Goal: Task Accomplishment & Management: Complete application form

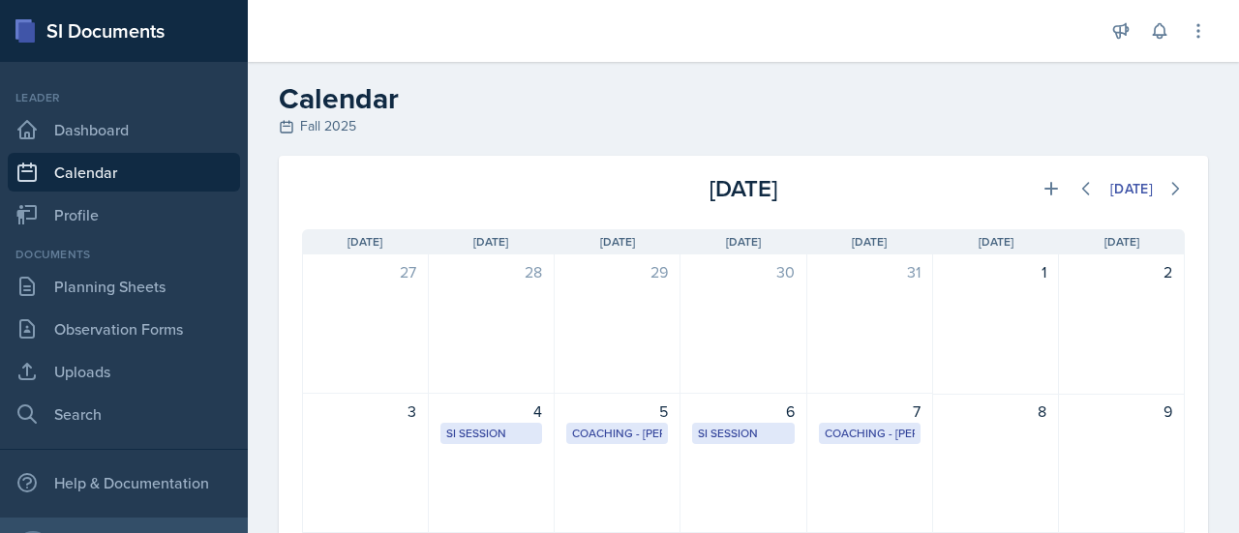
scroll to position [511, 0]
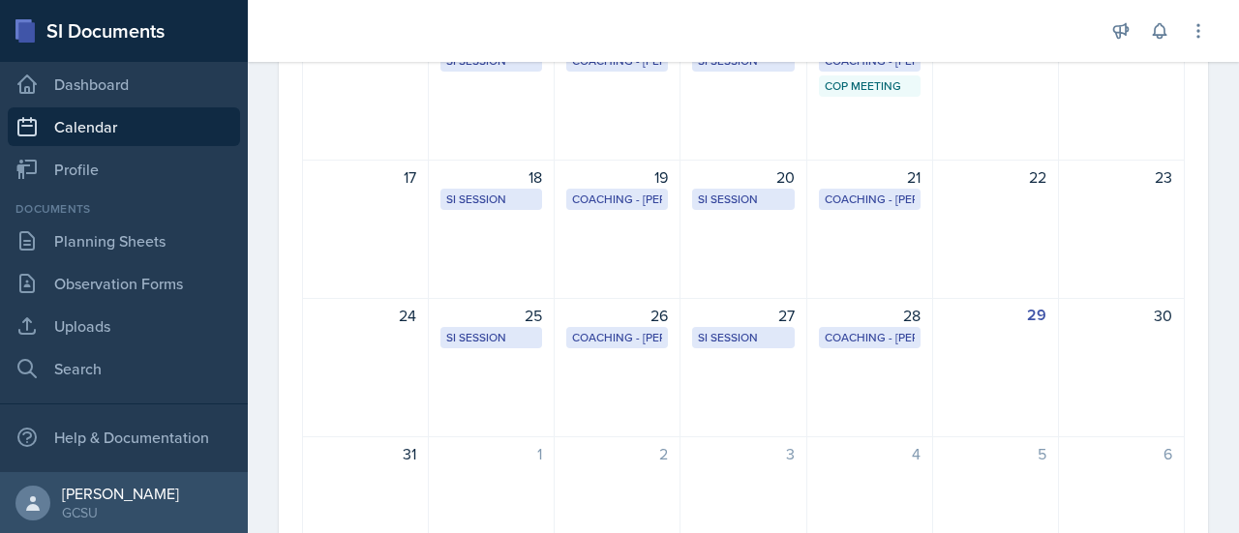
click at [381, 102] on div "10" at bounding box center [366, 90] width 126 height 139
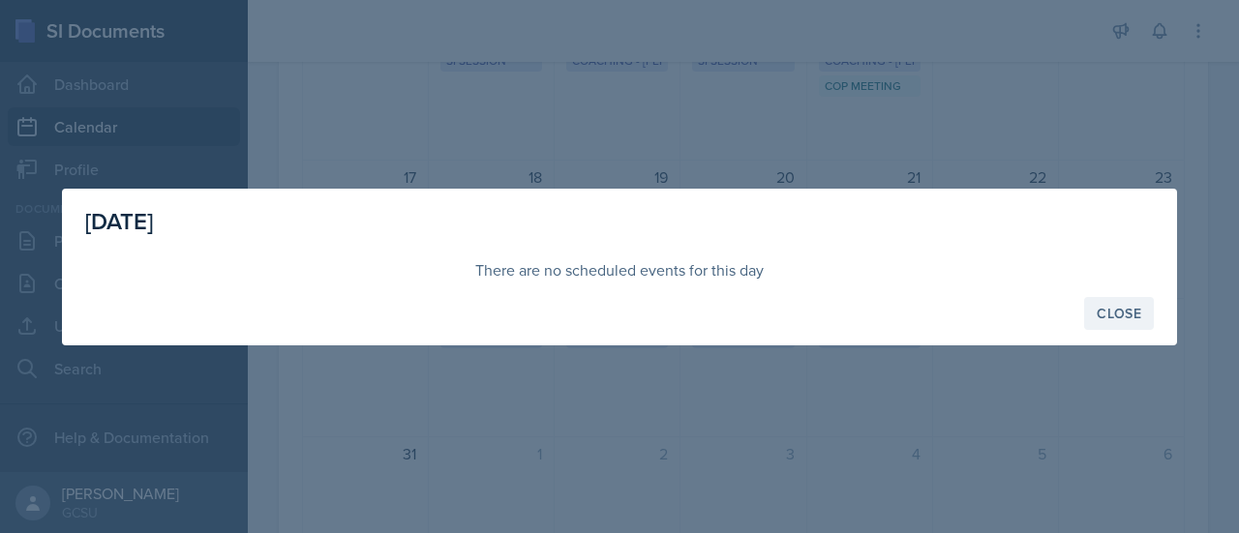
click at [1111, 307] on div "Close" at bounding box center [1119, 313] width 45 height 15
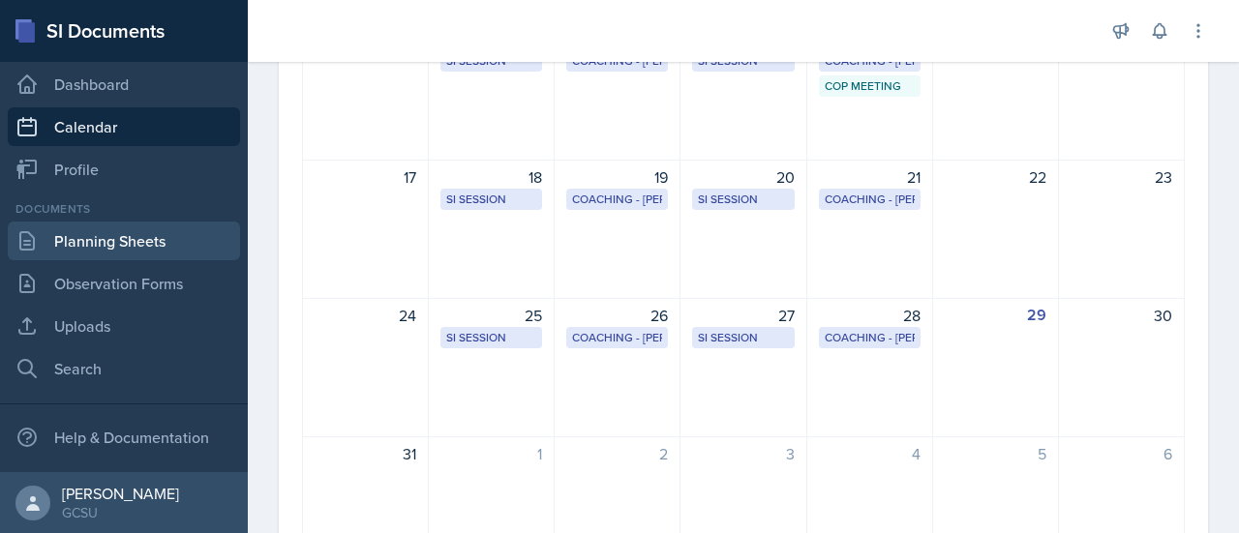
click at [103, 241] on link "Planning Sheets" at bounding box center [124, 241] width 232 height 39
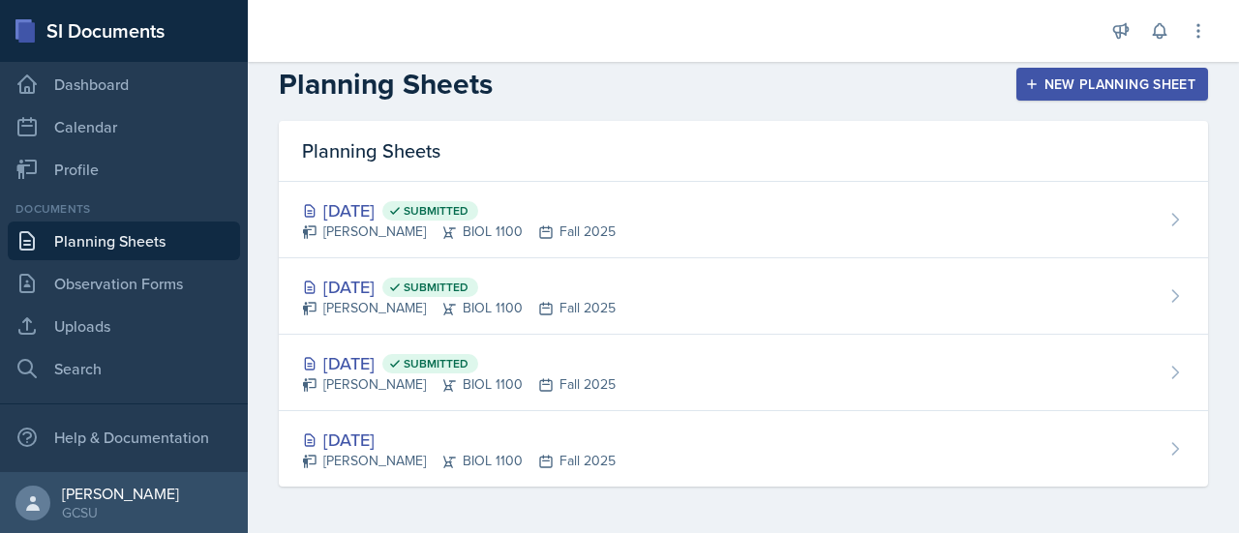
scroll to position [13, 0]
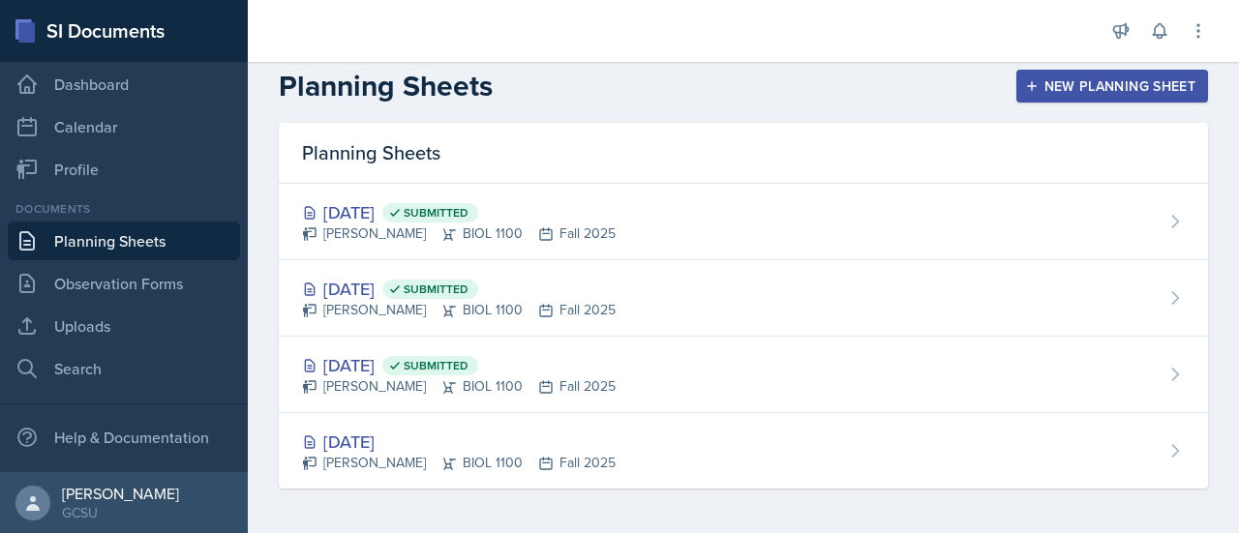
click at [1029, 76] on button "New Planning Sheet" at bounding box center [1113, 86] width 192 height 33
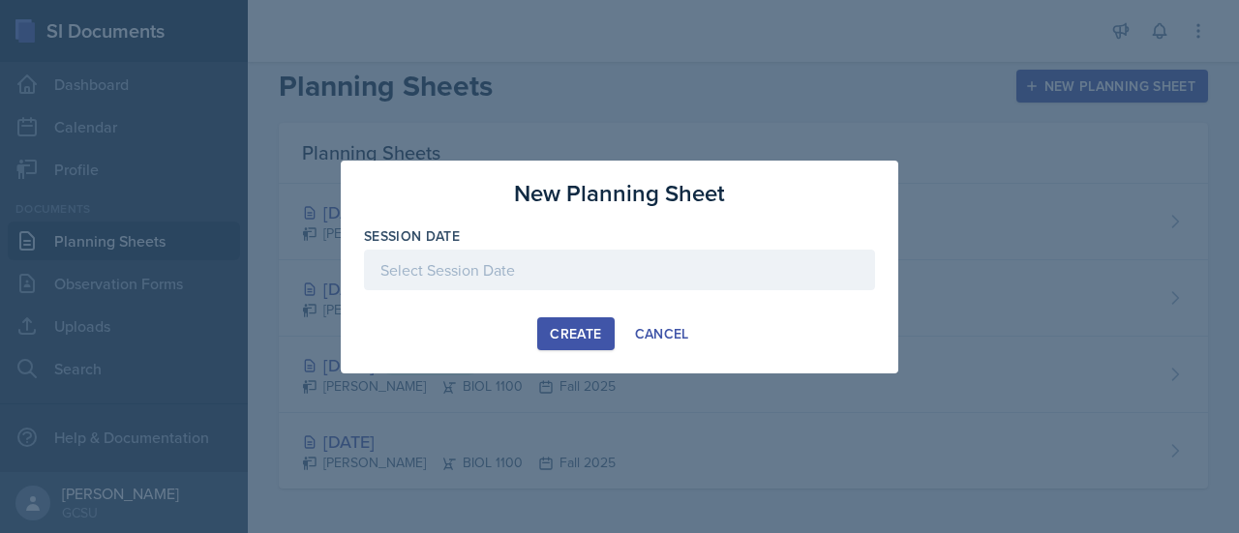
click at [643, 263] on div at bounding box center [619, 270] width 511 height 41
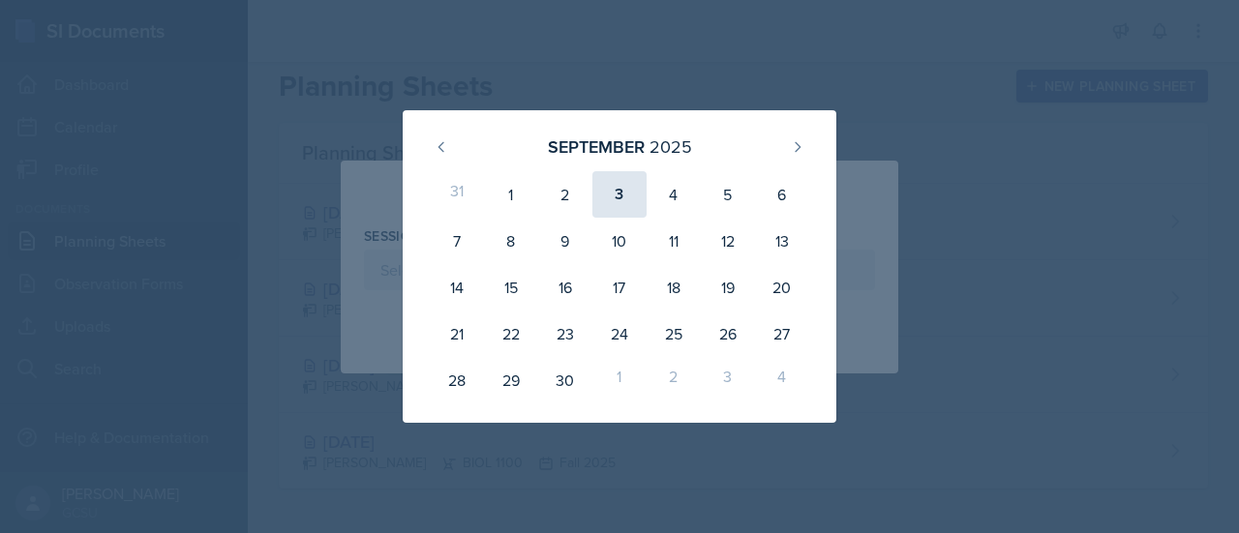
click at [615, 195] on div "3" at bounding box center [620, 194] width 54 height 46
type input "[DATE]"
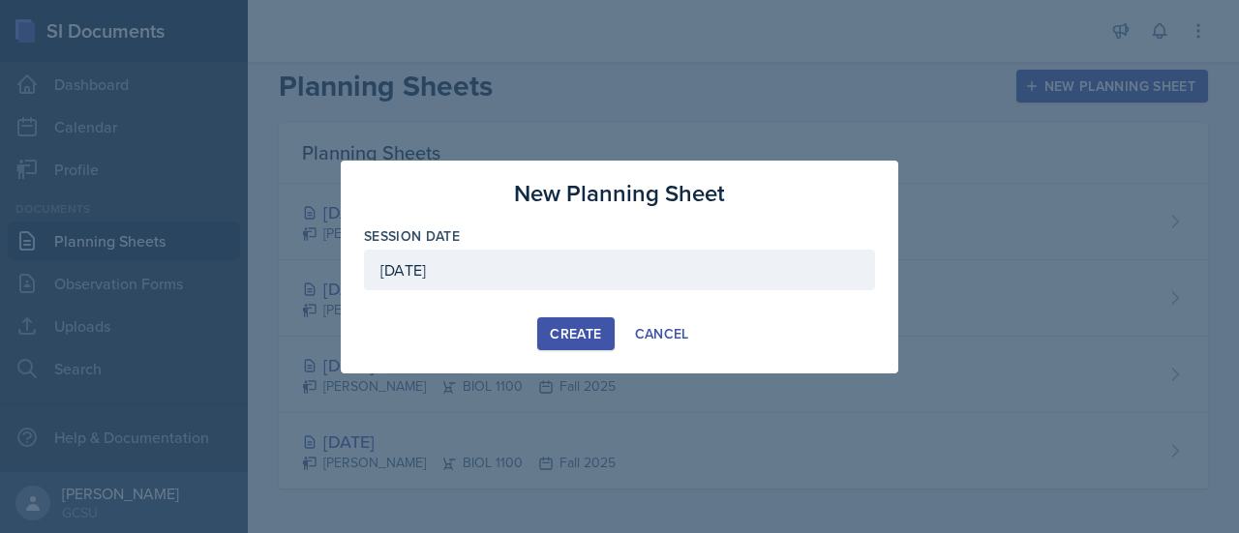
click at [574, 335] on div "Create" at bounding box center [575, 333] width 51 height 15
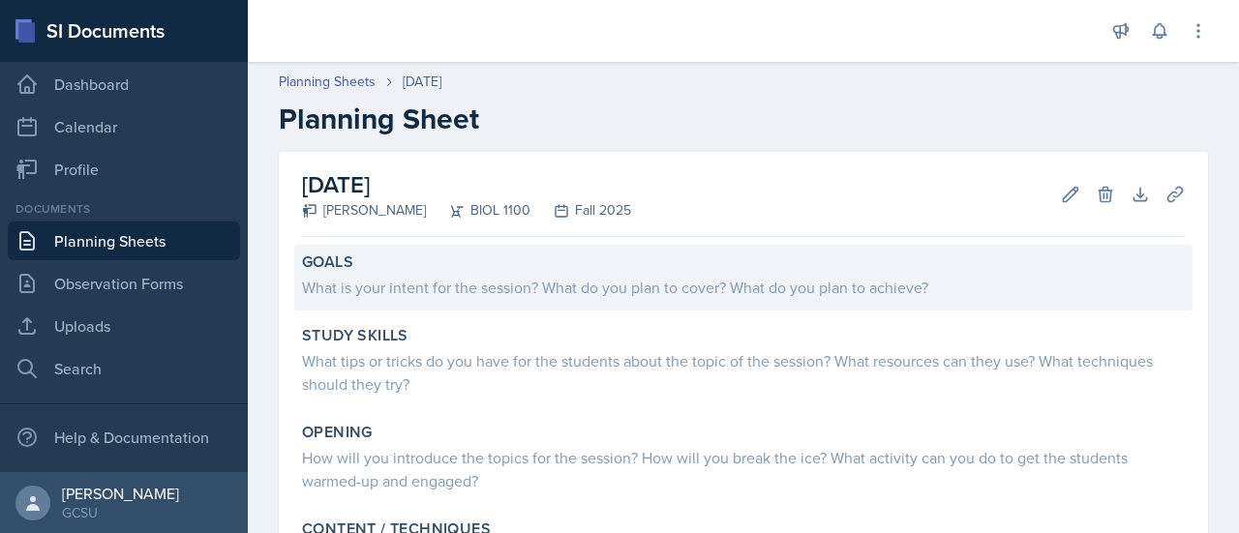
click at [498, 288] on div "What is your intent for the session? What do you plan to cover? What do you pla…" at bounding box center [743, 287] width 883 height 23
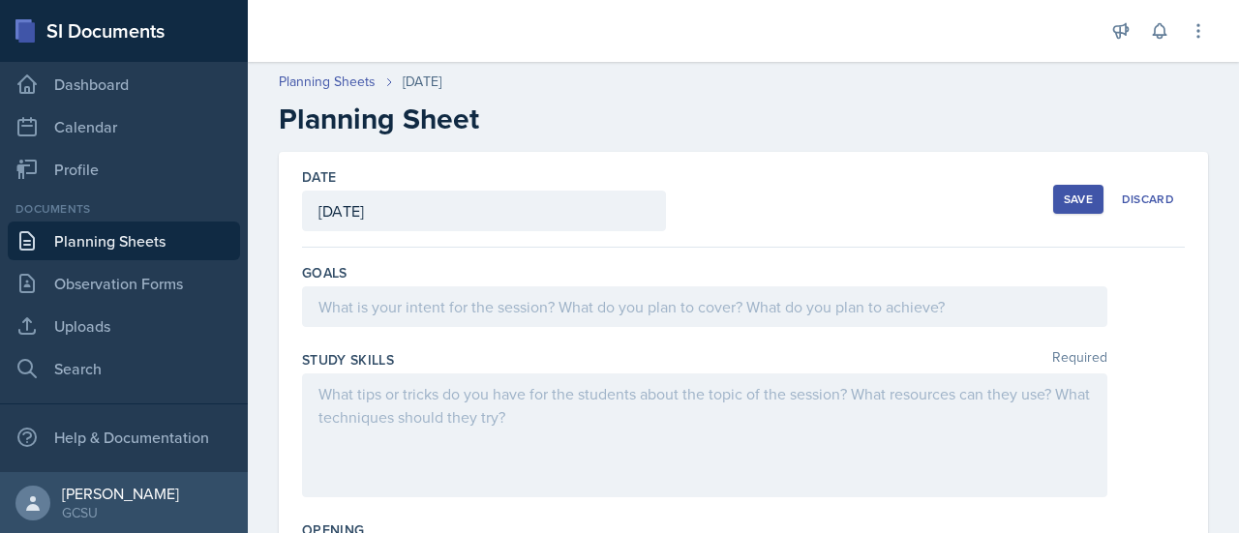
click at [502, 311] on div at bounding box center [705, 307] width 806 height 41
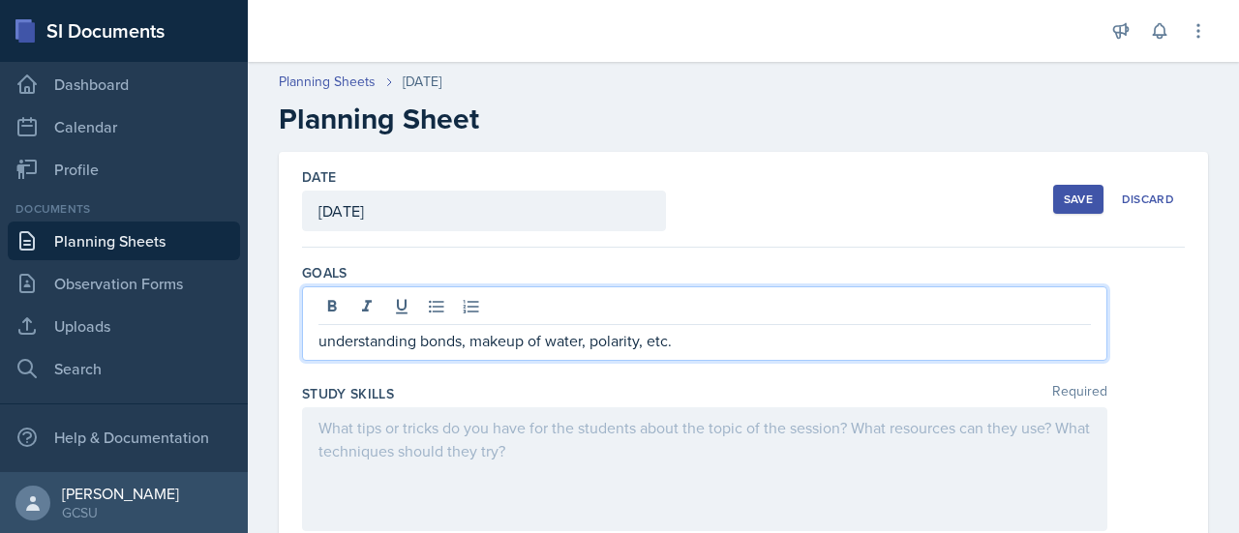
click at [457, 439] on div at bounding box center [705, 470] width 806 height 124
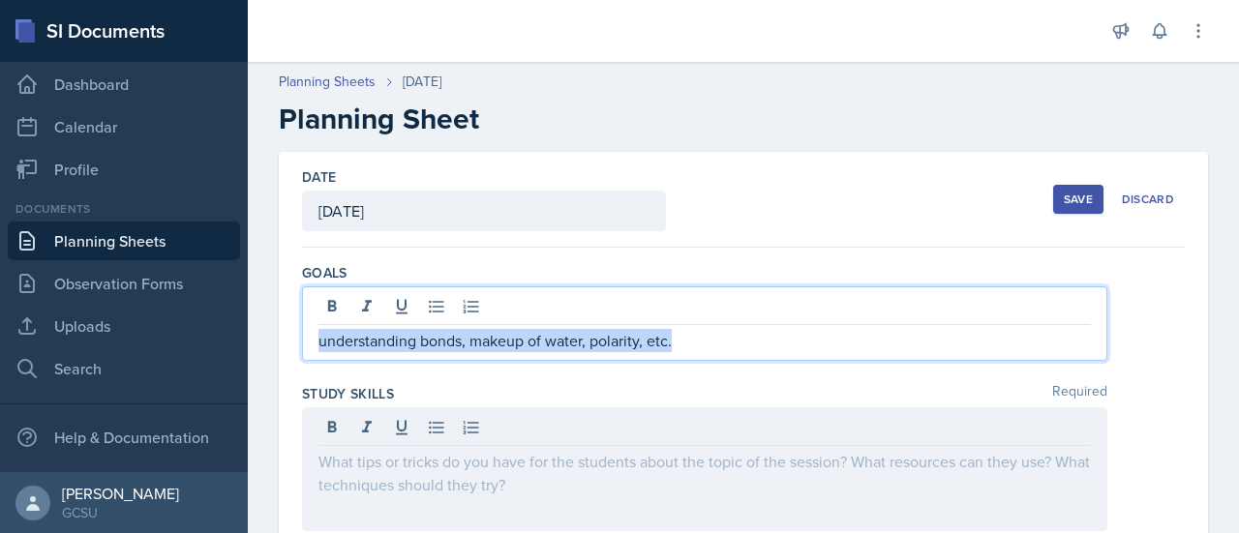
drag, startPoint x: 319, startPoint y: 306, endPoint x: 703, endPoint y: 320, distance: 384.6
click at [703, 320] on div "understanding bonds, makeup of water, polarity, etc." at bounding box center [705, 324] width 806 height 75
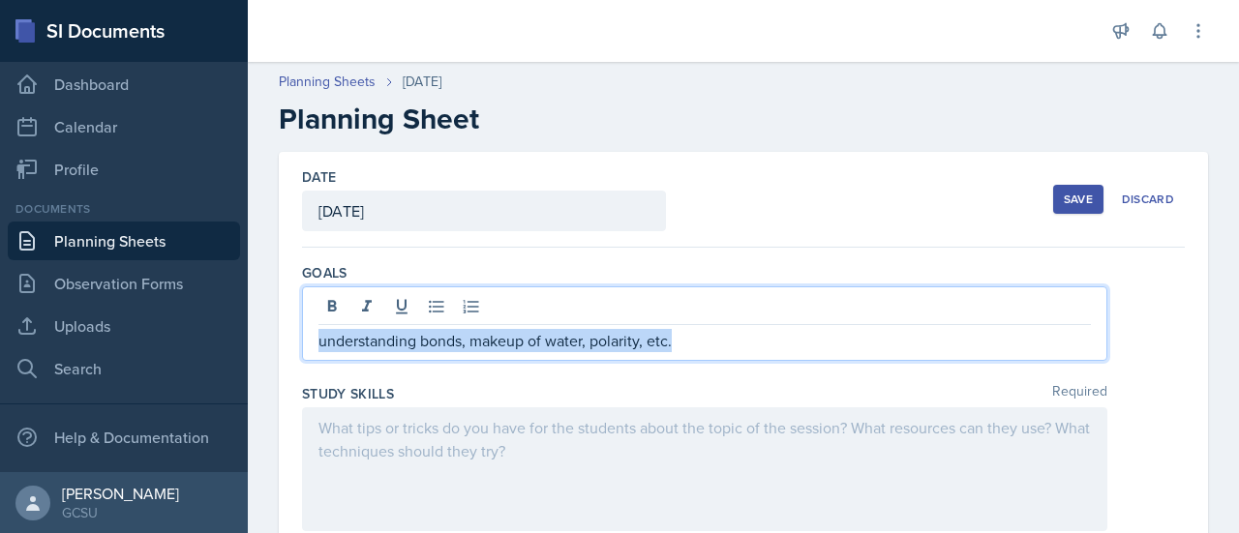
copy p "understanding bonds, makeup of water, polarity, etc."
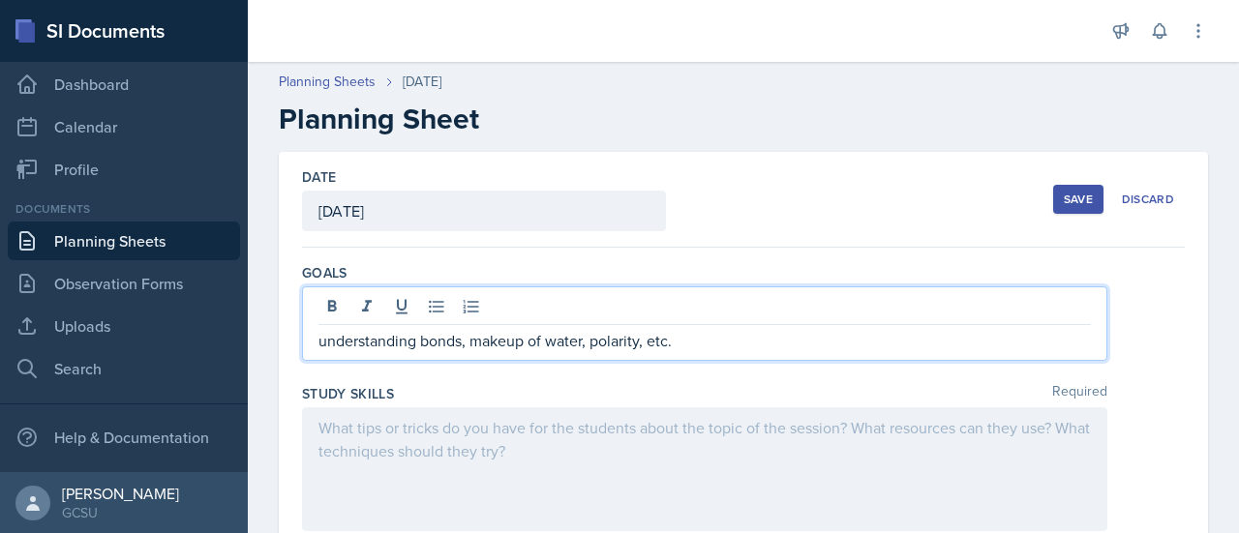
click at [499, 445] on div at bounding box center [705, 470] width 806 height 124
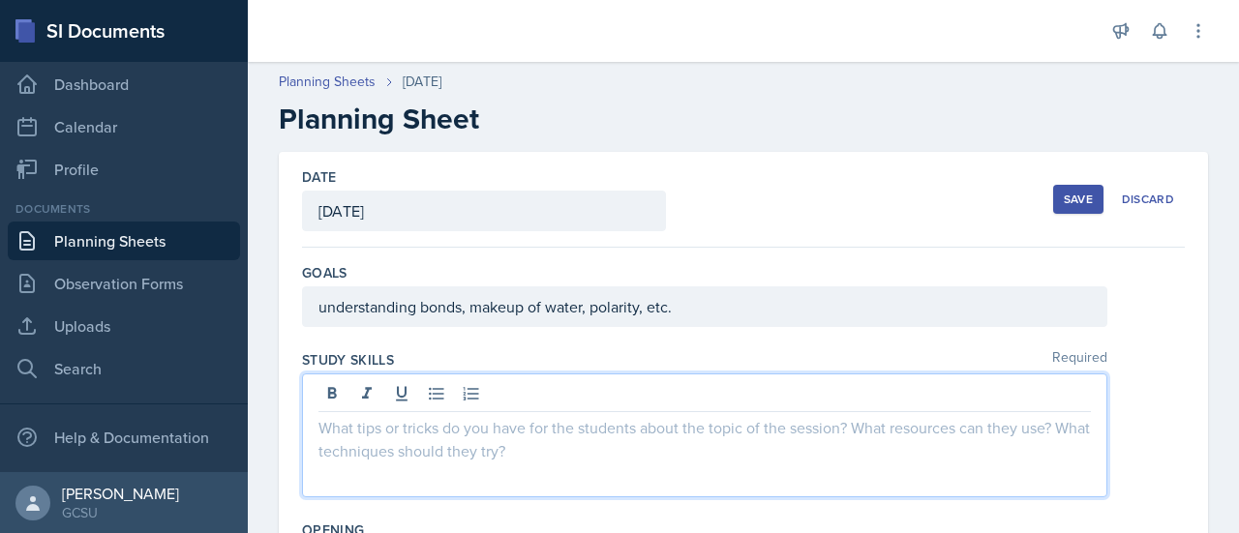
click at [1064, 197] on div "Save" at bounding box center [1078, 199] width 29 height 15
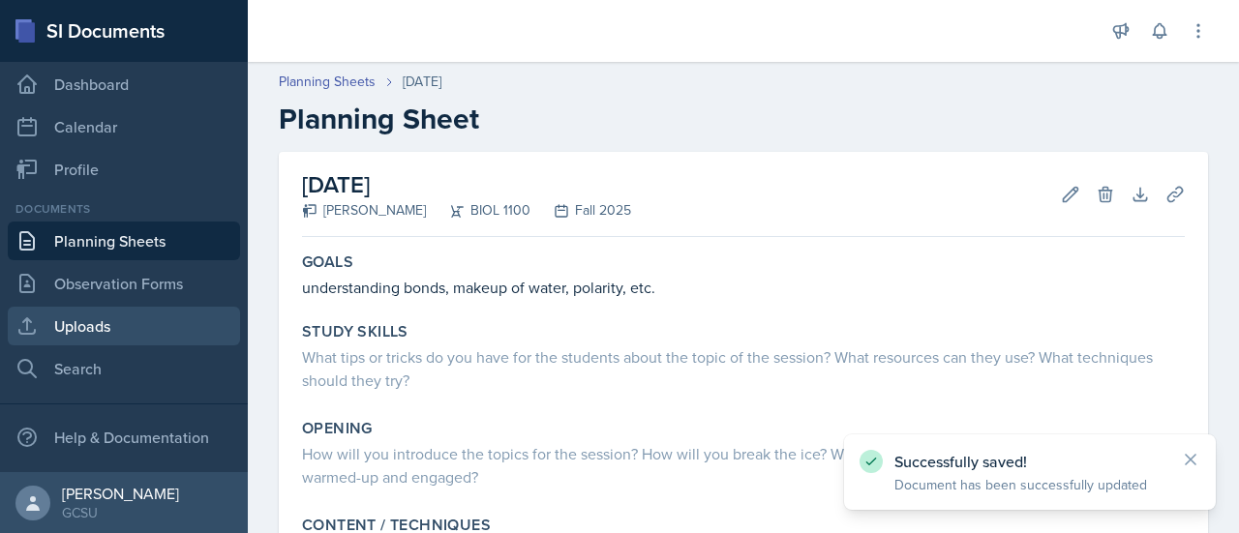
click at [126, 332] on link "Uploads" at bounding box center [124, 326] width 232 height 39
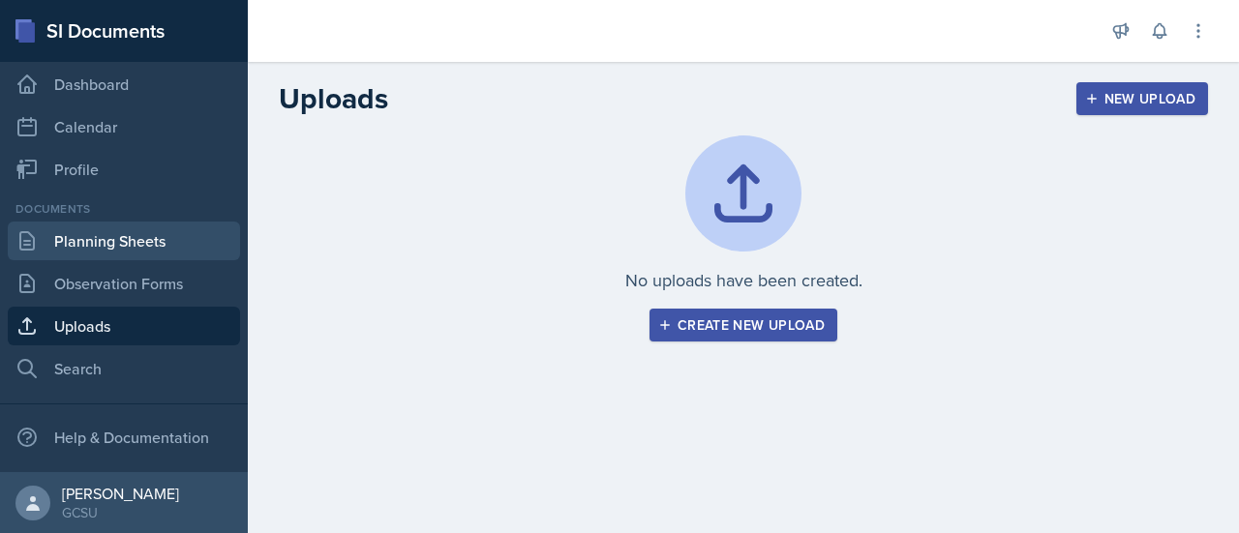
click at [136, 249] on link "Planning Sheets" at bounding box center [124, 241] width 232 height 39
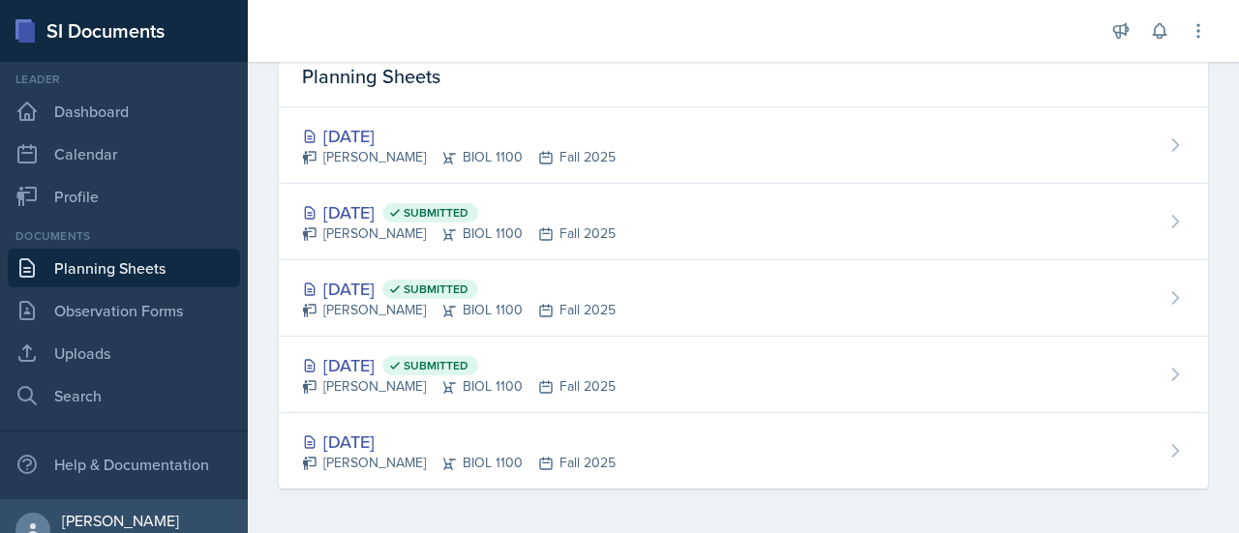
scroll to position [25, 0]
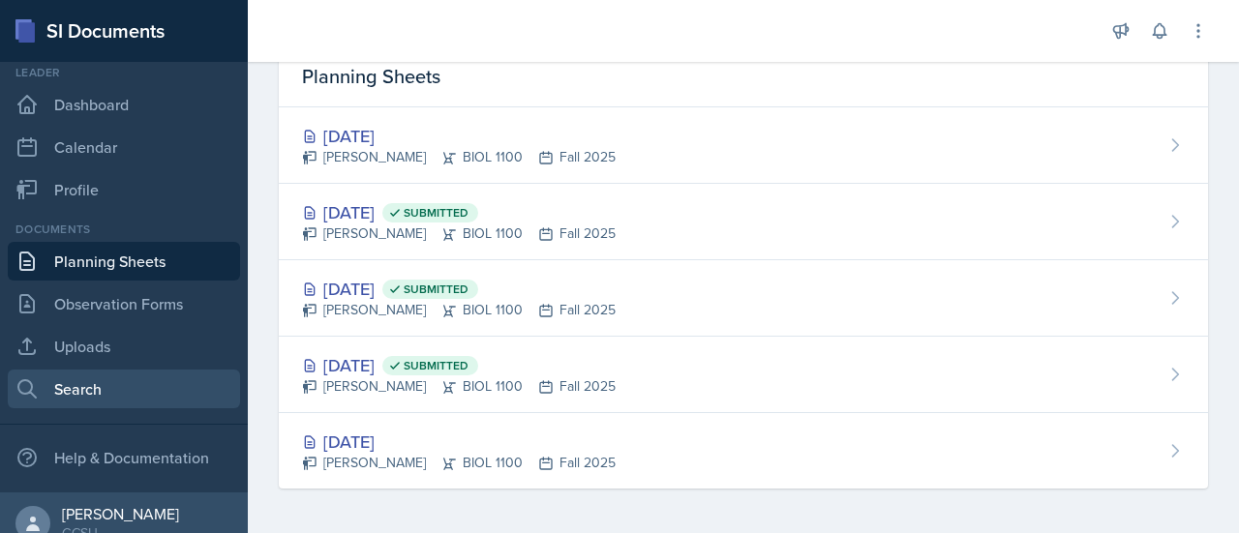
click at [90, 401] on link "Search" at bounding box center [124, 389] width 232 height 39
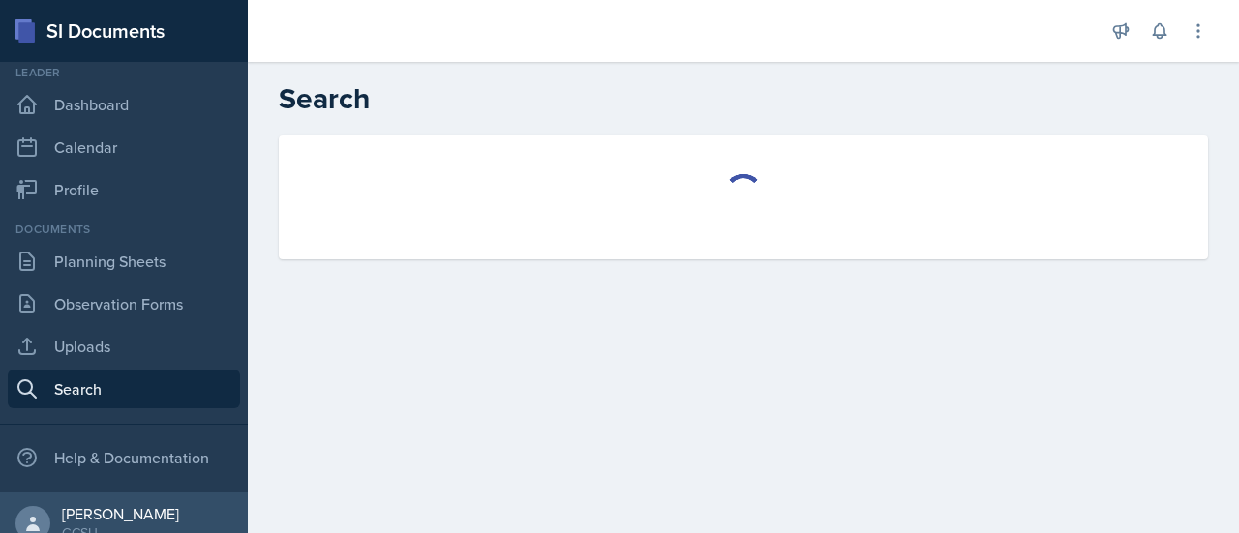
select select "all"
select select "1"
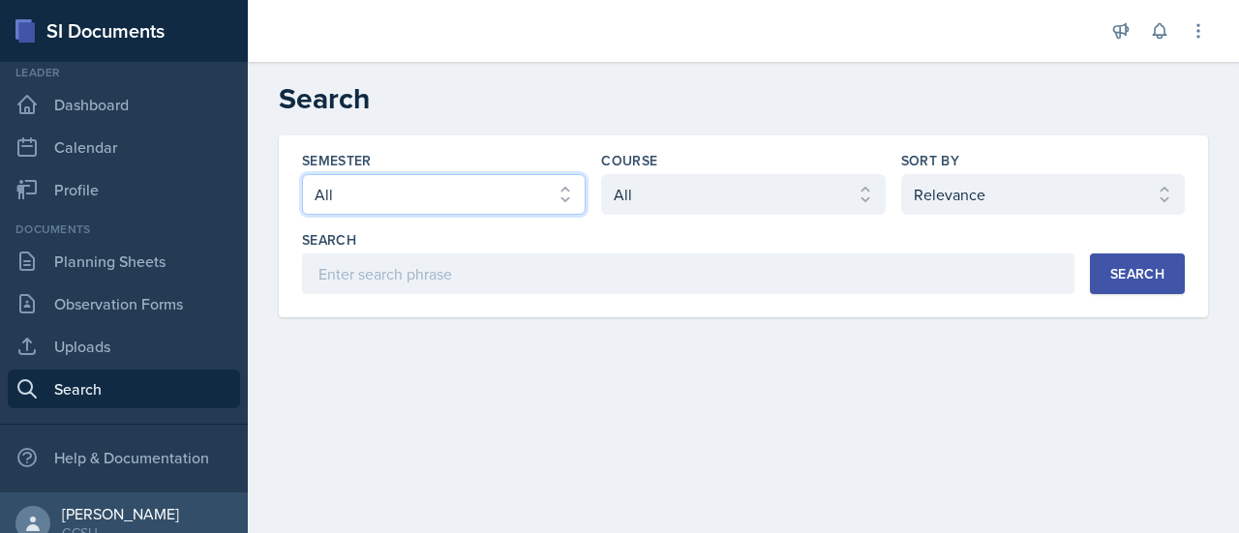
click at [563, 189] on select "Select semester All Fall 2025 Spring 2025 Fall 2024 Spring 2024 Fall 2023 Sprin…" at bounding box center [444, 194] width 284 height 41
select select "838c426c-7ba8-4b05-94c8-22f19dd4c5cc"
click at [302, 174] on select "Select semester All Fall 2025 Spring 2025 Fall 2024 Spring 2024 Fall 2023 Sprin…" at bounding box center [444, 194] width 284 height 41
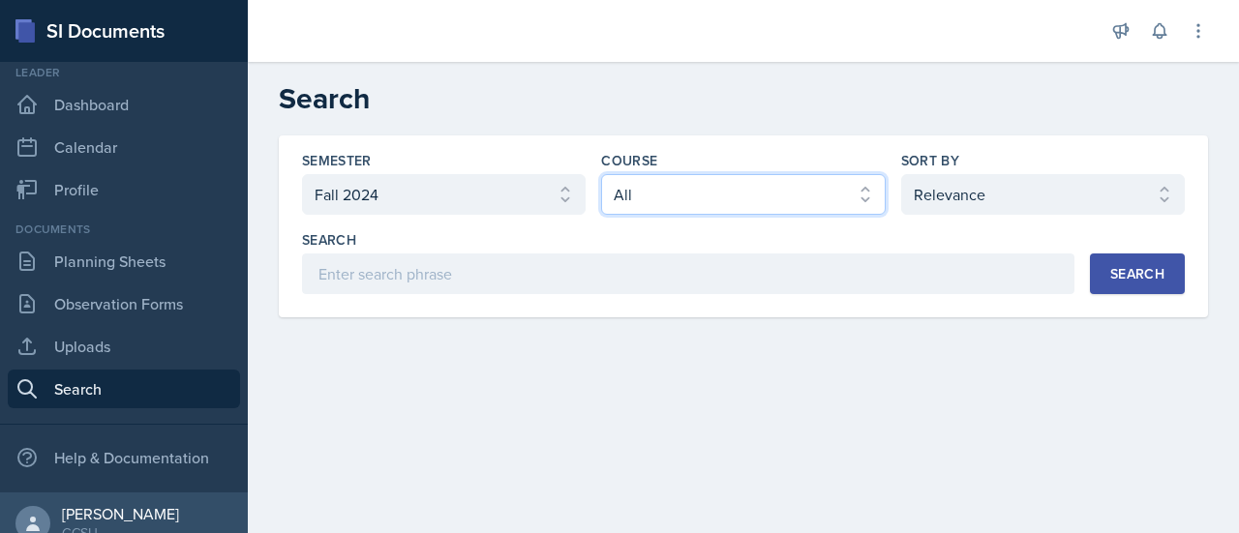
click at [727, 193] on select "Select course All ACCT 3101 ACCT 3102 ASTR 1000 BIOL 1100 BIOL 1107 BIOL 1108 B…" at bounding box center [743, 194] width 284 height 41
select select "36541d13-729a-45ef-a9cb-922687840166"
click at [601, 174] on select "Select course All ACCT 3101 ACCT 3102 ASTR 1000 BIOL 1100 BIOL 1107 BIOL 1108 B…" at bounding box center [743, 194] width 284 height 41
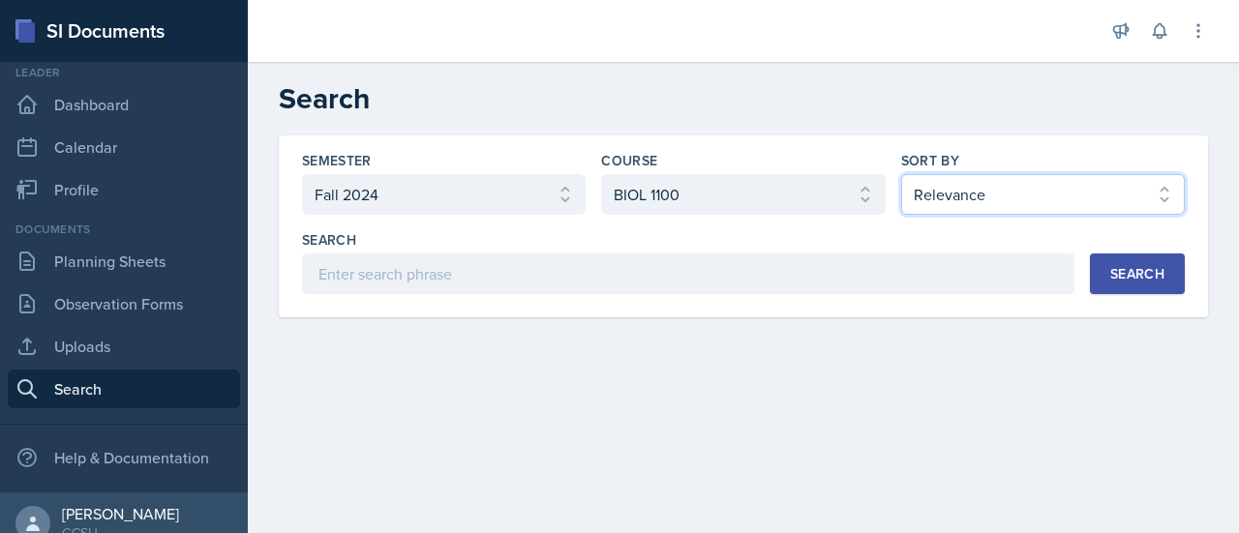
click at [1005, 176] on select "Select sort by Relevance Document Date (Asc) Document Date (Desc)" at bounding box center [1043, 194] width 284 height 41
click at [901, 174] on select "Select sort by Relevance Document Date (Asc) Document Date (Desc)" at bounding box center [1043, 194] width 284 height 41
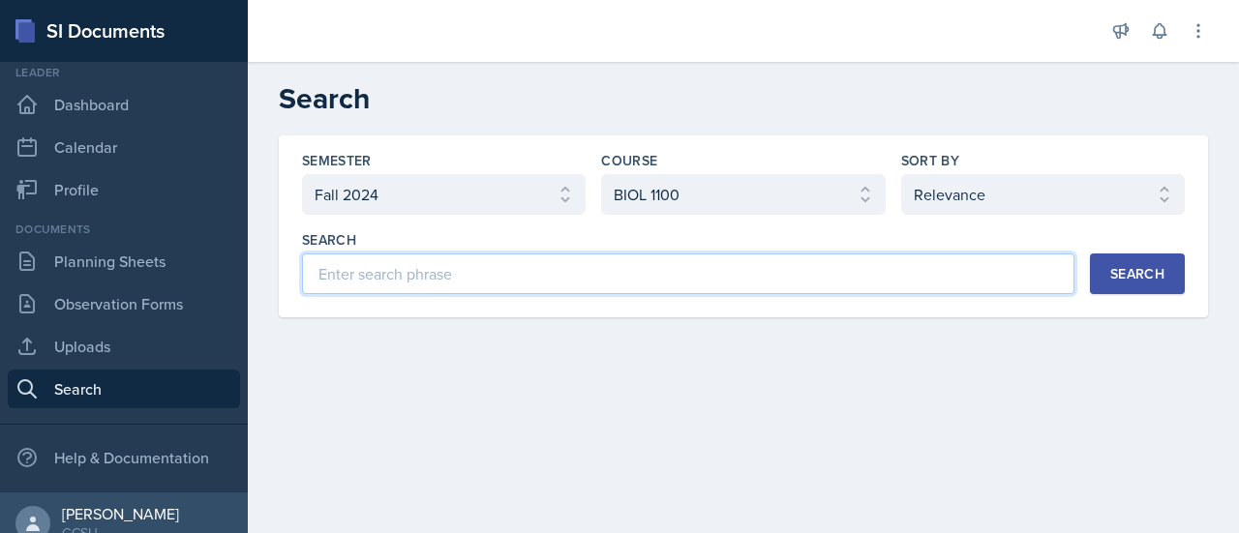
click at [903, 278] on input at bounding box center [688, 274] width 773 height 41
type input "Bonds"
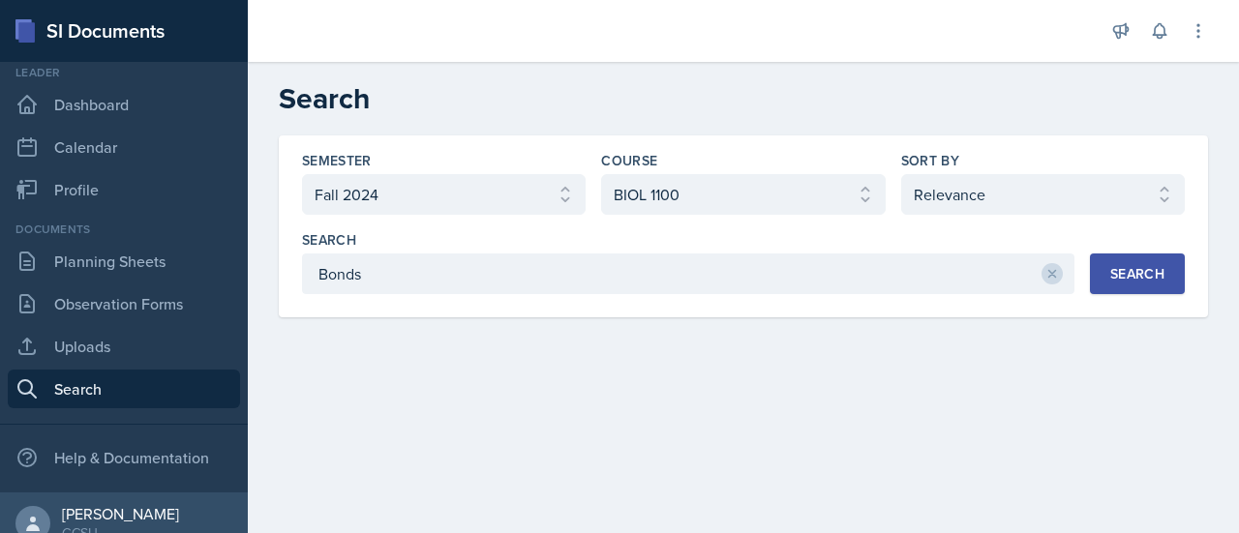
click at [1158, 267] on div "Search" at bounding box center [1138, 273] width 54 height 15
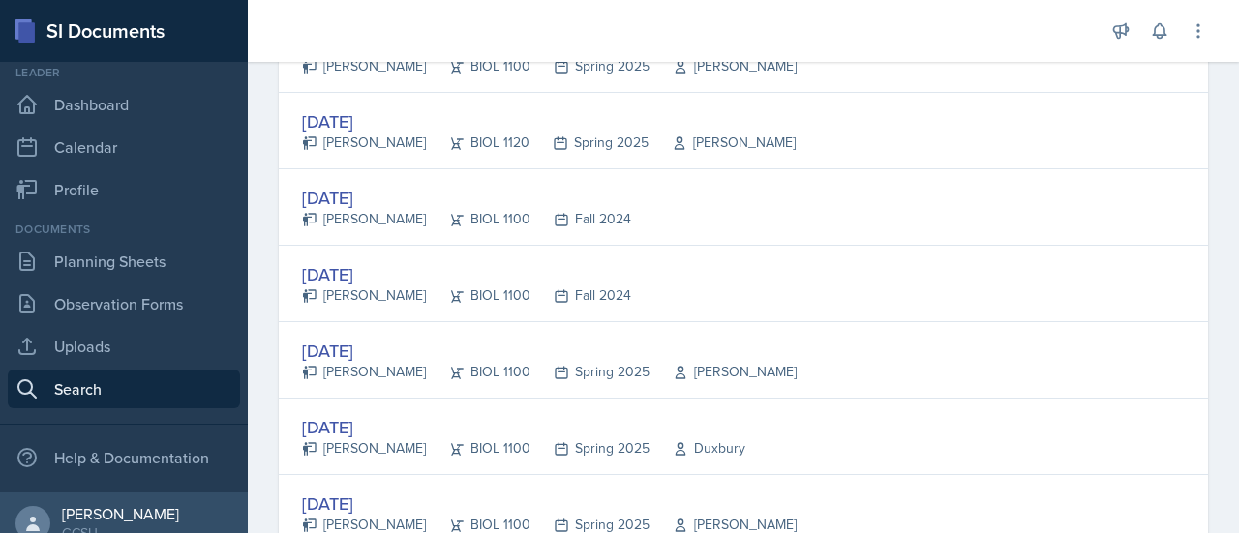
scroll to position [449, 0]
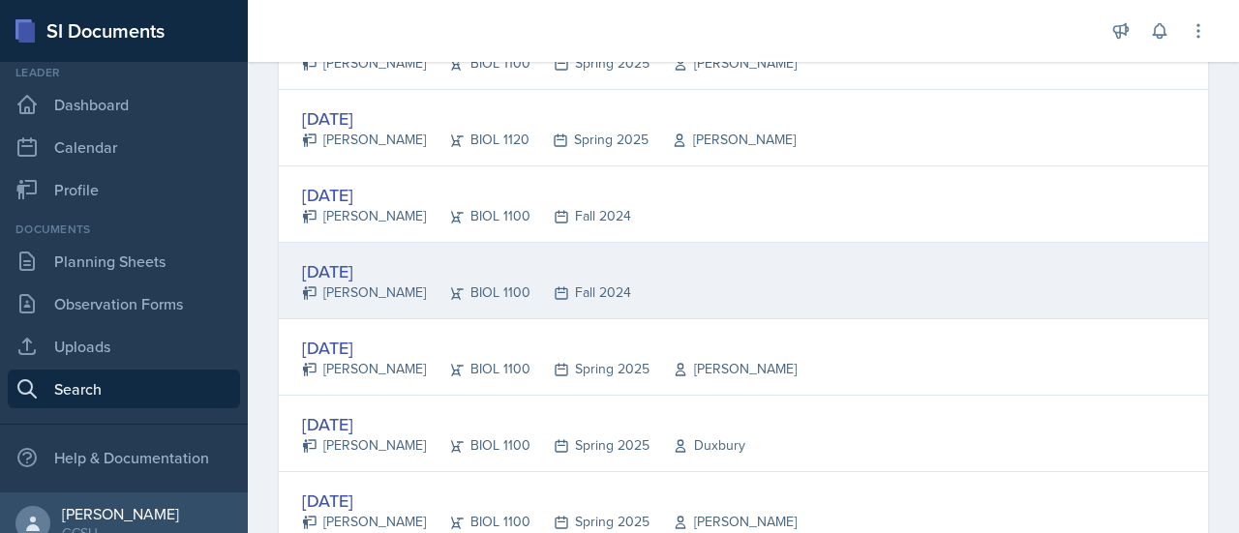
click at [387, 266] on div "[DATE]" at bounding box center [466, 272] width 329 height 26
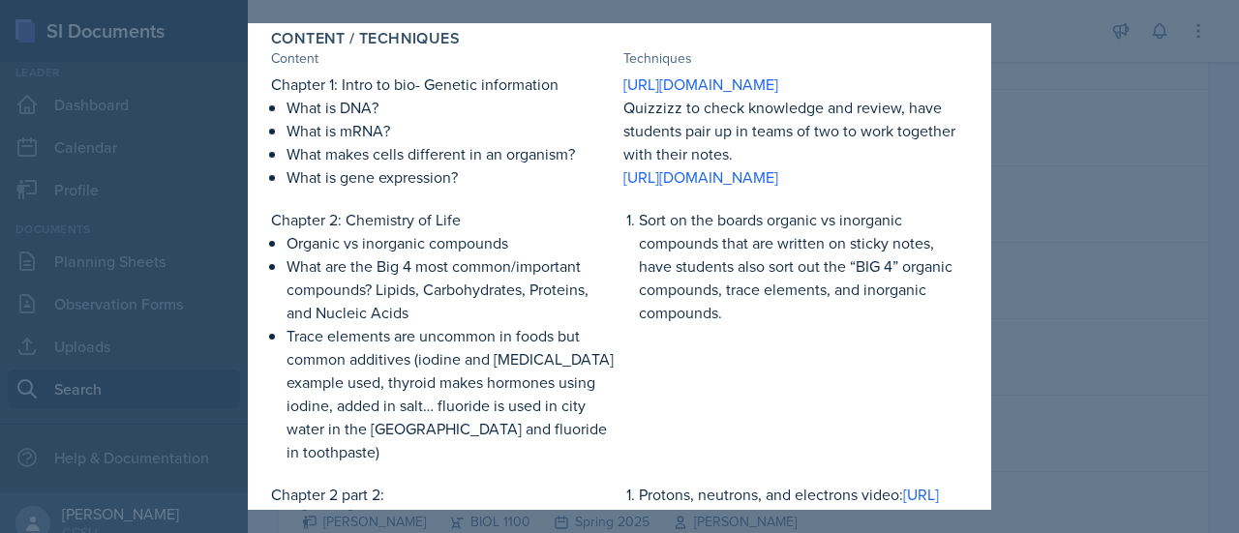
scroll to position [419, 0]
click at [1070, 55] on div at bounding box center [619, 266] width 1239 height 533
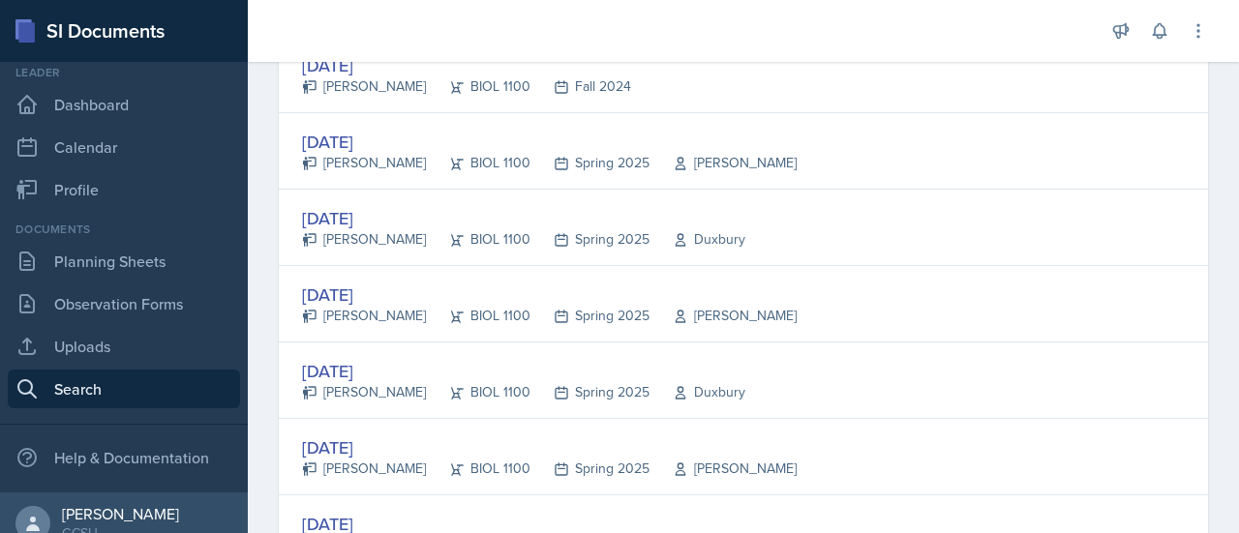
scroll to position [663, 0]
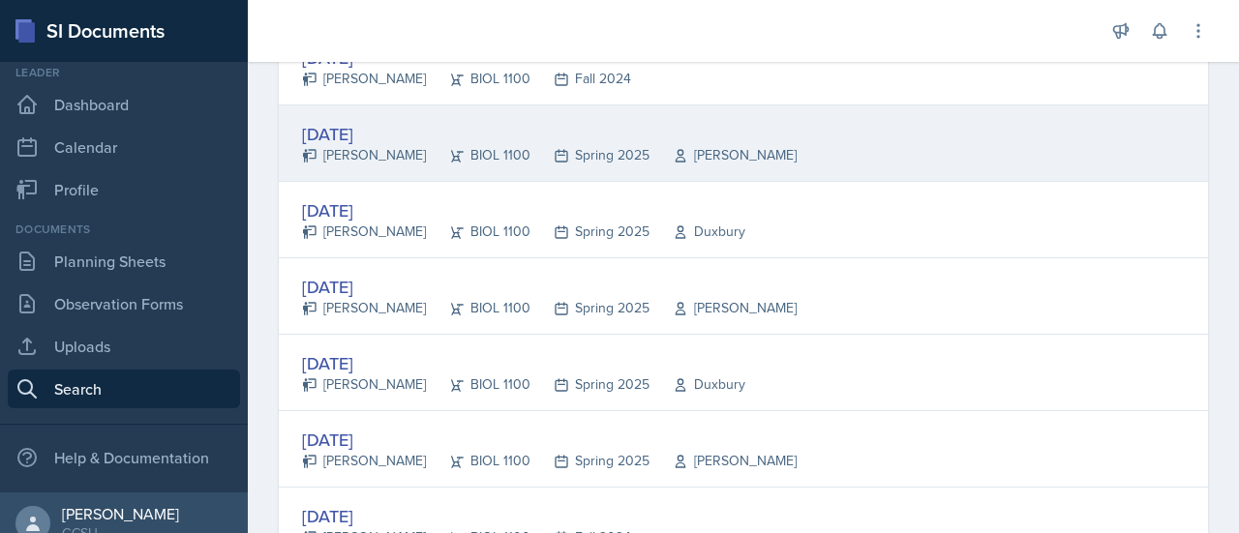
click at [362, 123] on div "[DATE]" at bounding box center [549, 134] width 495 height 26
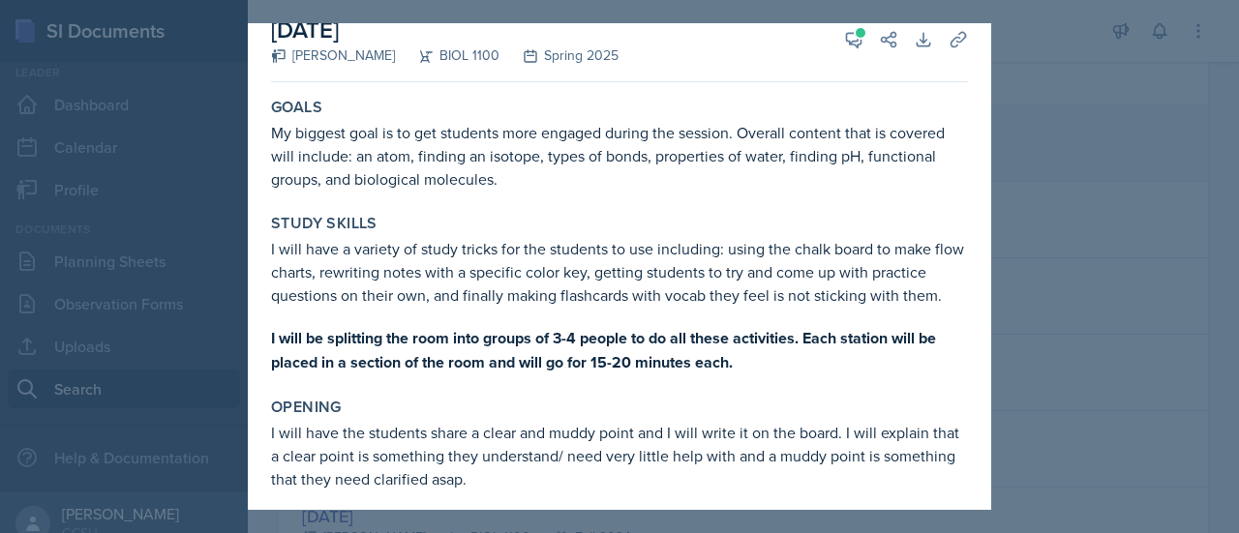
scroll to position [23, 0]
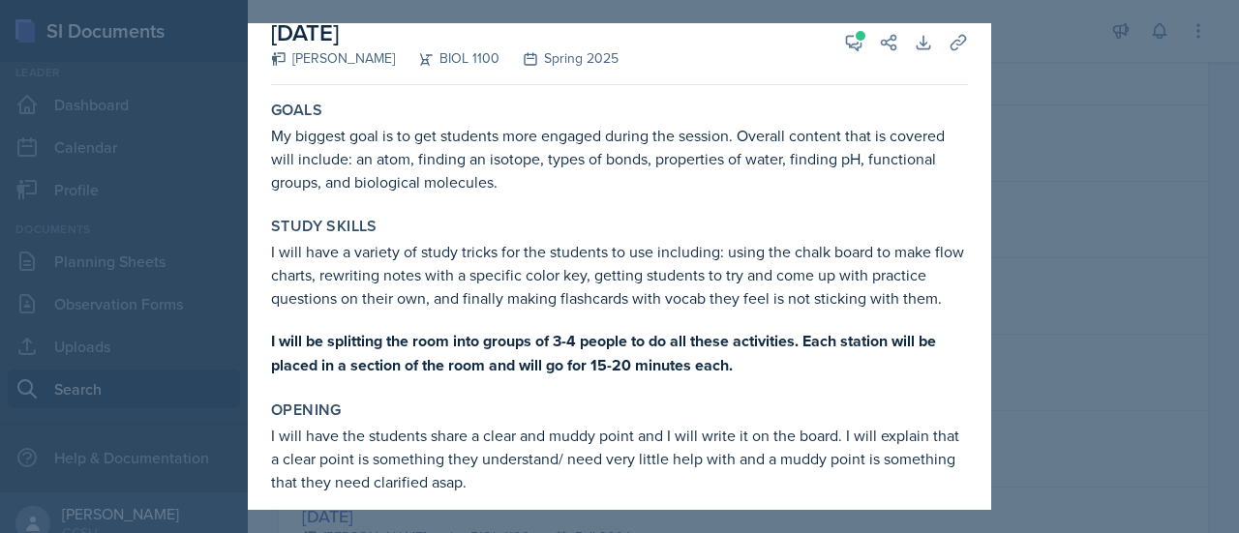
click at [1072, 289] on div at bounding box center [619, 266] width 1239 height 533
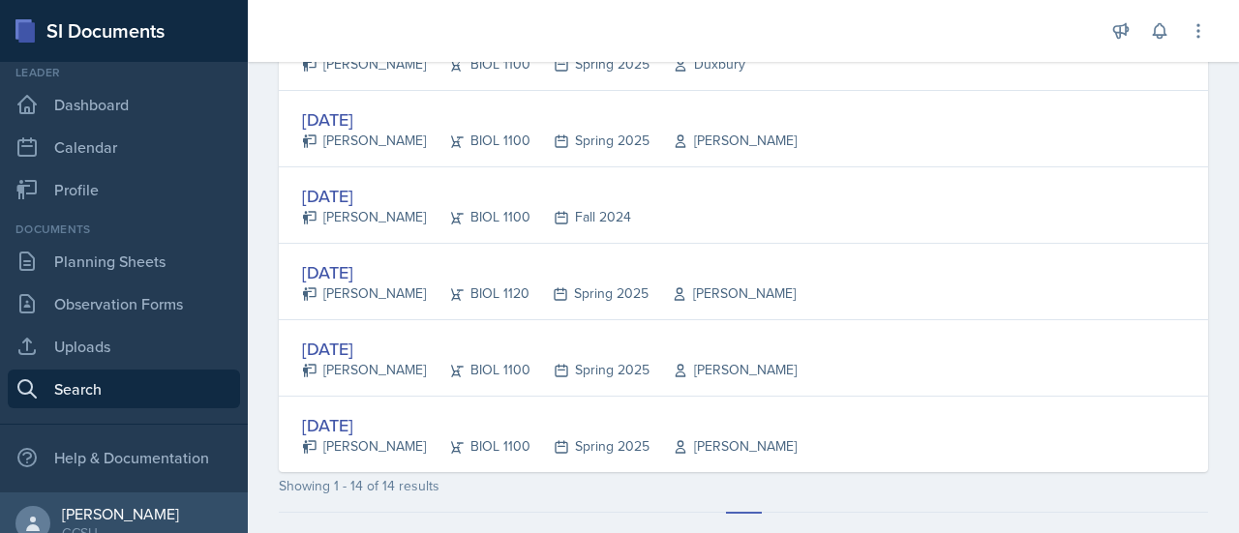
scroll to position [1039, 0]
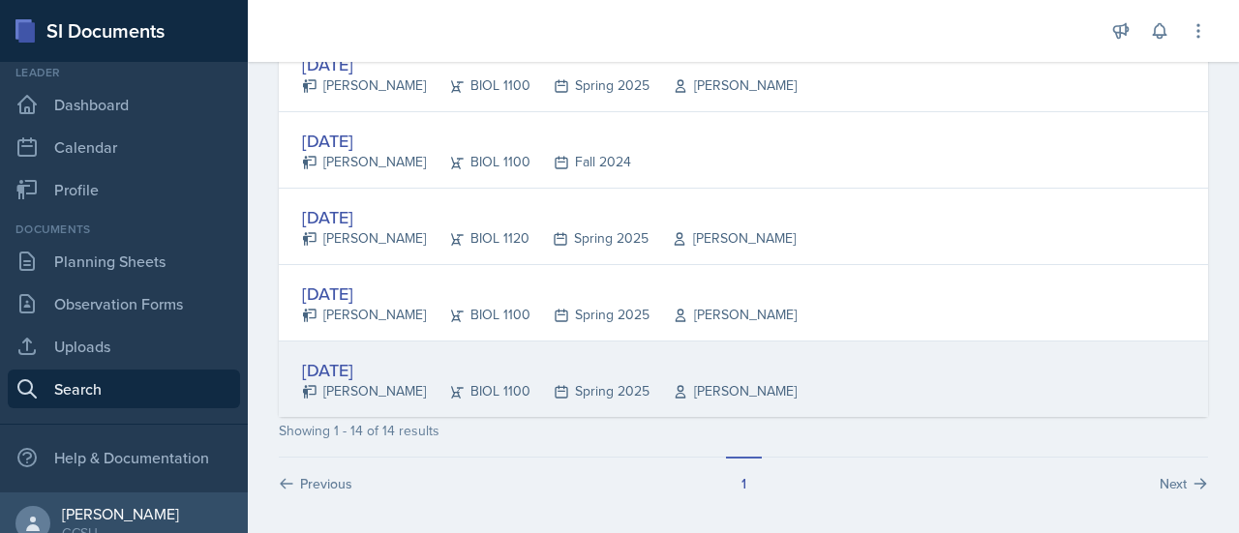
click at [377, 365] on div "[DATE]" at bounding box center [549, 370] width 495 height 26
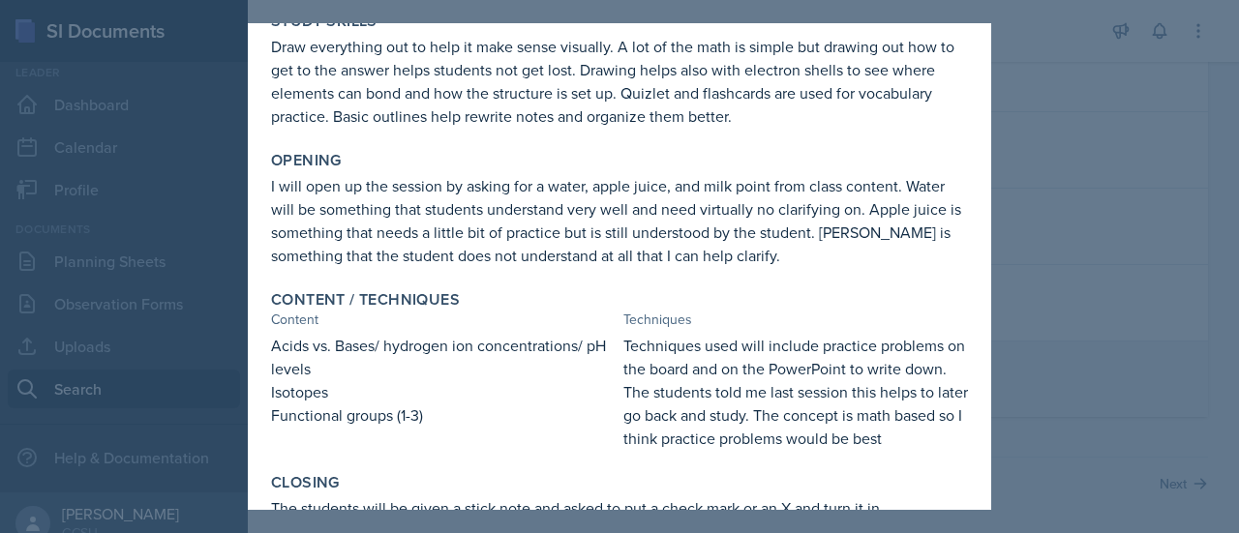
scroll to position [182, 0]
click at [1118, 141] on div at bounding box center [619, 266] width 1239 height 533
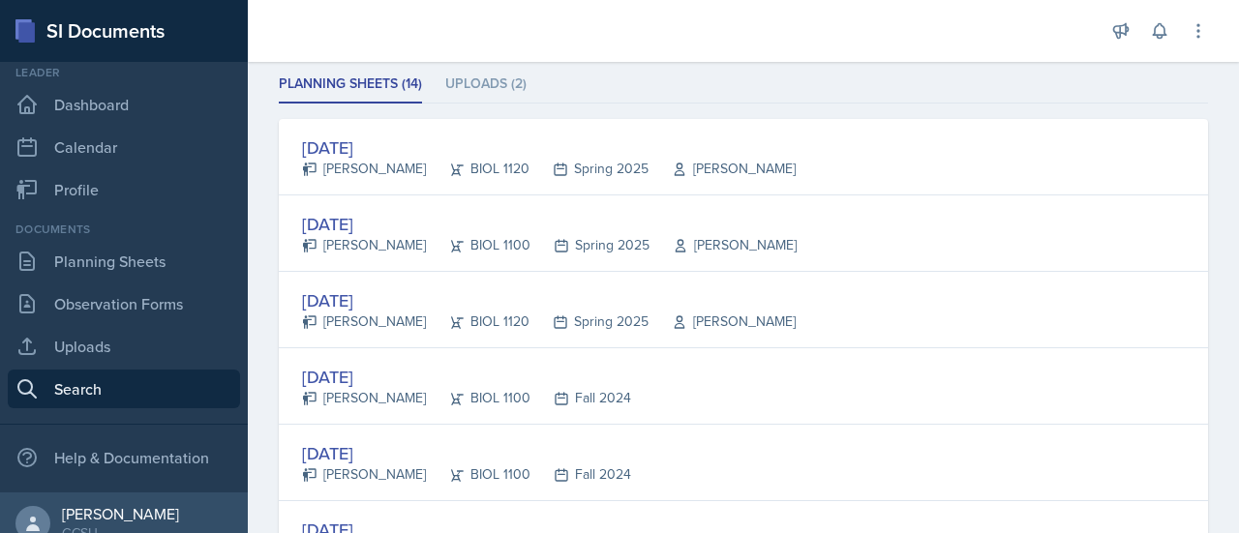
scroll to position [265, 0]
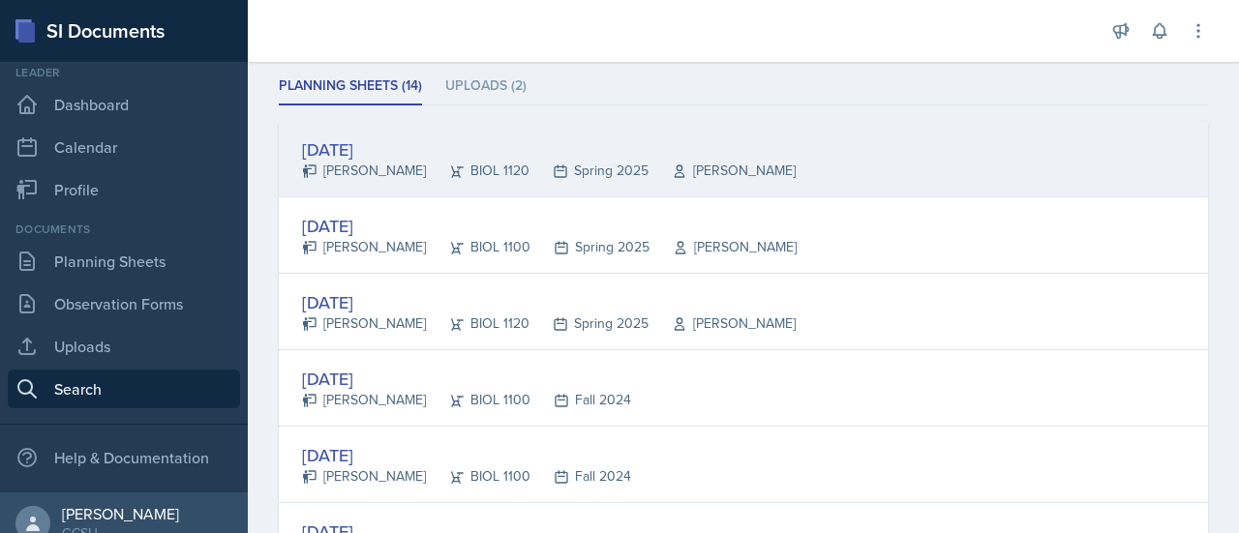
click at [350, 142] on div "[DATE]" at bounding box center [549, 150] width 494 height 26
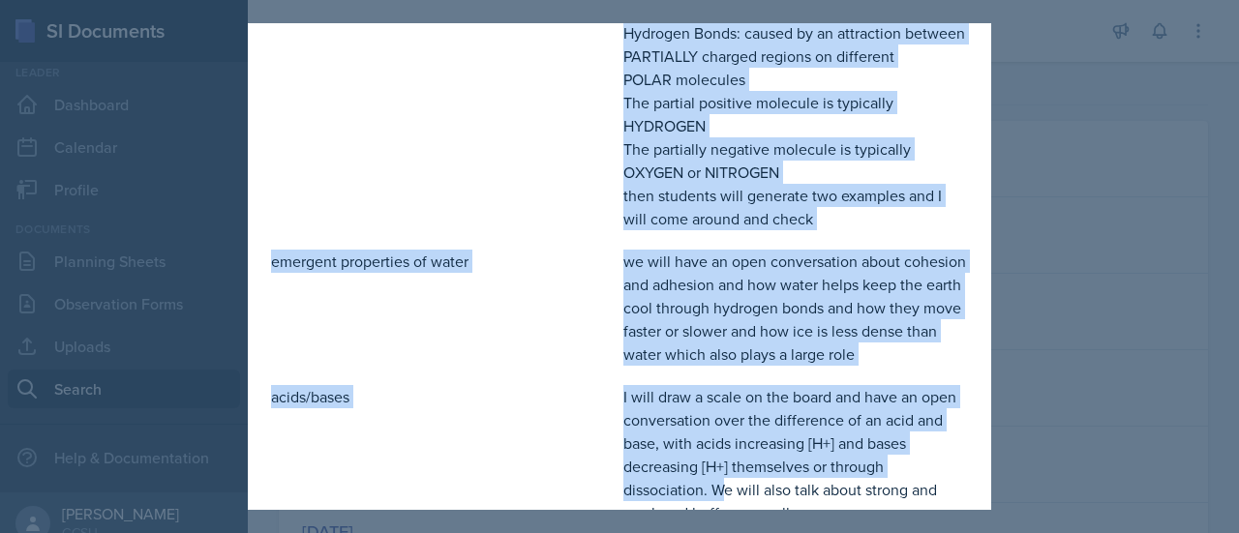
scroll to position [1111, 0]
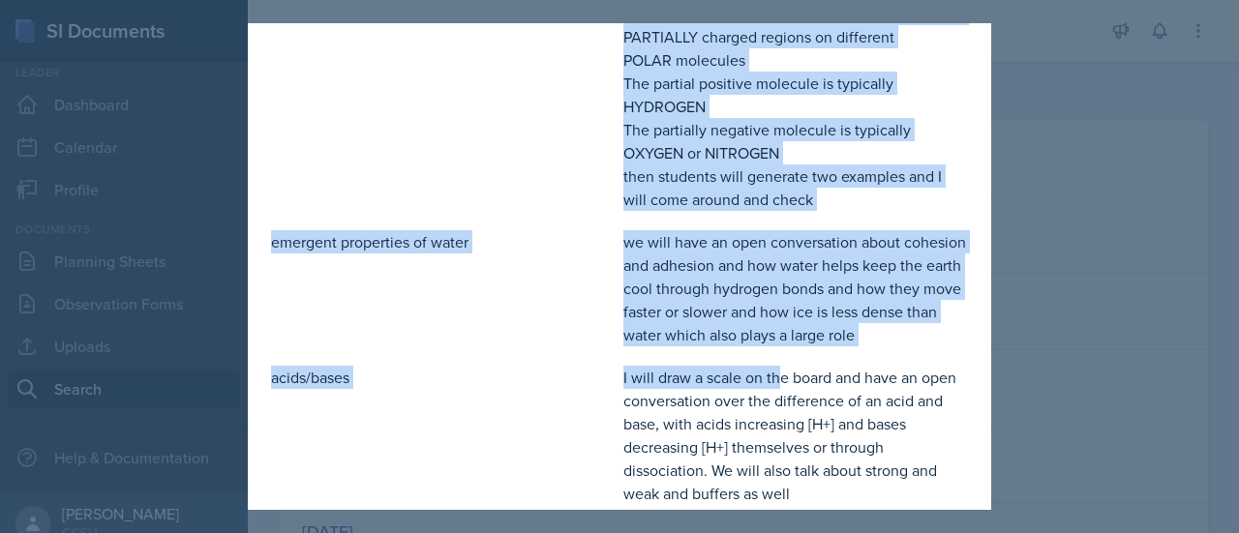
drag, startPoint x: 616, startPoint y: 271, endPoint x: 776, endPoint y: 375, distance: 191.2
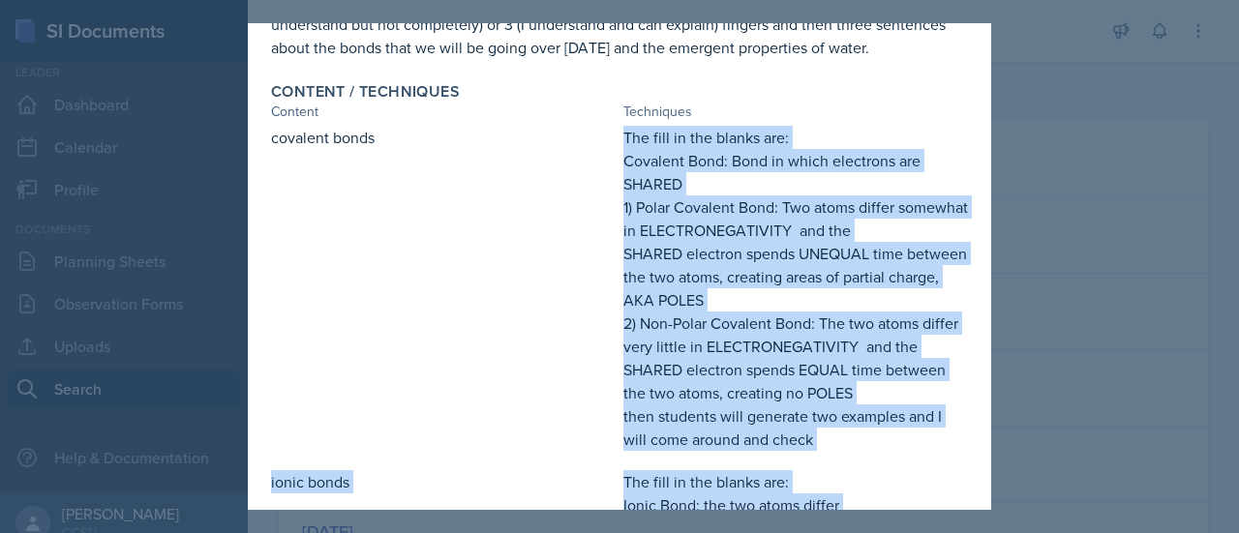
scroll to position [277, 0]
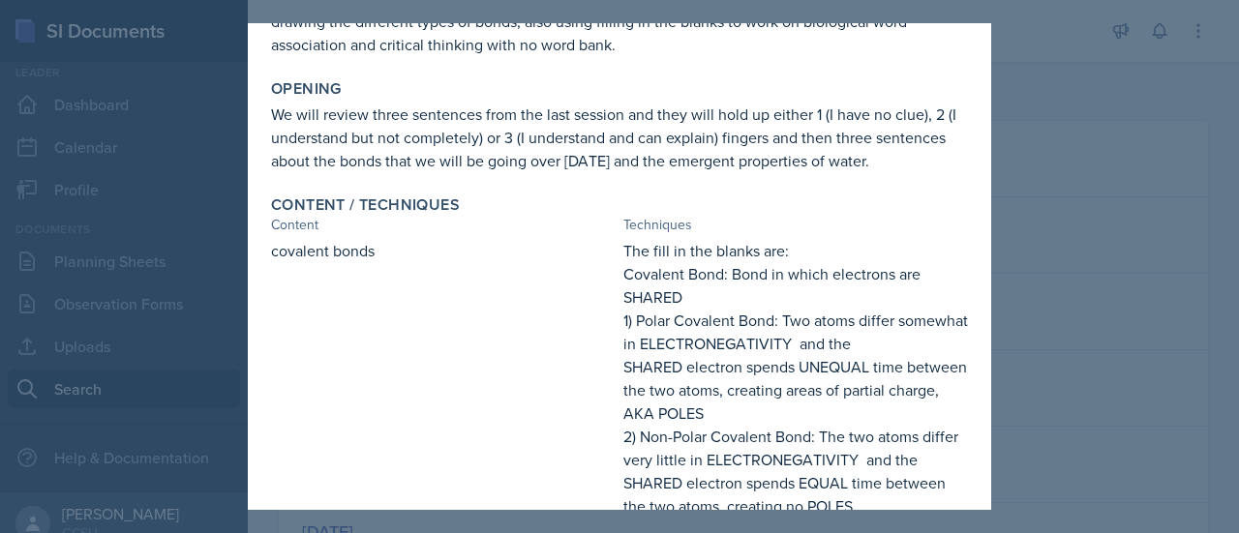
click at [407, 351] on div "covalent bonds" at bounding box center [443, 401] width 345 height 325
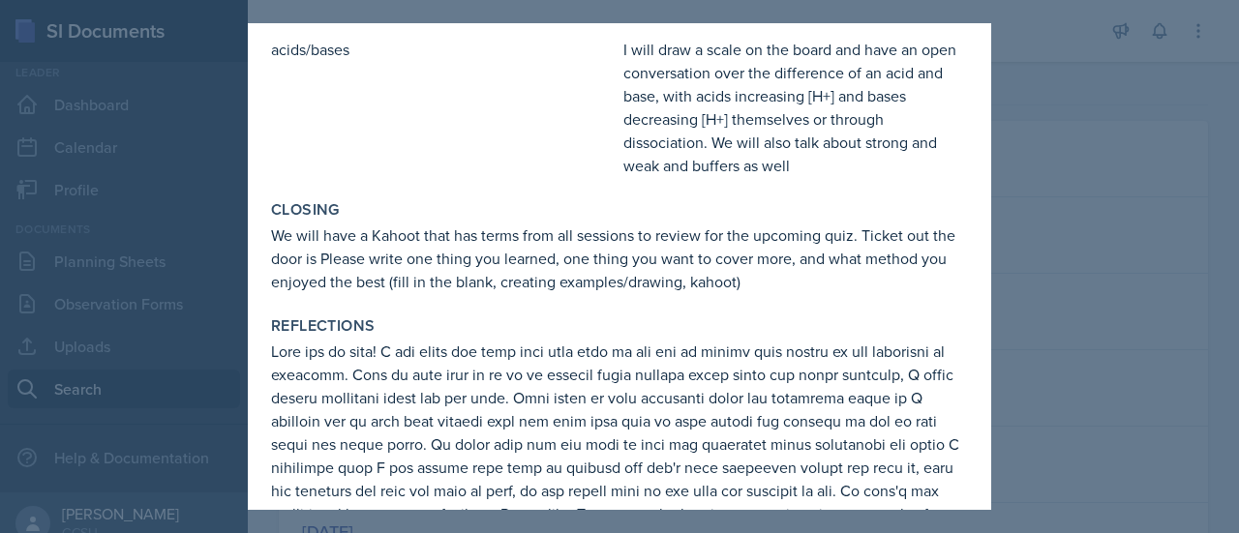
scroll to position [1433, 0]
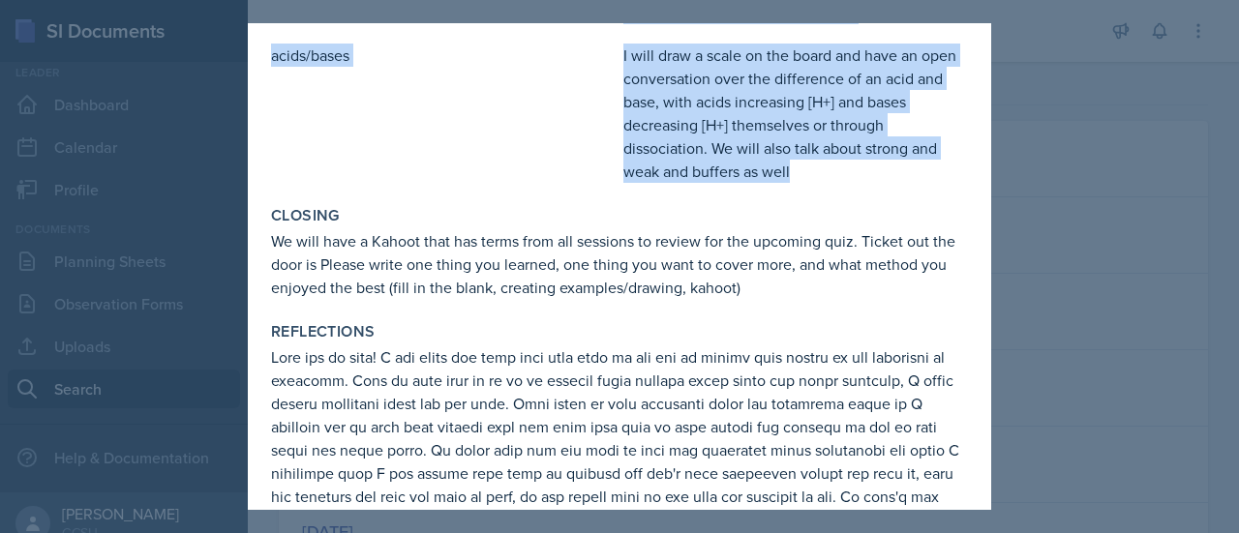
drag, startPoint x: 272, startPoint y: 250, endPoint x: 795, endPoint y: 192, distance: 526.0
copy div "loremips dolor Sit amet co adi elitse doe: Temporin Utla: Etdo ma aliqu enimadm…"
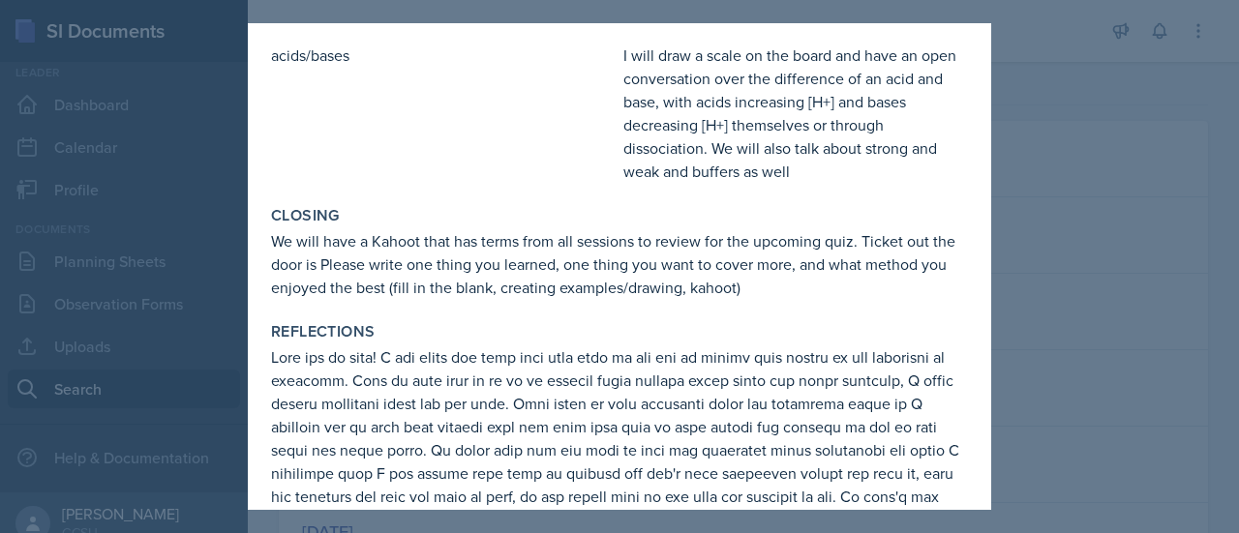
click at [1129, 121] on div at bounding box center [619, 266] width 1239 height 533
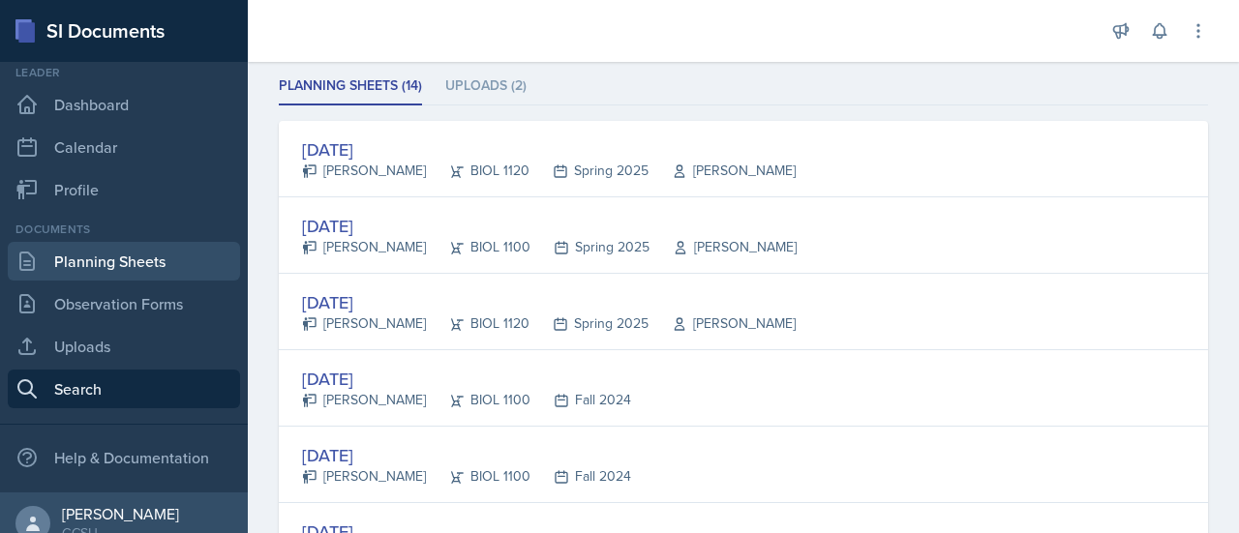
click at [89, 257] on link "Planning Sheets" at bounding box center [124, 261] width 232 height 39
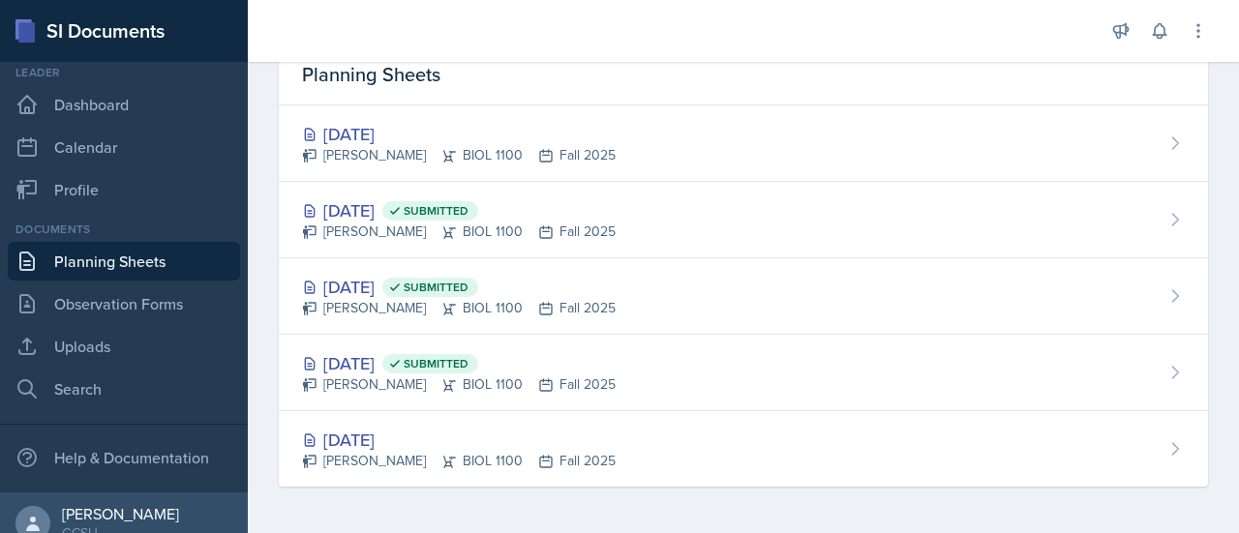
scroll to position [89, 0]
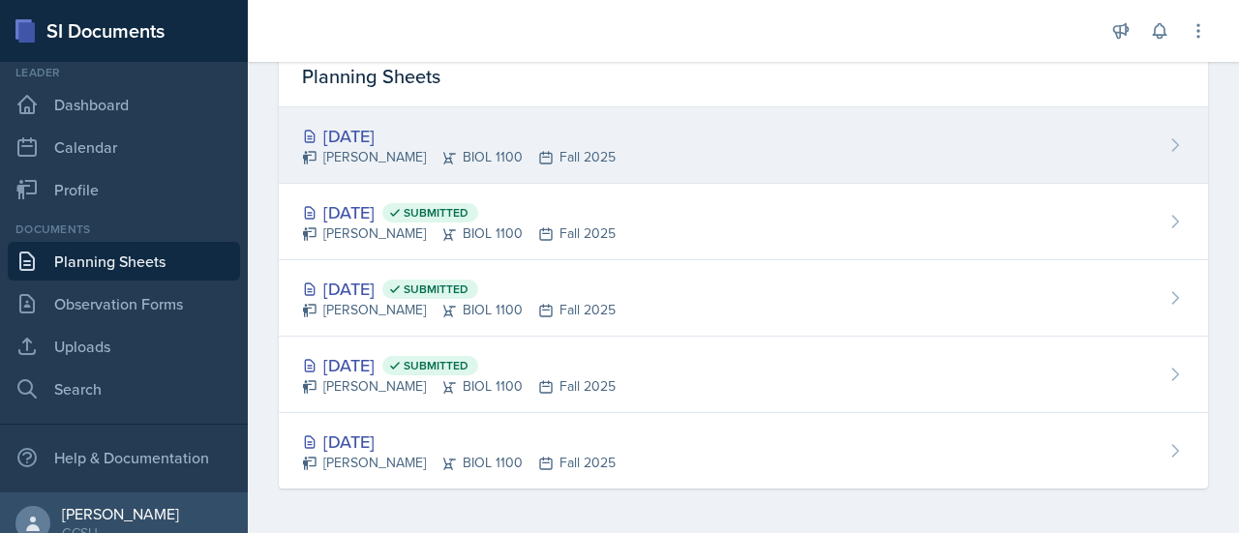
click at [350, 125] on div "[DATE]" at bounding box center [459, 136] width 314 height 26
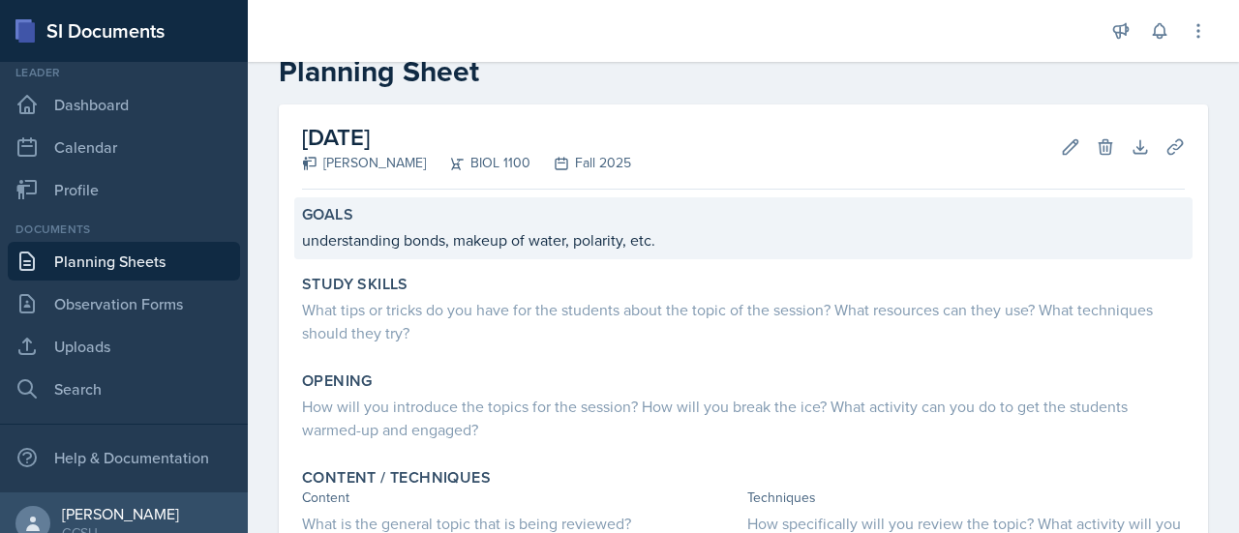
scroll to position [58, 0]
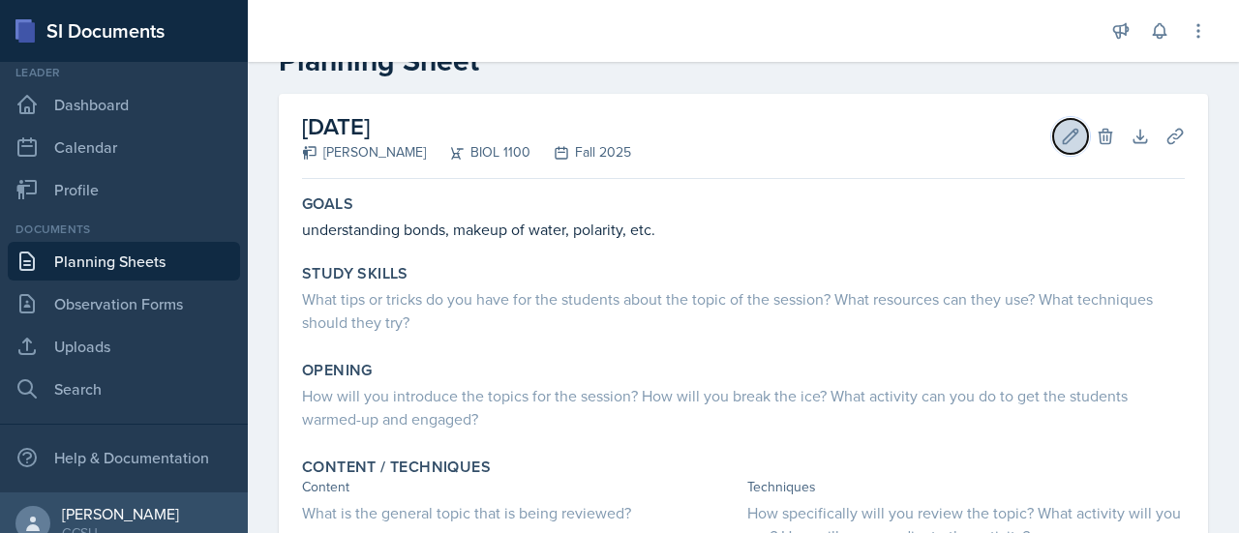
click at [1064, 136] on icon at bounding box center [1071, 136] width 15 height 15
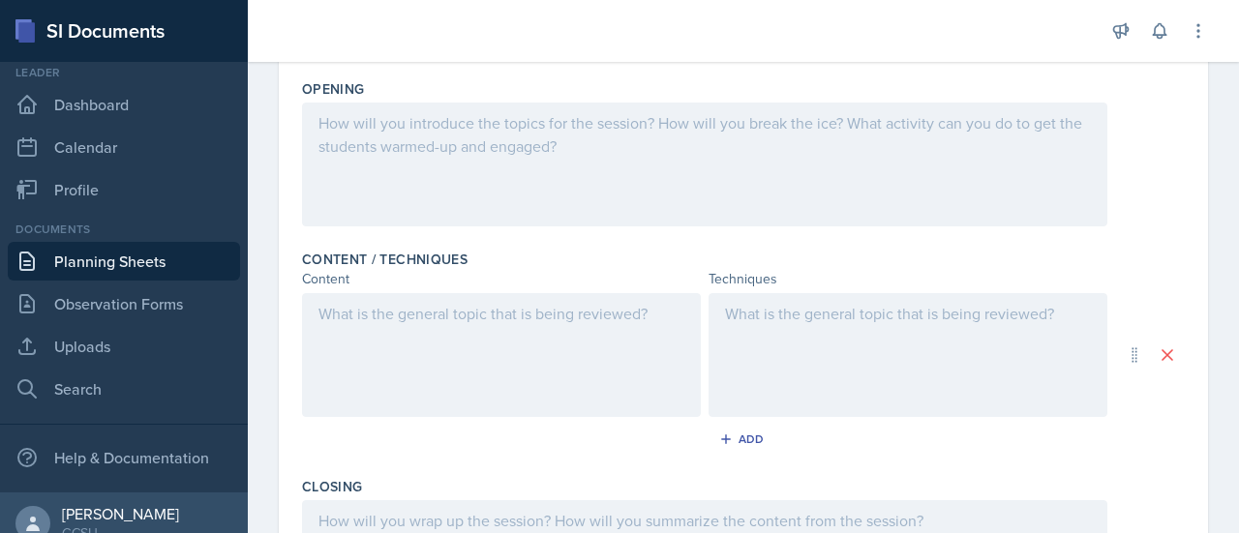
click at [755, 319] on p at bounding box center [908, 313] width 366 height 23
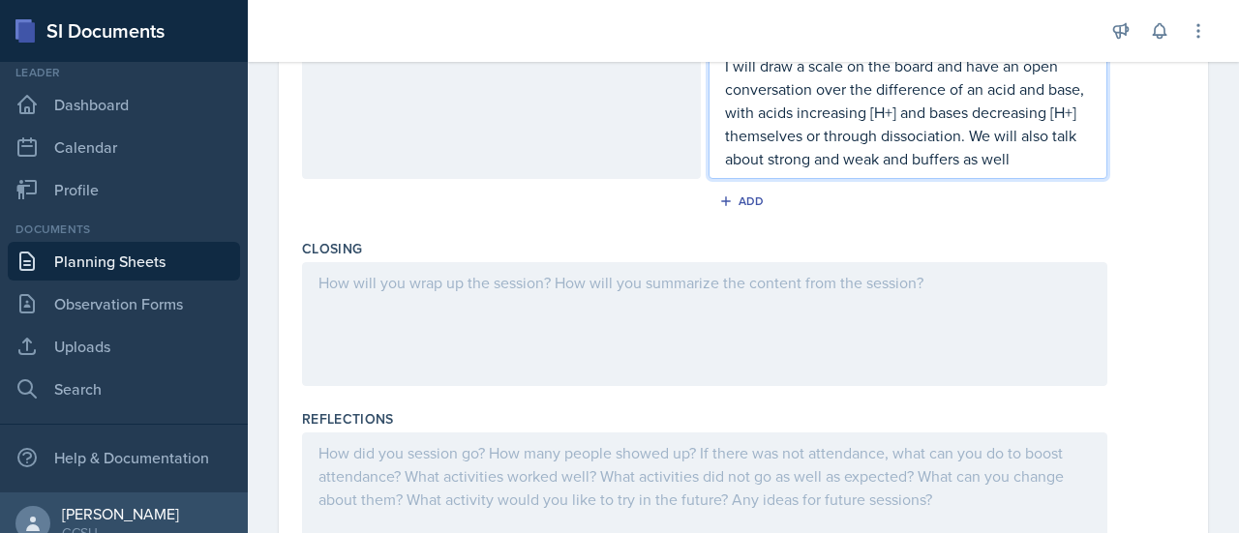
scroll to position [1542, 0]
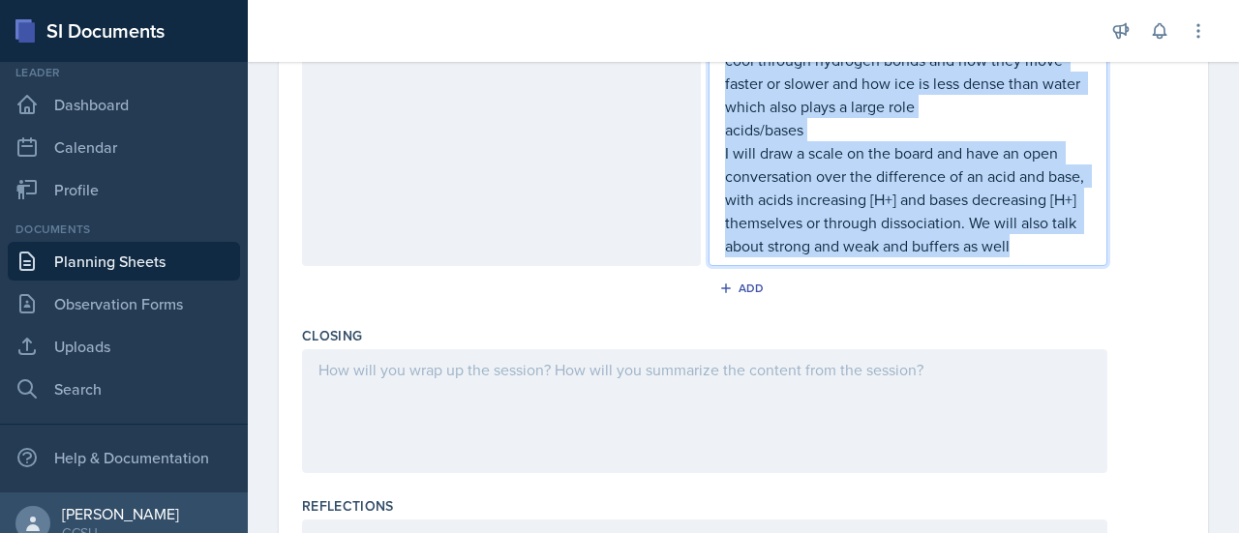
drag, startPoint x: 719, startPoint y: 171, endPoint x: 784, endPoint y: 309, distance: 152.0
copy div "Loremips Dolo: Sita co adipi elitseddo eiu TEMPOR​  3) Incid Utlabore Etdo: Mag…"
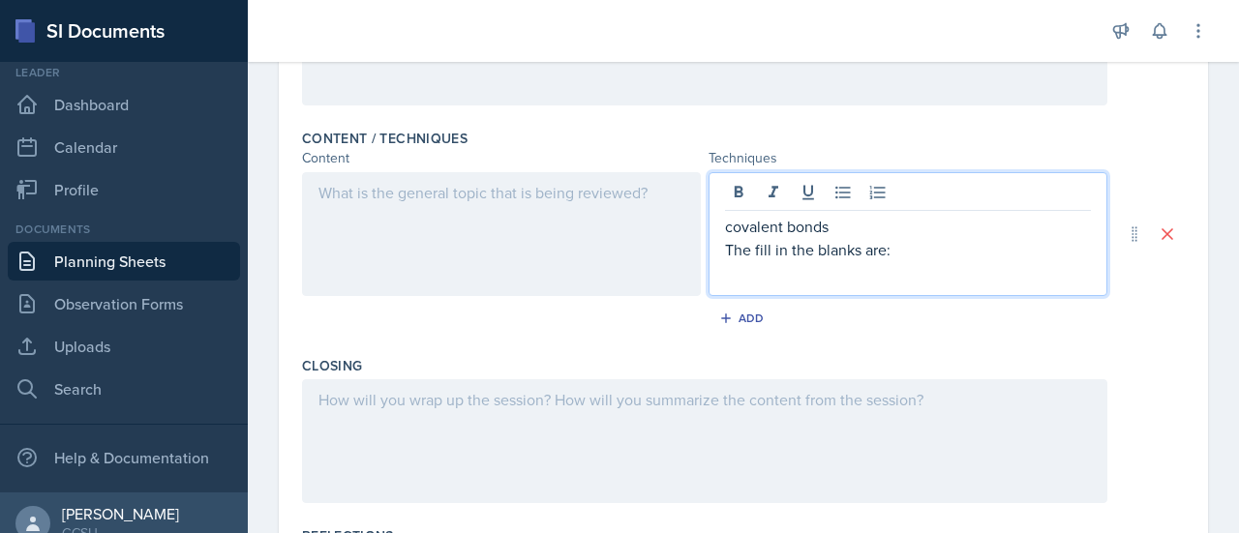
scroll to position [549, 0]
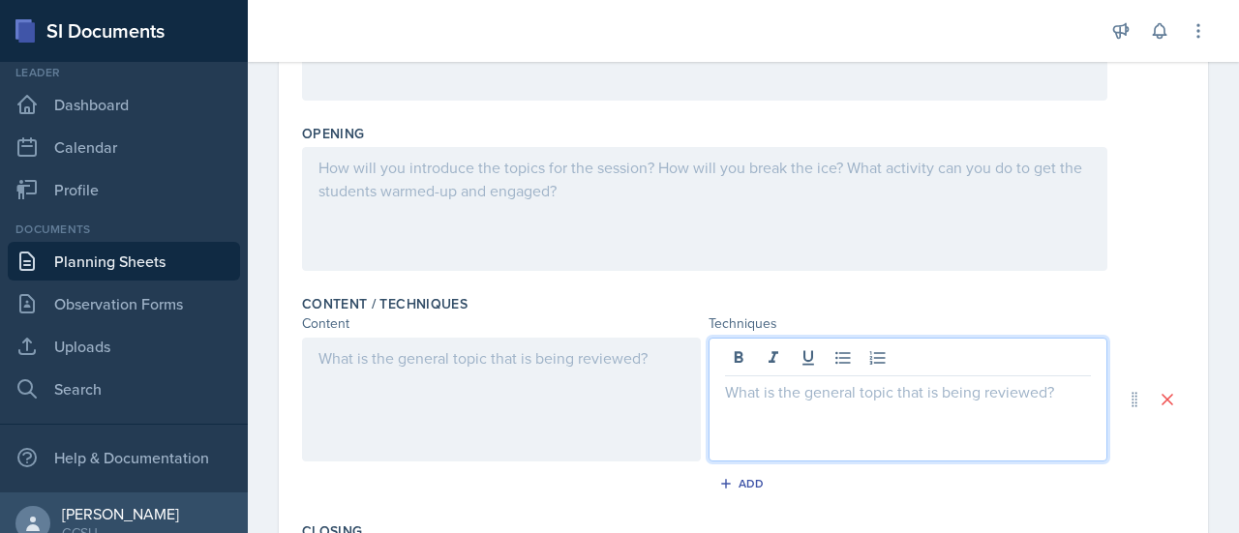
click at [566, 367] on p at bounding box center [502, 358] width 366 height 23
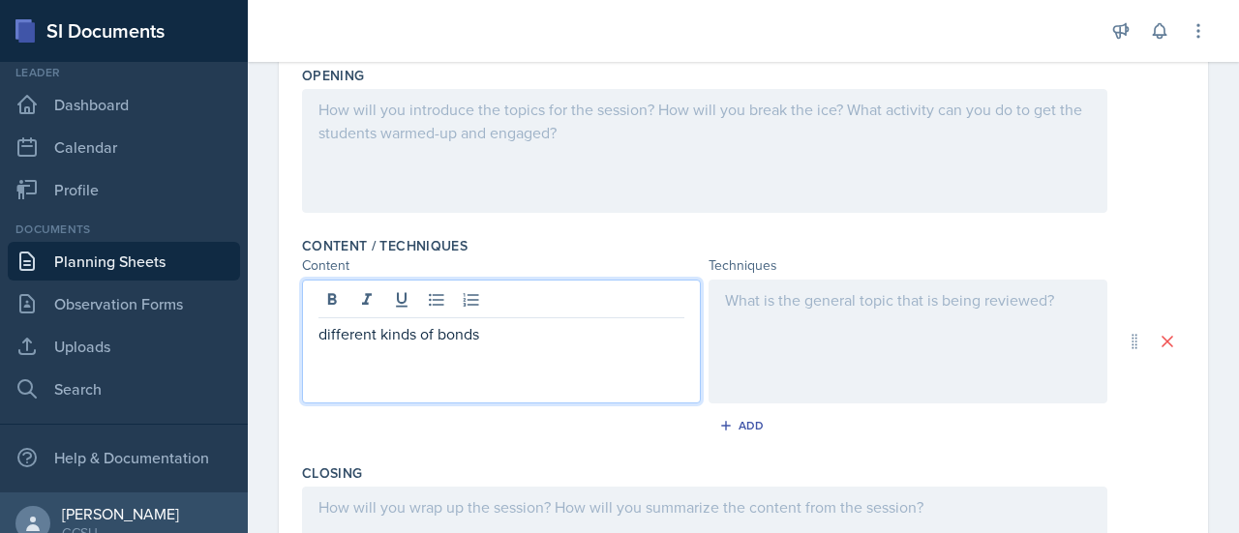
scroll to position [459, 0]
click at [909, 298] on p at bounding box center [908, 296] width 366 height 23
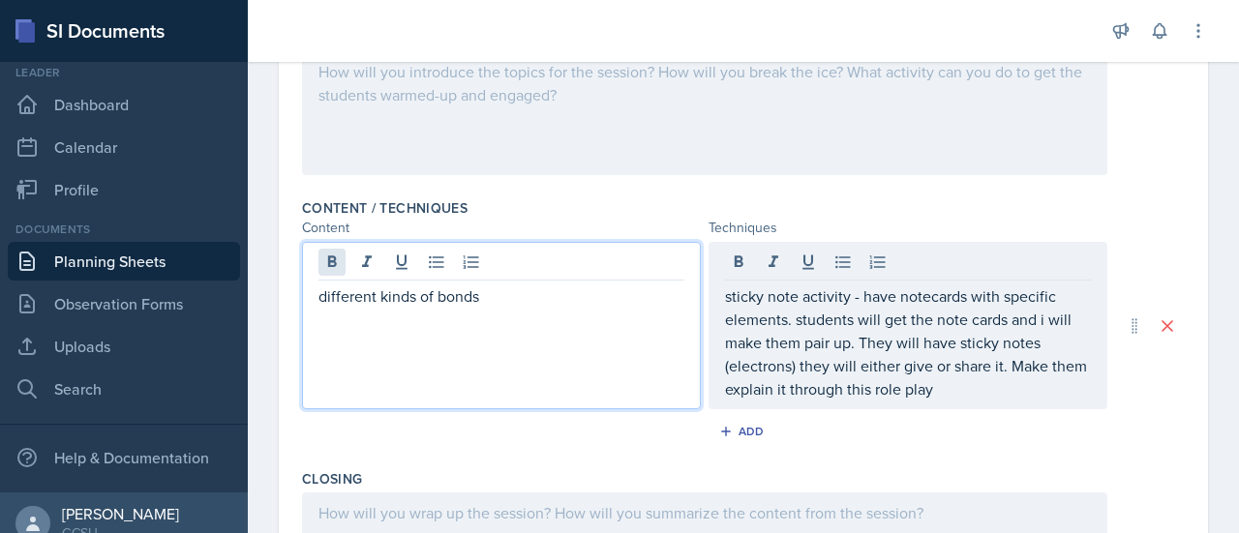
click at [318, 259] on div "different kinds of bonds" at bounding box center [501, 325] width 399 height 167
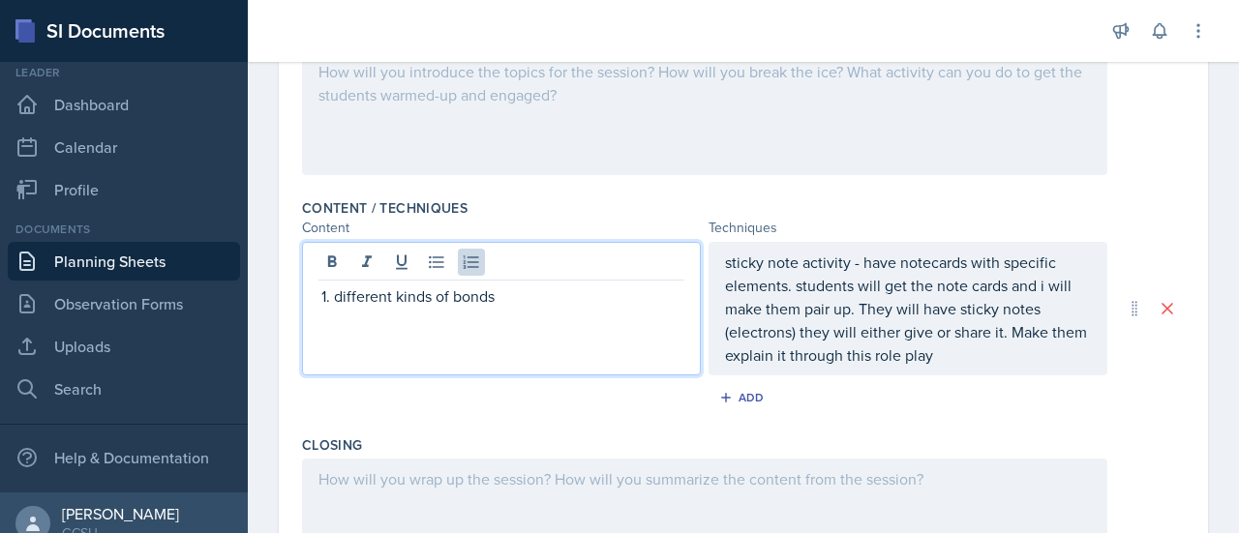
click at [718, 259] on div "sticky note activity - have notecards with specific elements. students will get…" at bounding box center [908, 309] width 399 height 134
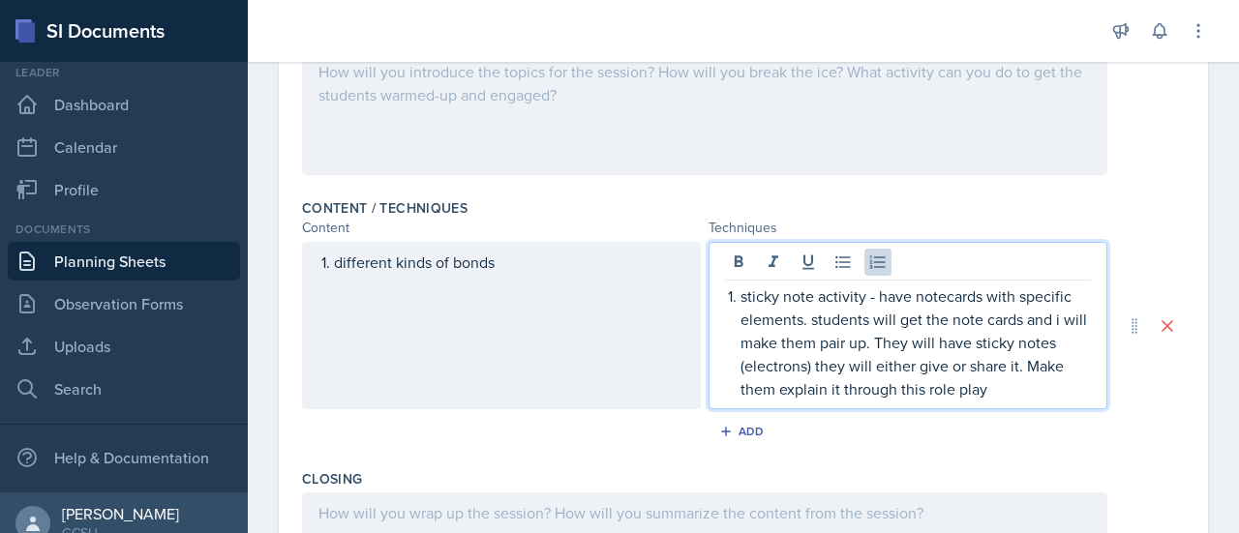
click at [515, 267] on div "different kinds of bonds" at bounding box center [501, 325] width 399 height 167
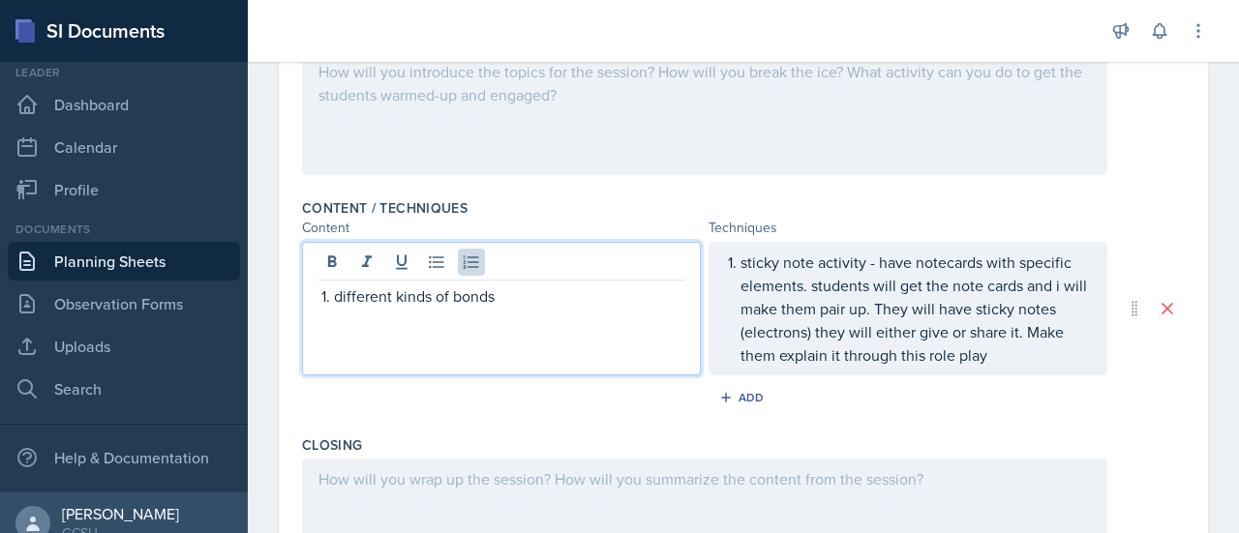
click at [516, 285] on p "different kinds of bonds" at bounding box center [509, 296] width 350 height 23
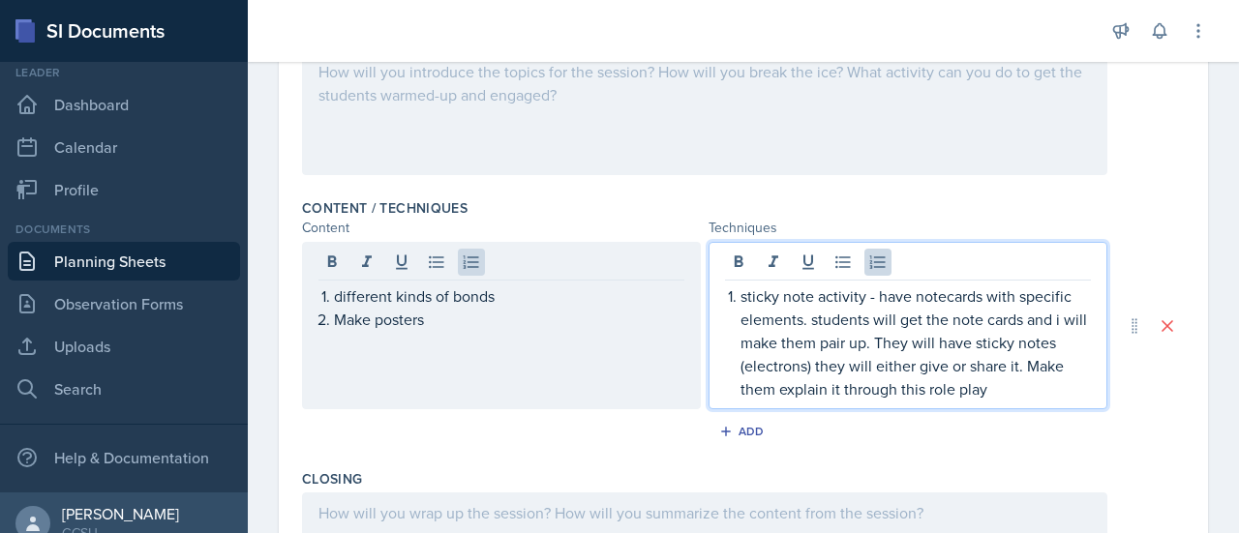
click at [995, 363] on p "sticky note activity - have notecards with specific elements. students will get…" at bounding box center [916, 343] width 350 height 116
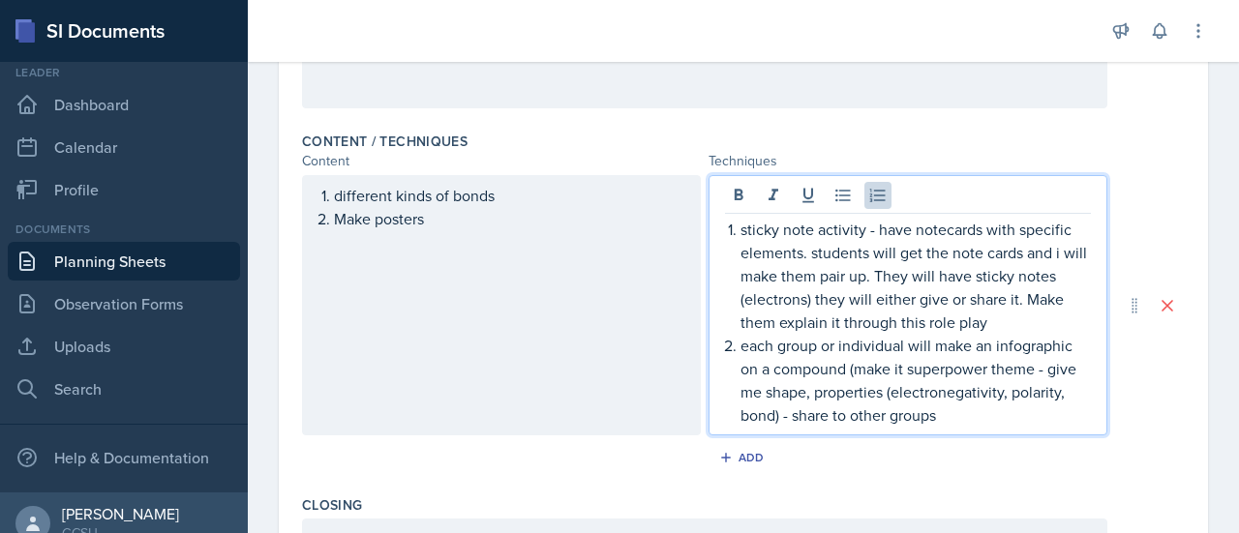
click at [531, 222] on p "Make posters" at bounding box center [509, 218] width 350 height 23
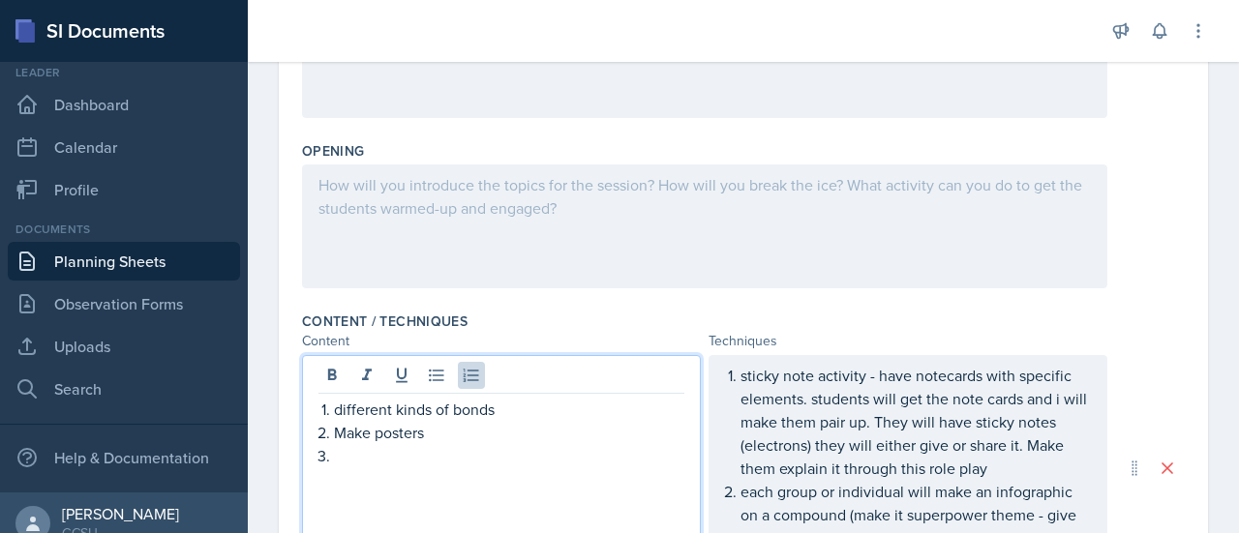
scroll to position [379, 0]
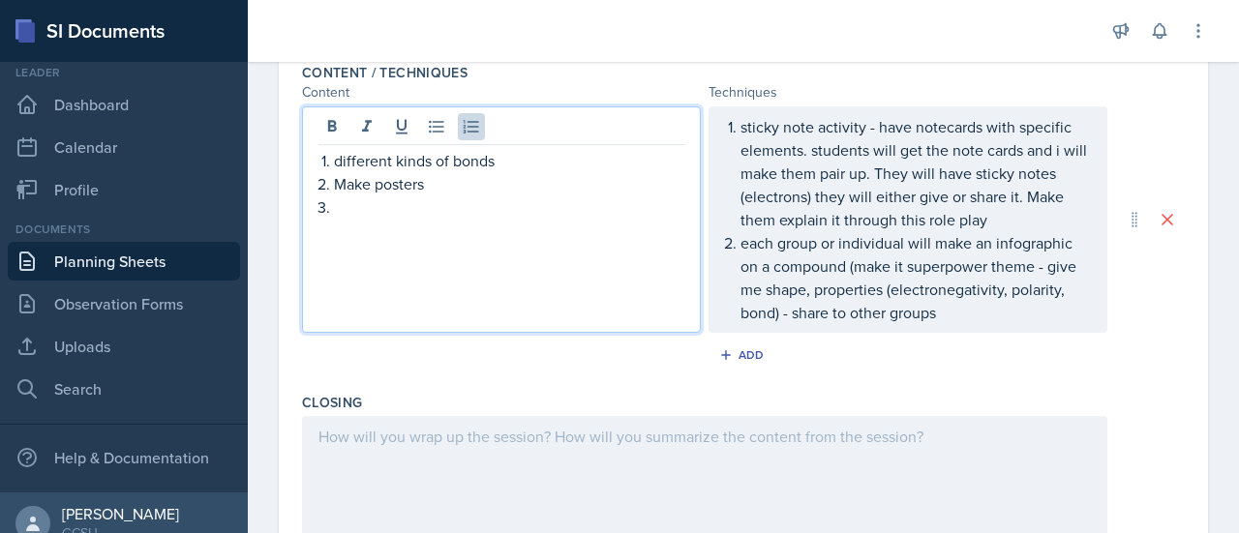
click at [964, 303] on p "each group or individual will make an infographic on a compound (make it superp…" at bounding box center [916, 277] width 350 height 93
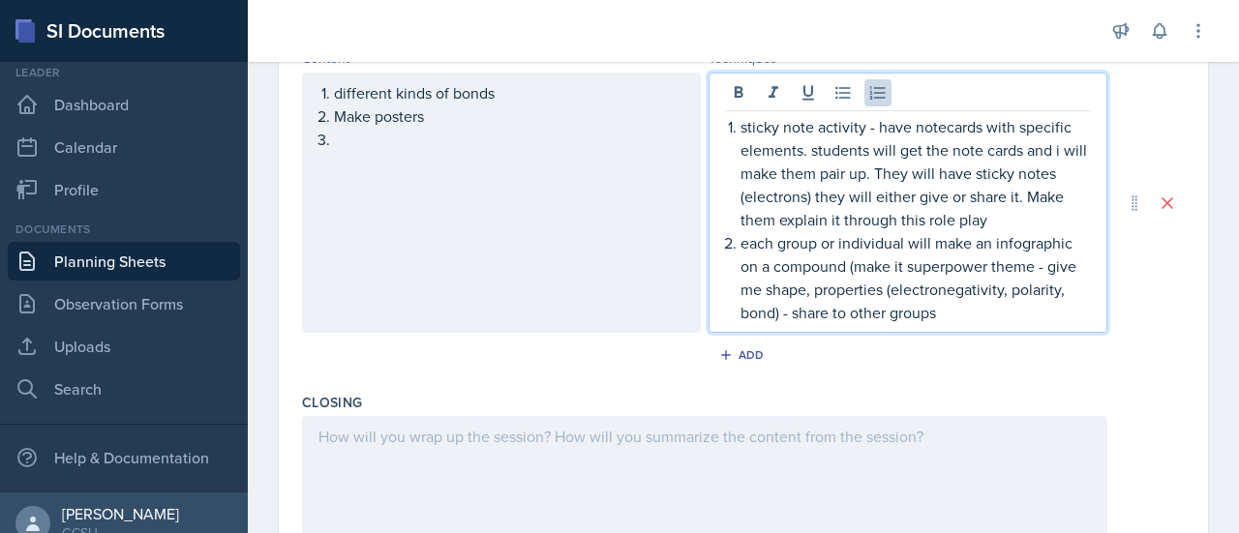
click at [771, 308] on p "each group or individual will make an infographic on a compound (make it superp…" at bounding box center [916, 277] width 350 height 93
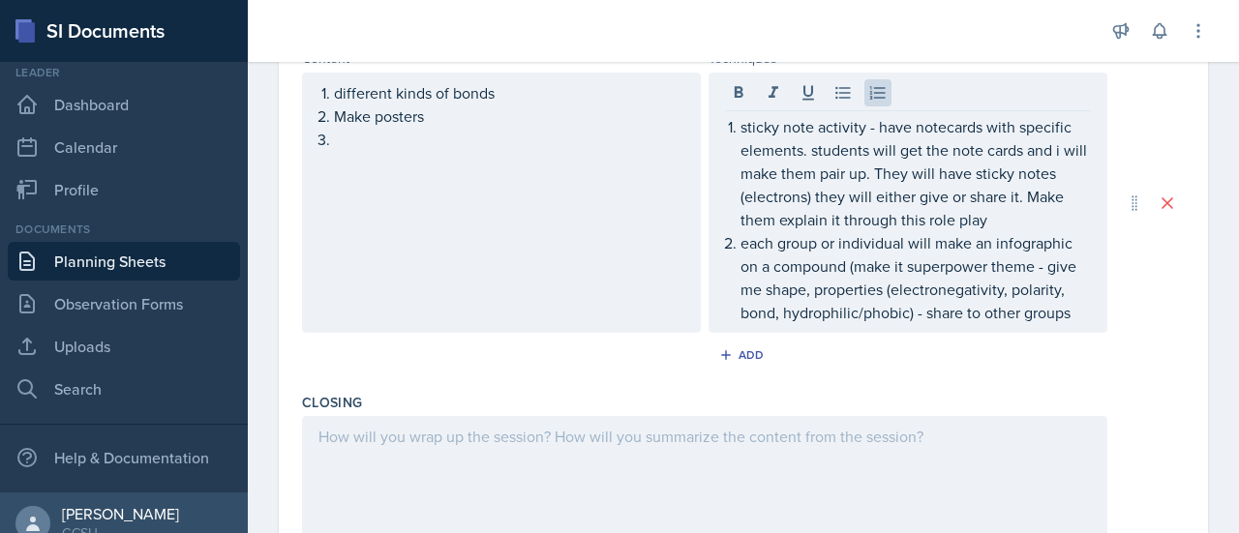
click at [625, 446] on div at bounding box center [705, 478] width 806 height 124
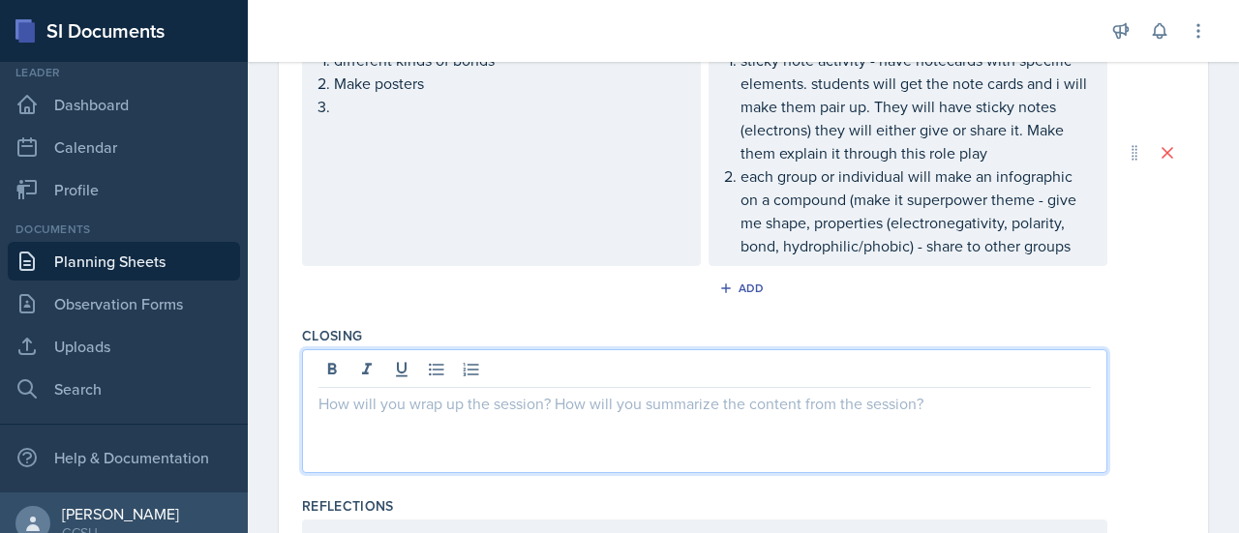
click at [505, 121] on div "different kinds of bonds Make posters" at bounding box center [501, 153] width 399 height 227
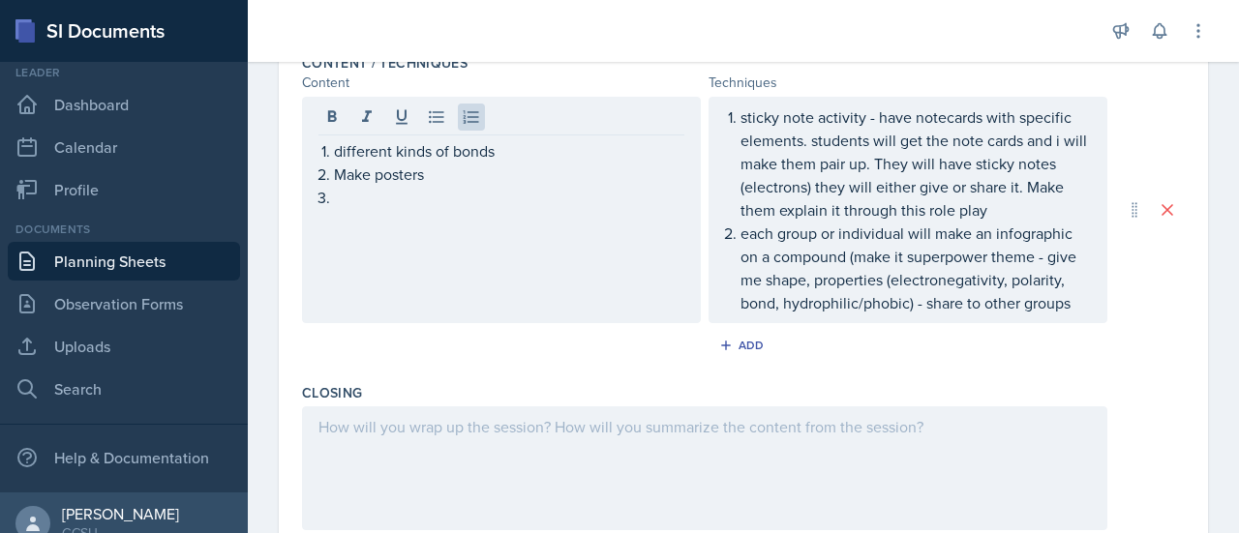
scroll to position [596, 0]
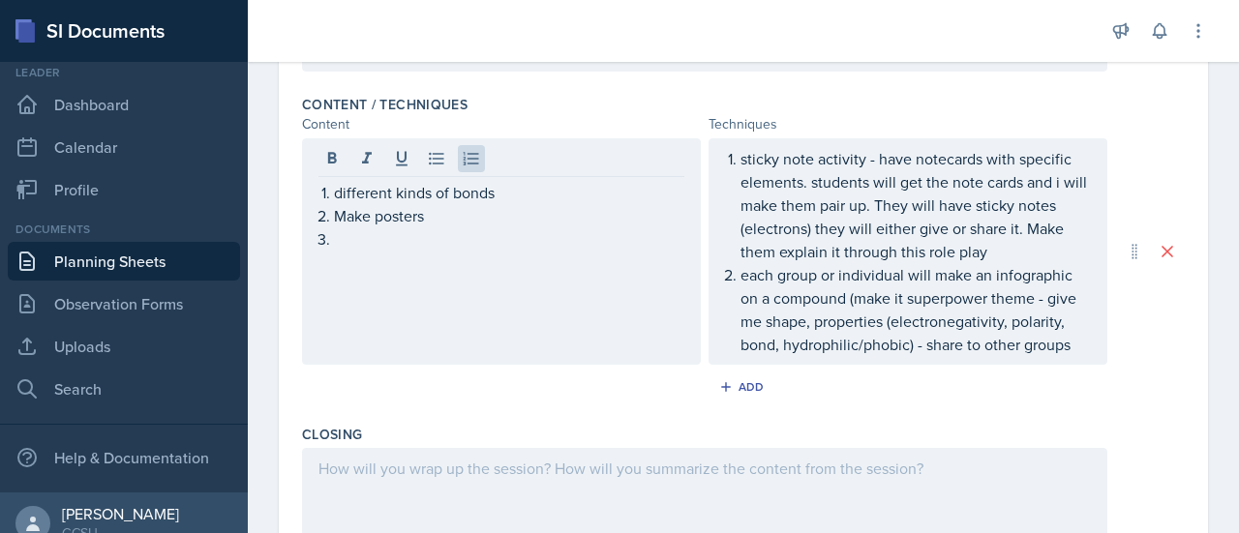
click at [523, 200] on p "different kinds of bonds" at bounding box center [509, 192] width 350 height 23
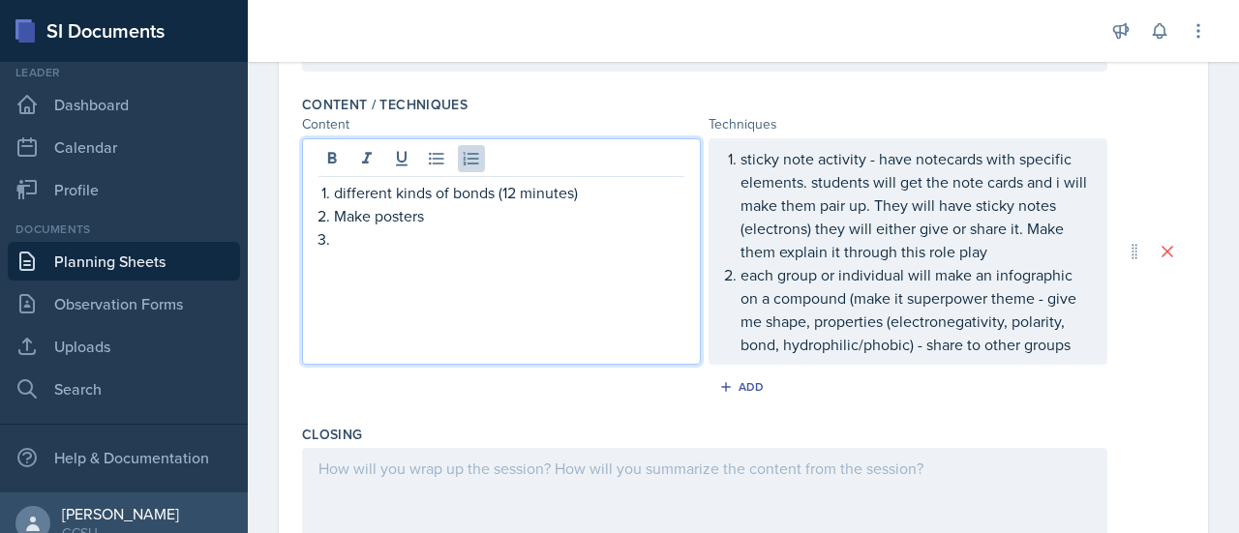
click at [515, 238] on p at bounding box center [509, 239] width 350 height 23
click at [482, 223] on p "Make posters" at bounding box center [509, 215] width 350 height 23
click at [414, 233] on p at bounding box center [509, 239] width 350 height 23
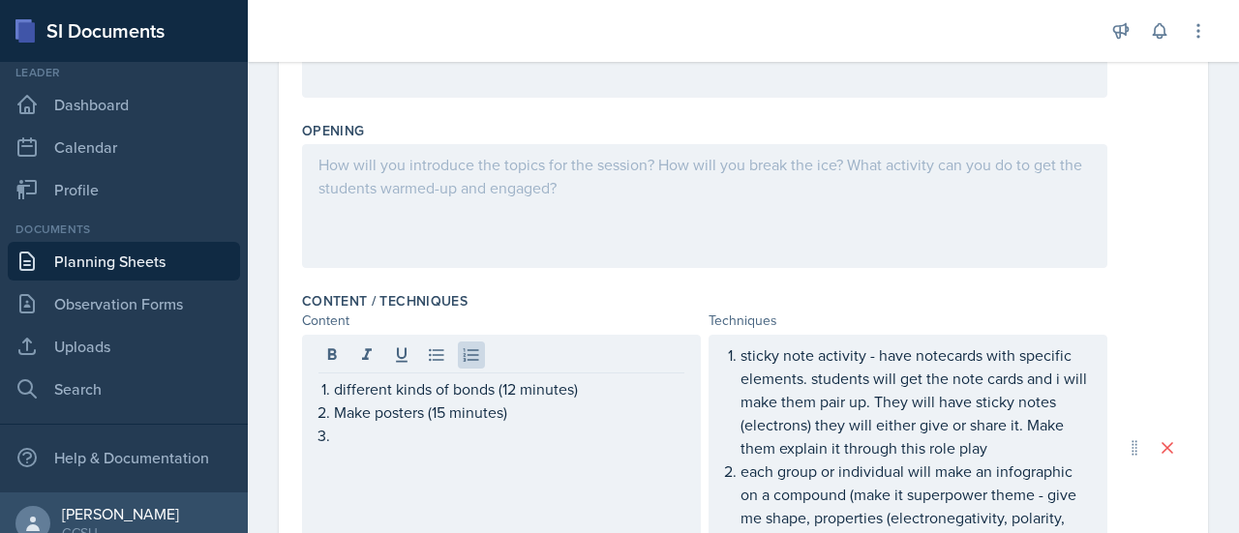
scroll to position [443, 0]
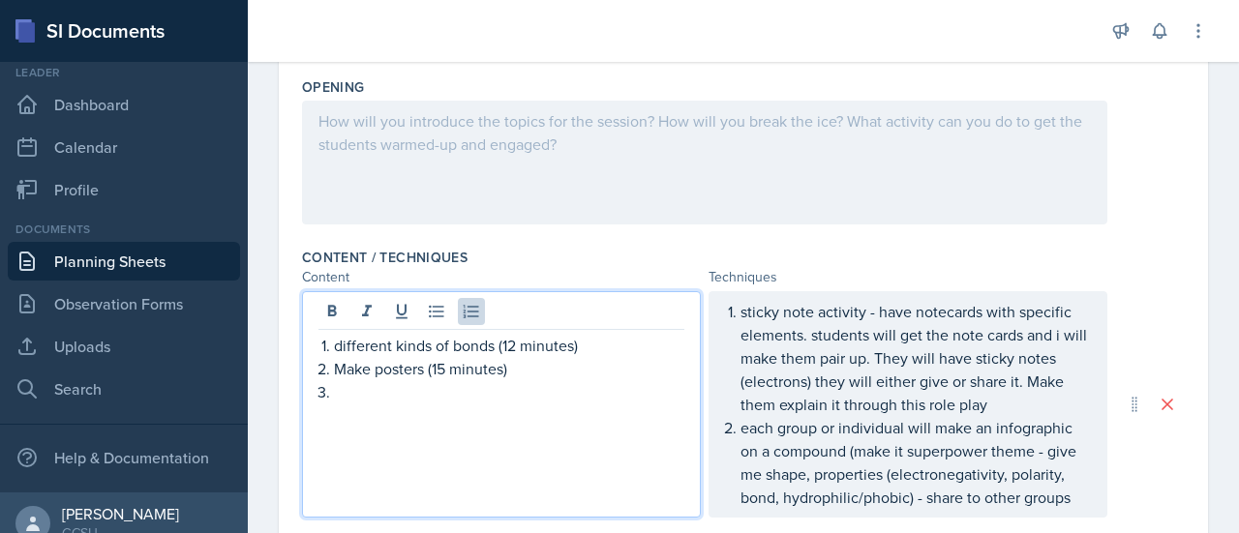
click at [364, 390] on p at bounding box center [509, 392] width 350 height 23
drag, startPoint x: 455, startPoint y: 390, endPoint x: 545, endPoint y: 401, distance: 90.7
click at [545, 401] on div "different kinds of bonds (12 minutes) Make posters (15 minutes) Functional grou…" at bounding box center [501, 404] width 399 height 227
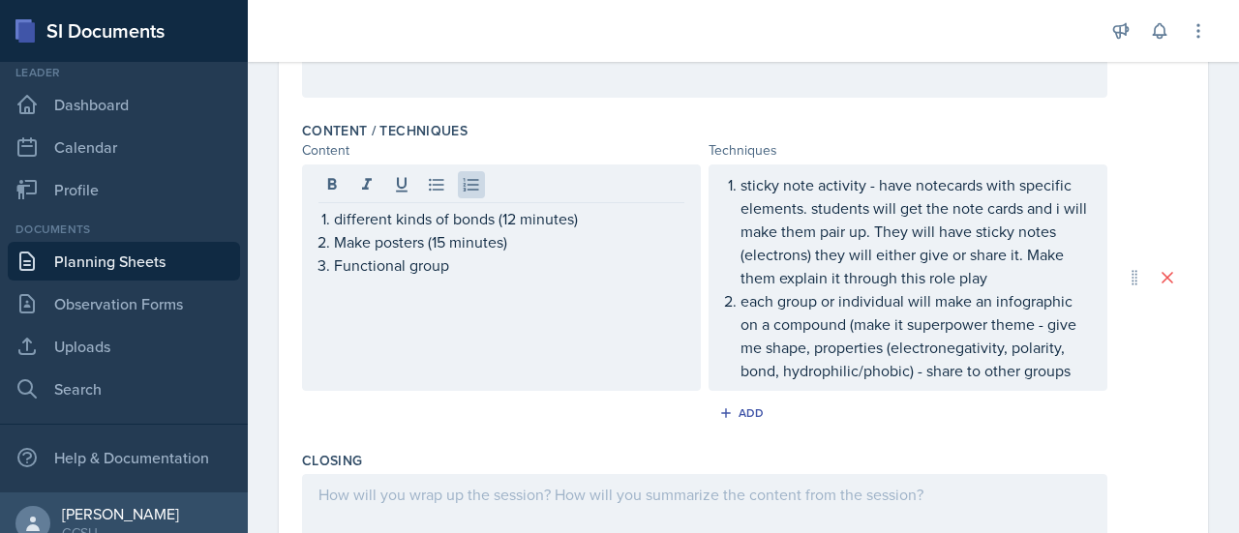
scroll to position [579, 0]
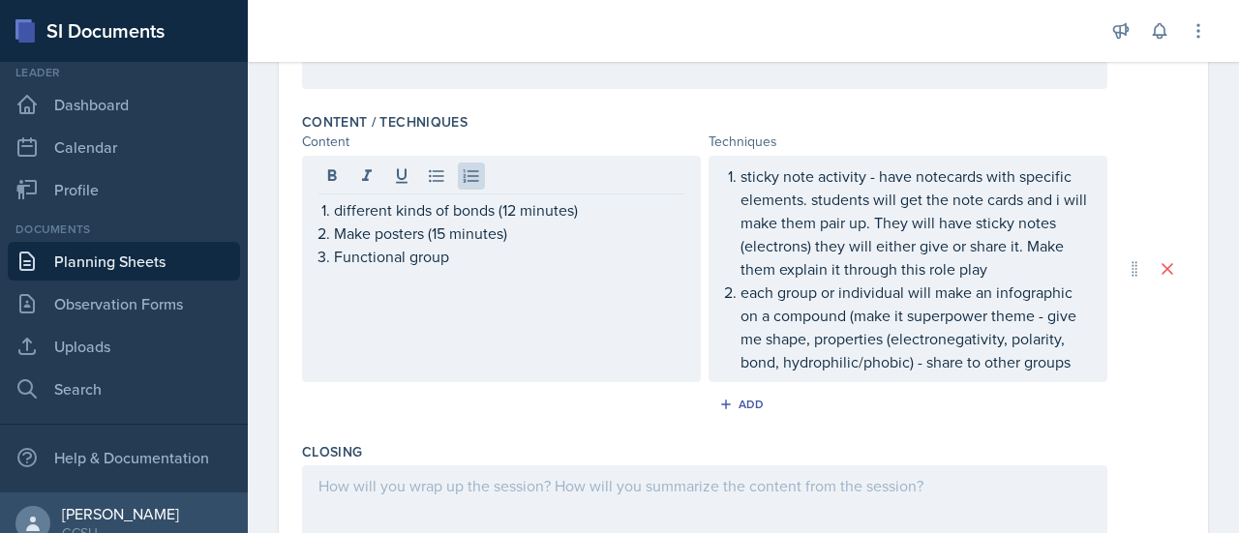
click at [1075, 360] on p "each group or individual will make an infographic on a compound (make it superp…" at bounding box center [916, 327] width 350 height 93
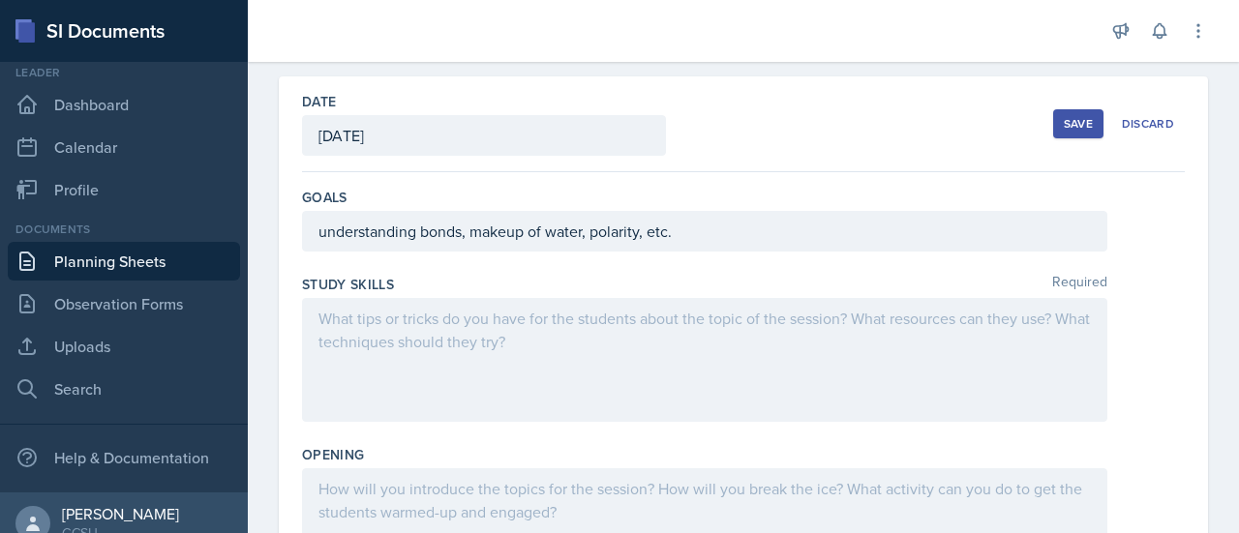
scroll to position [70, 0]
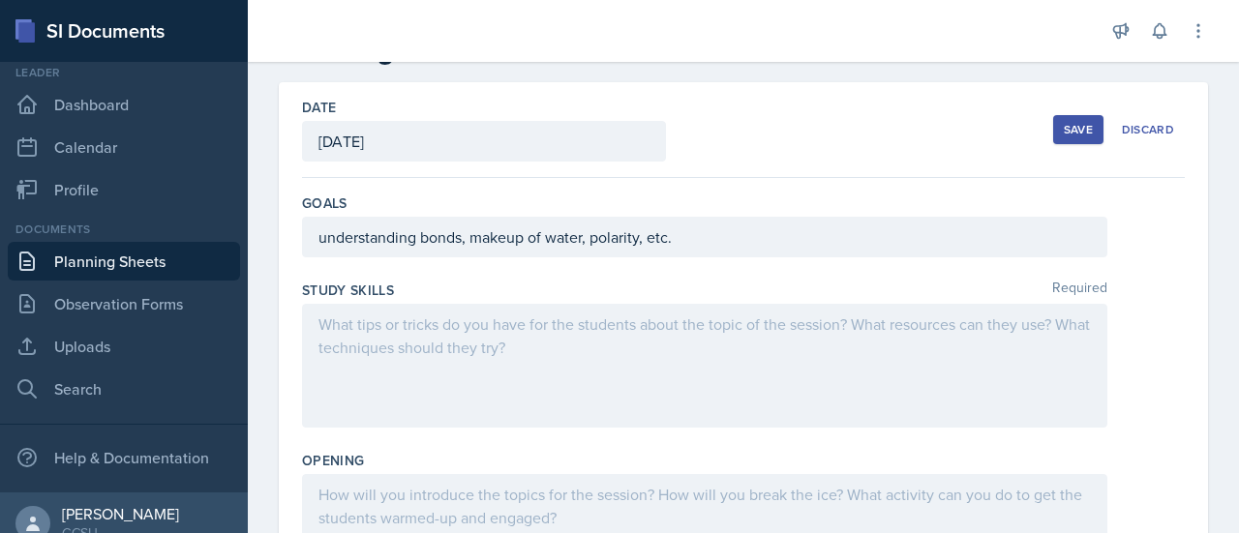
click at [1064, 127] on div "Save" at bounding box center [1078, 129] width 29 height 15
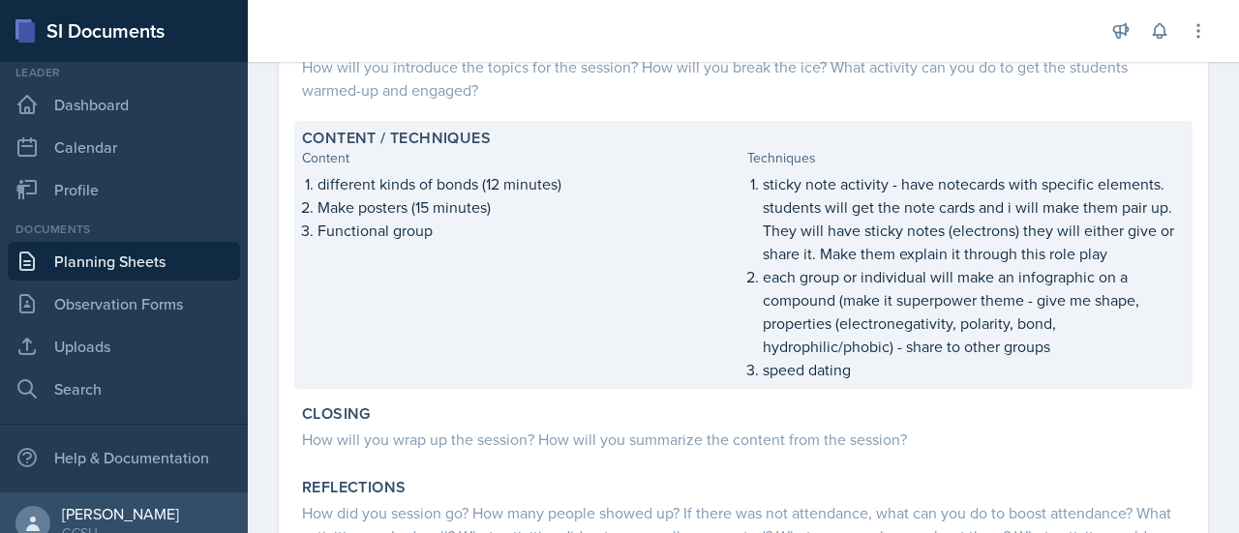
scroll to position [389, 0]
click at [1075, 360] on p "speed dating" at bounding box center [974, 367] width 422 height 23
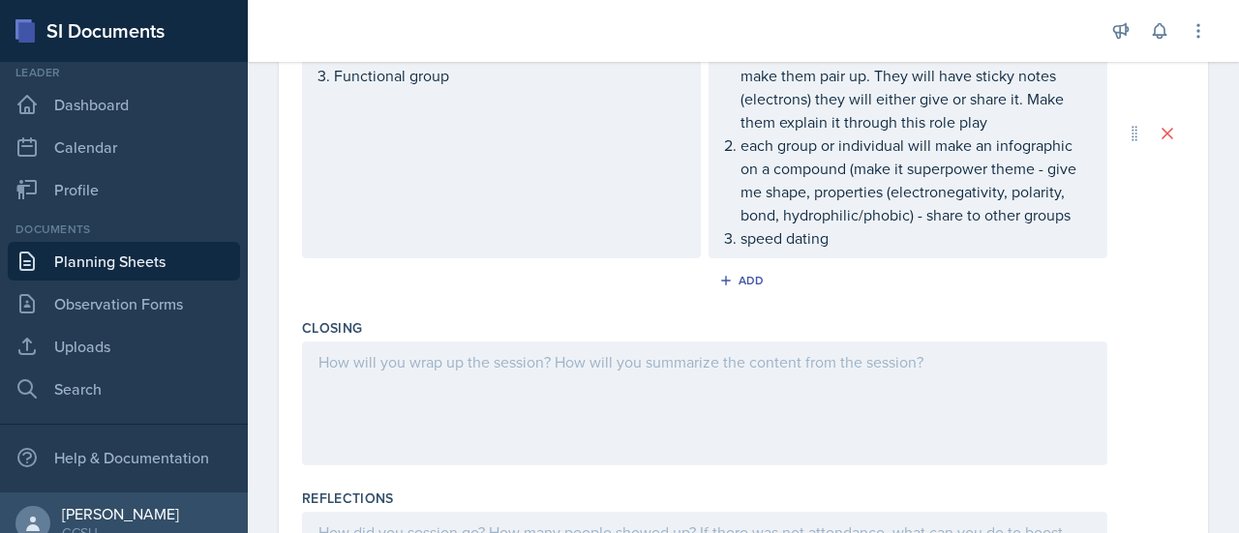
scroll to position [649, 0]
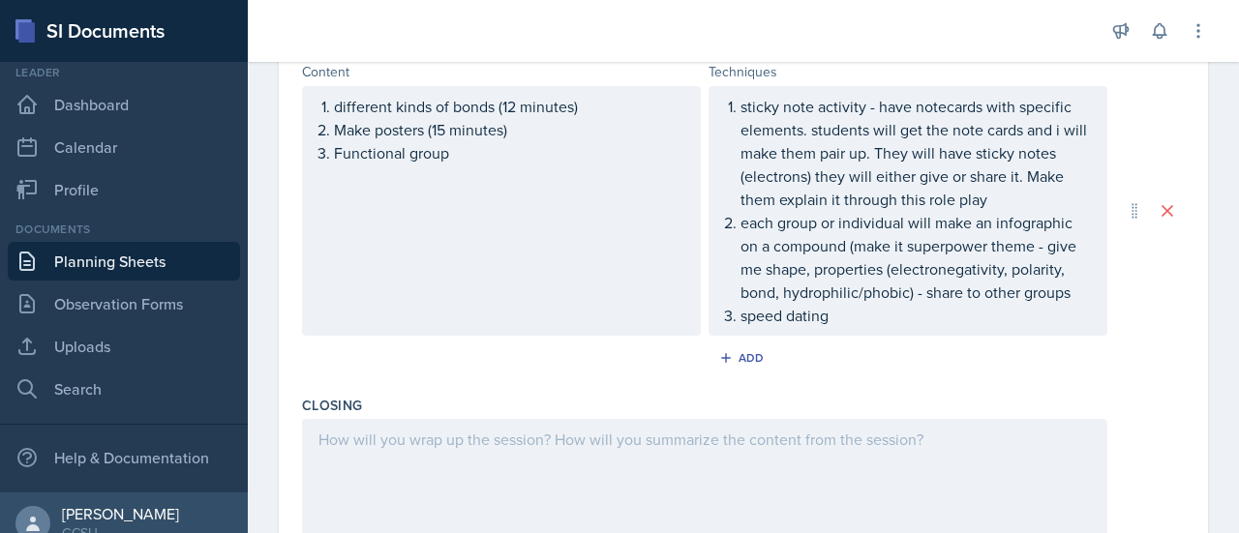
click at [863, 318] on p "speed dating" at bounding box center [916, 315] width 350 height 23
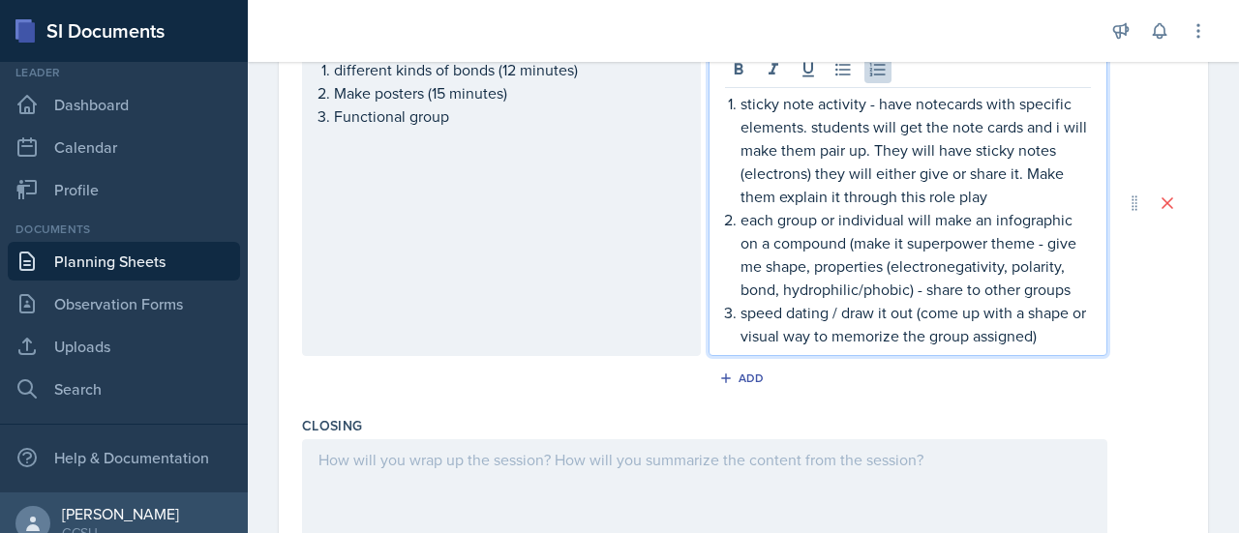
scroll to position [675, 0]
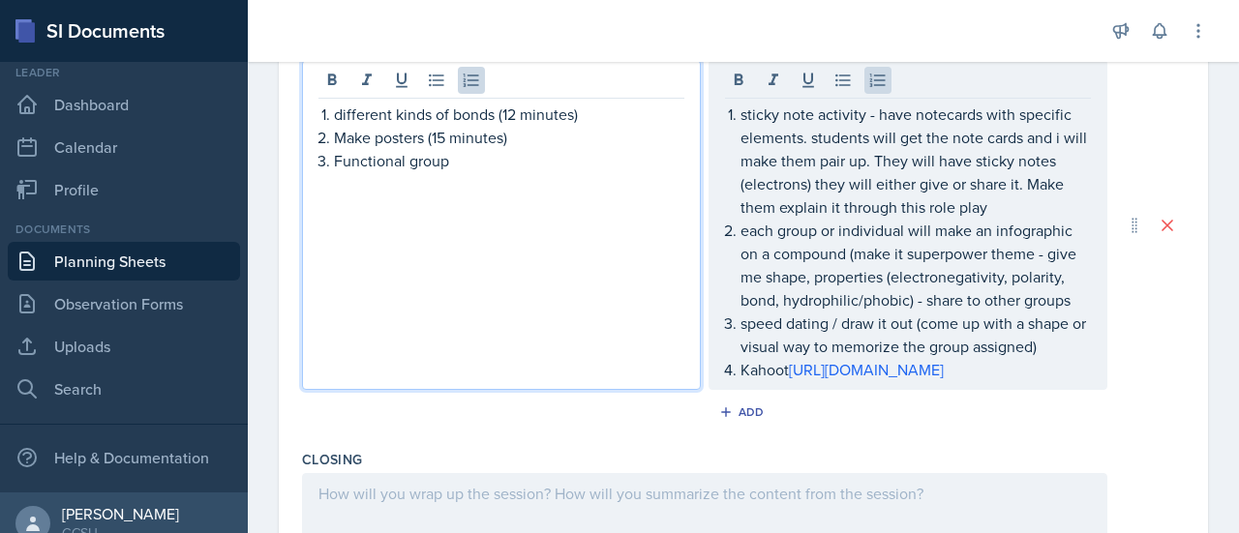
click at [502, 127] on ol "different kinds of bonds (12 minutes) Make posters (15 minutes) Functional group" at bounding box center [509, 138] width 350 height 70
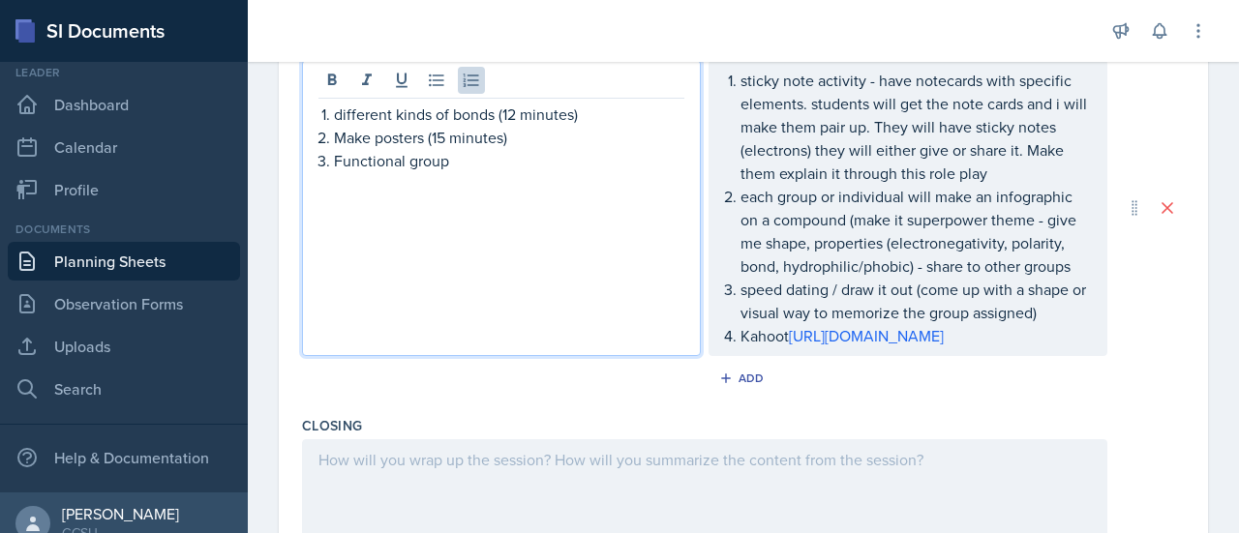
click at [486, 156] on p "Functional group" at bounding box center [509, 160] width 350 height 23
click at [868, 348] on p "Kahoot [URL][DOMAIN_NAME]" at bounding box center [916, 335] width 350 height 23
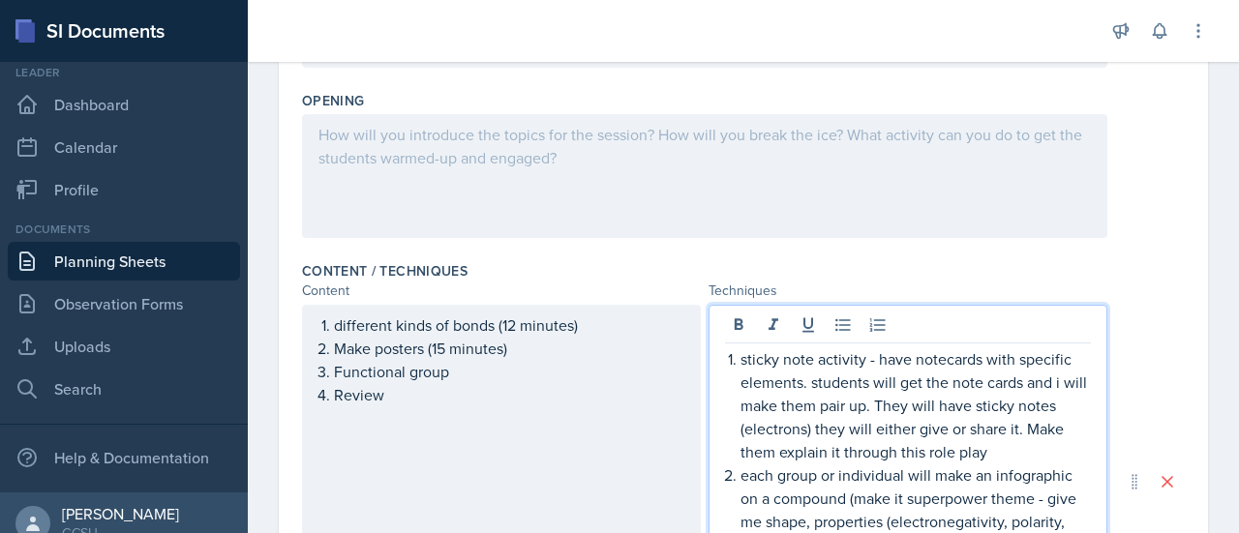
click at [807, 180] on div at bounding box center [705, 176] width 806 height 124
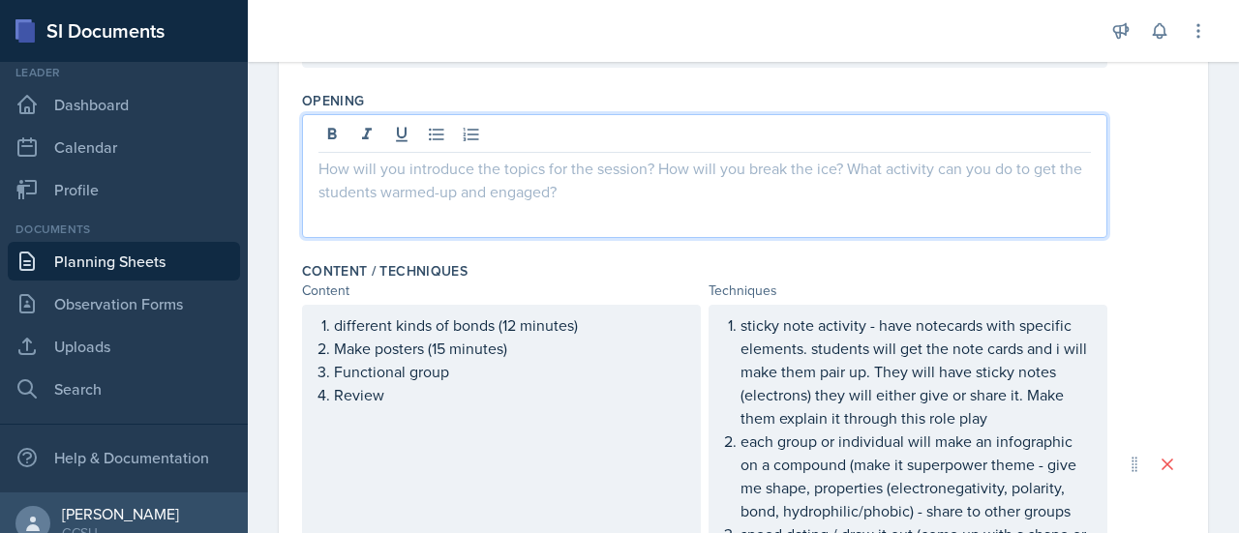
scroll to position [464, 0]
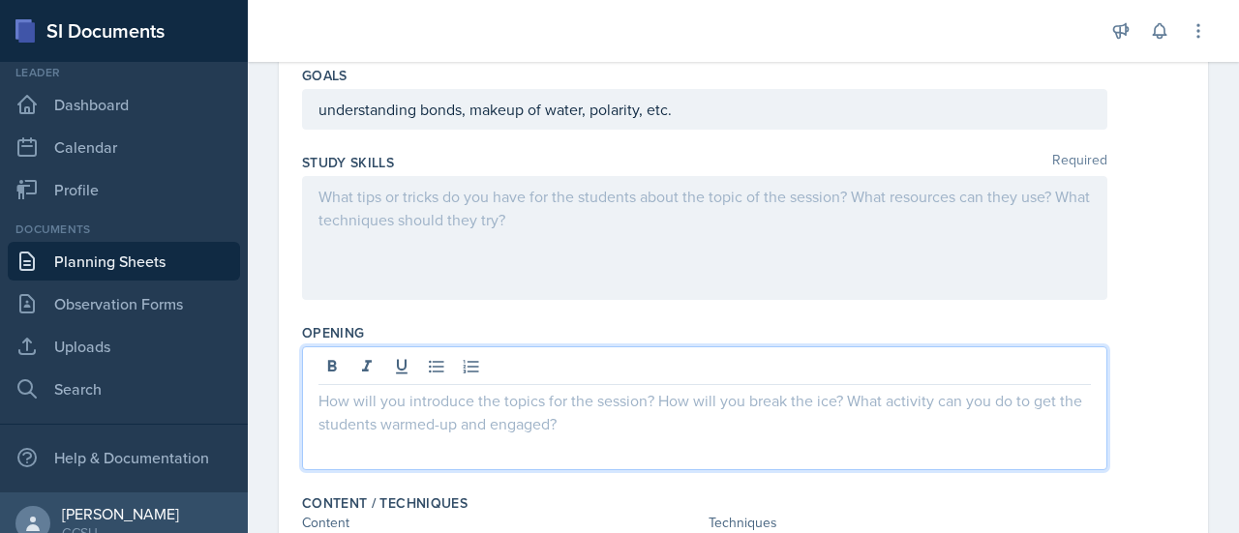
click at [925, 200] on p at bounding box center [705, 196] width 773 height 23
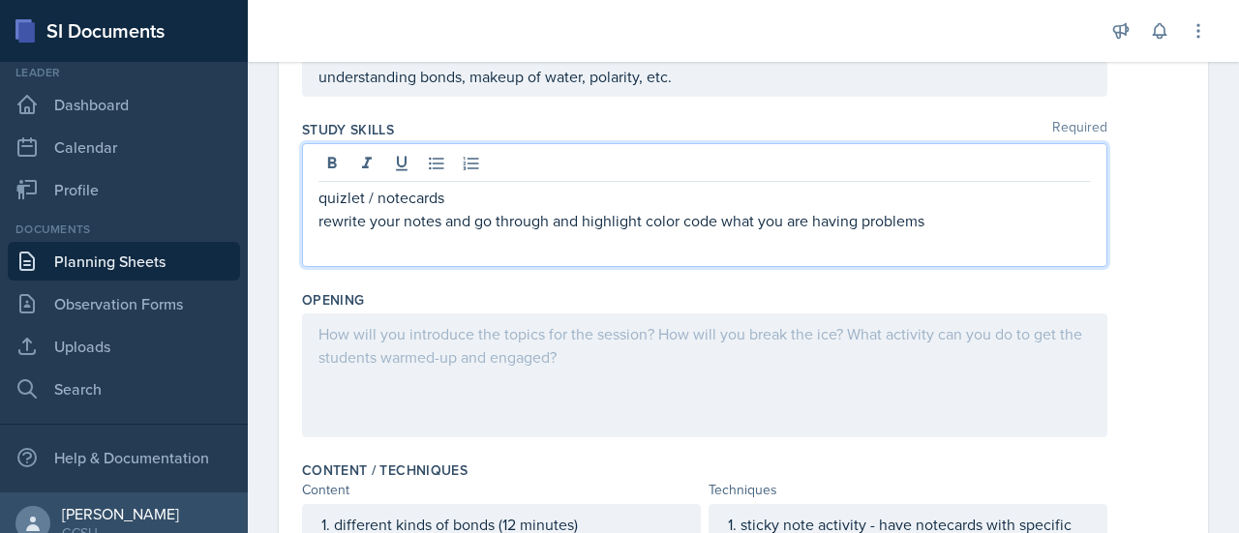
click at [818, 325] on div at bounding box center [705, 376] width 806 height 124
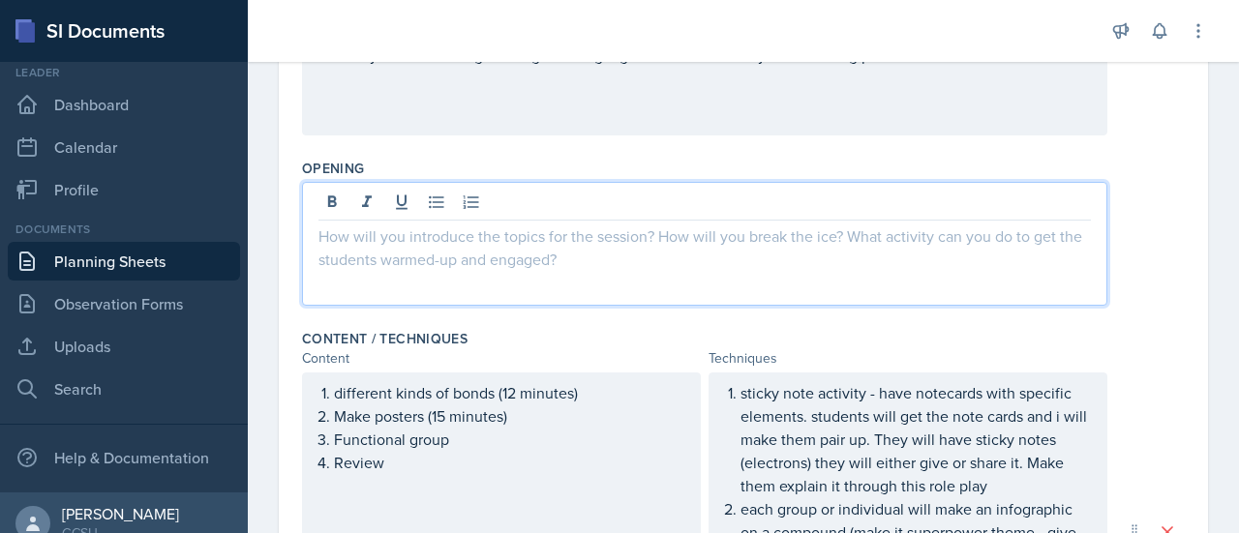
scroll to position [366, 0]
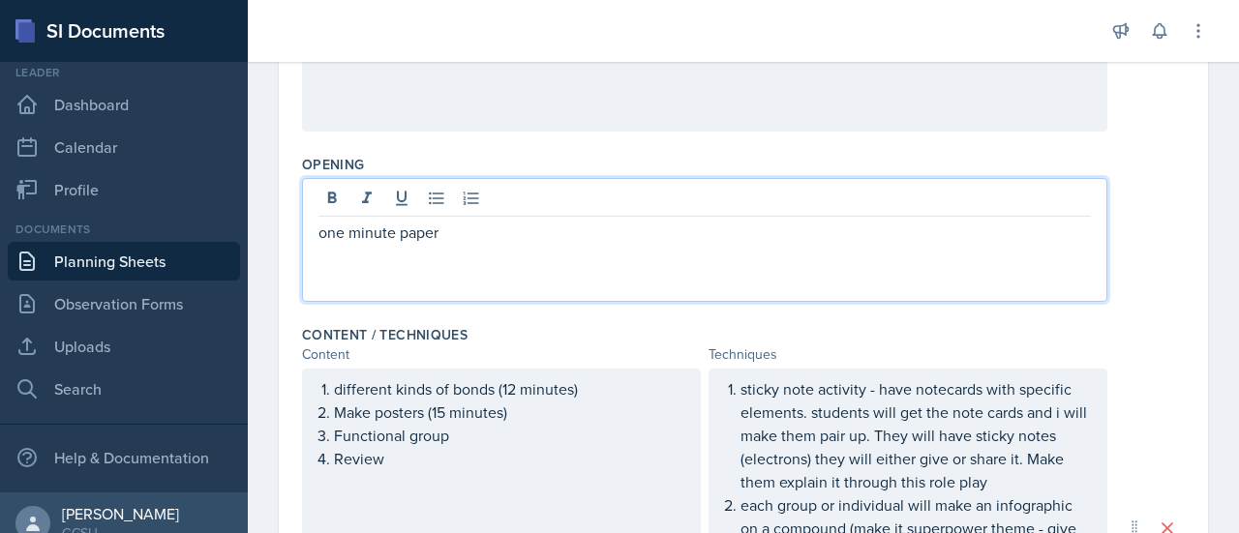
click at [322, 237] on p "one minute paper" at bounding box center [705, 232] width 773 height 23
click at [325, 228] on p at bounding box center [705, 232] width 773 height 23
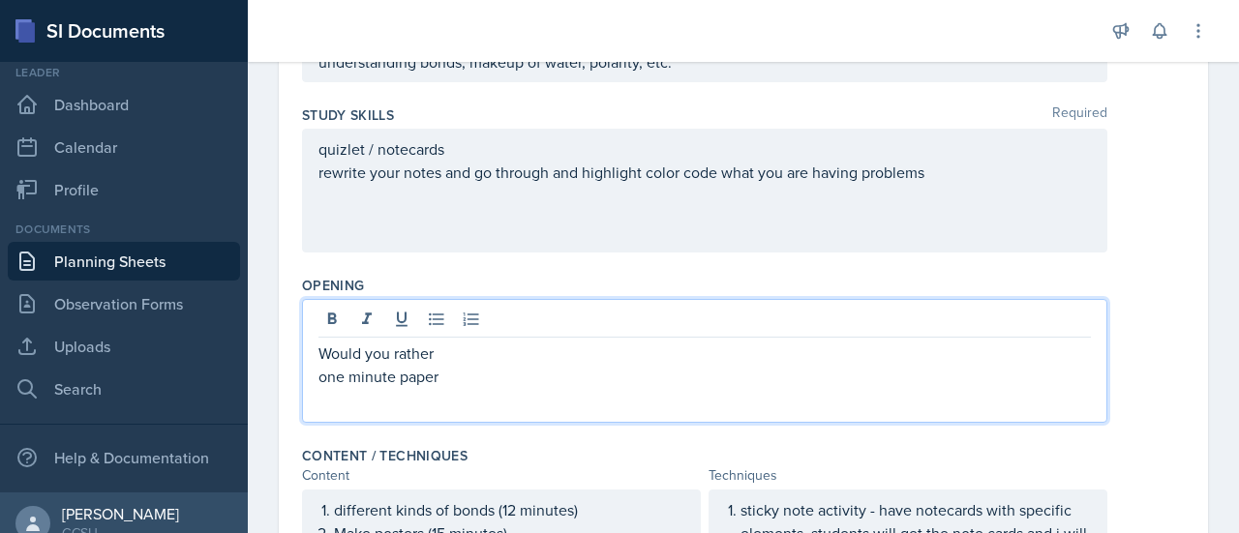
scroll to position [0, 0]
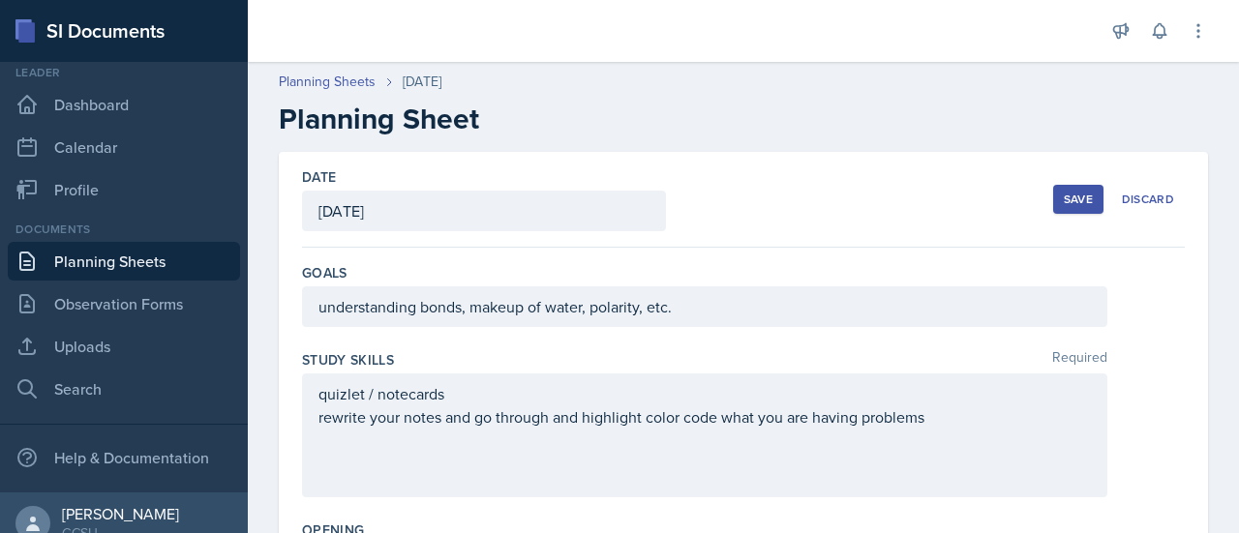
click at [1075, 205] on div "Save" at bounding box center [1078, 199] width 29 height 15
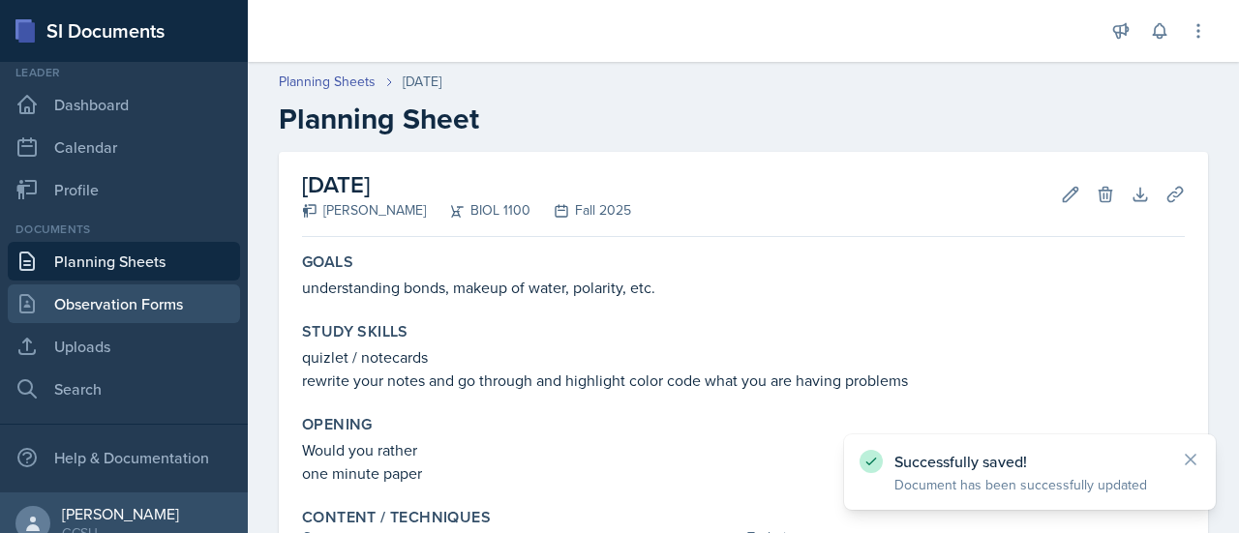
click at [128, 311] on link "Observation Forms" at bounding box center [124, 304] width 232 height 39
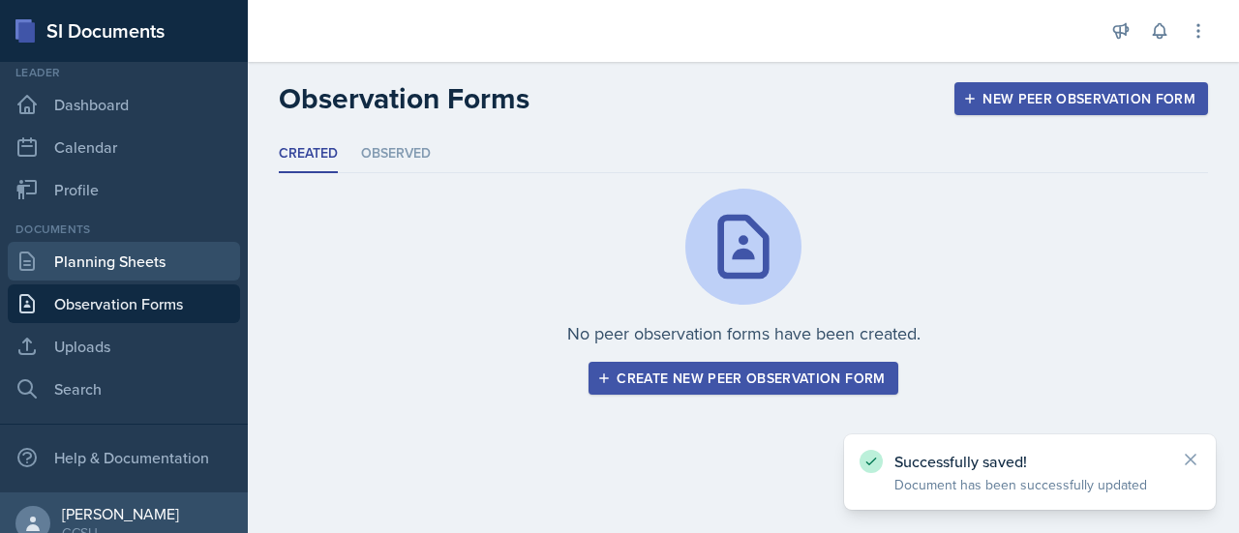
click at [146, 247] on link "Planning Sheets" at bounding box center [124, 261] width 232 height 39
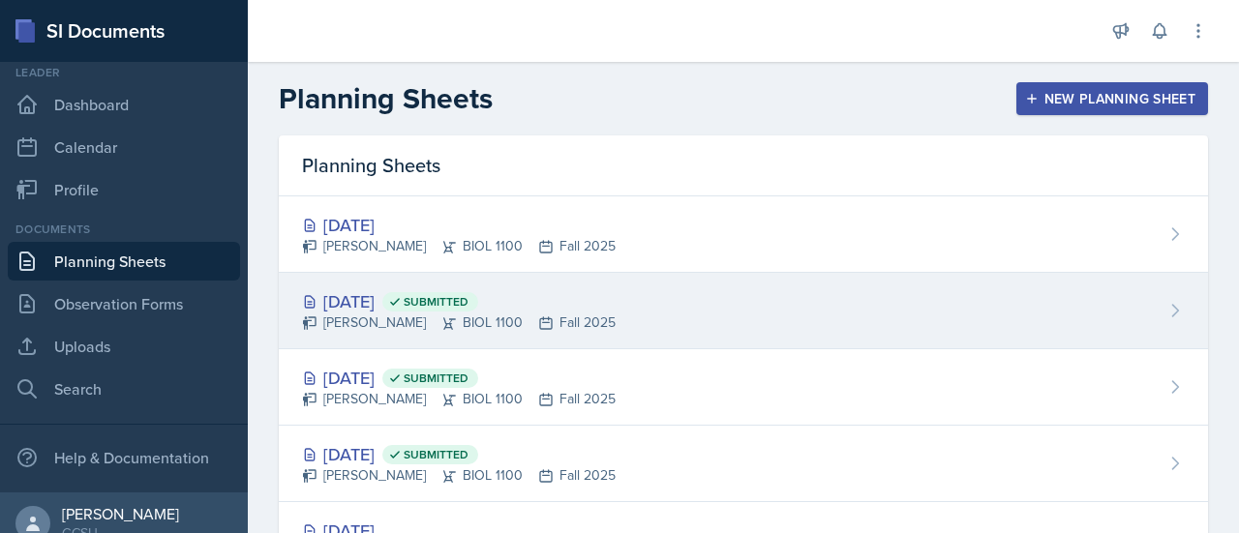
click at [358, 300] on div "[DATE] Submitted" at bounding box center [459, 302] width 314 height 26
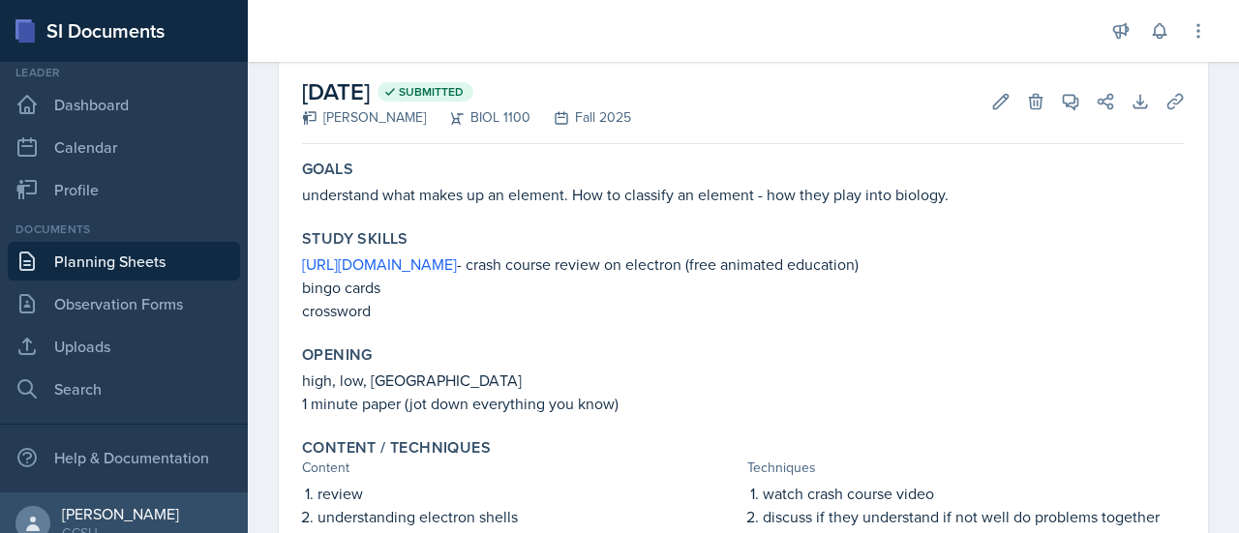
scroll to position [89, 0]
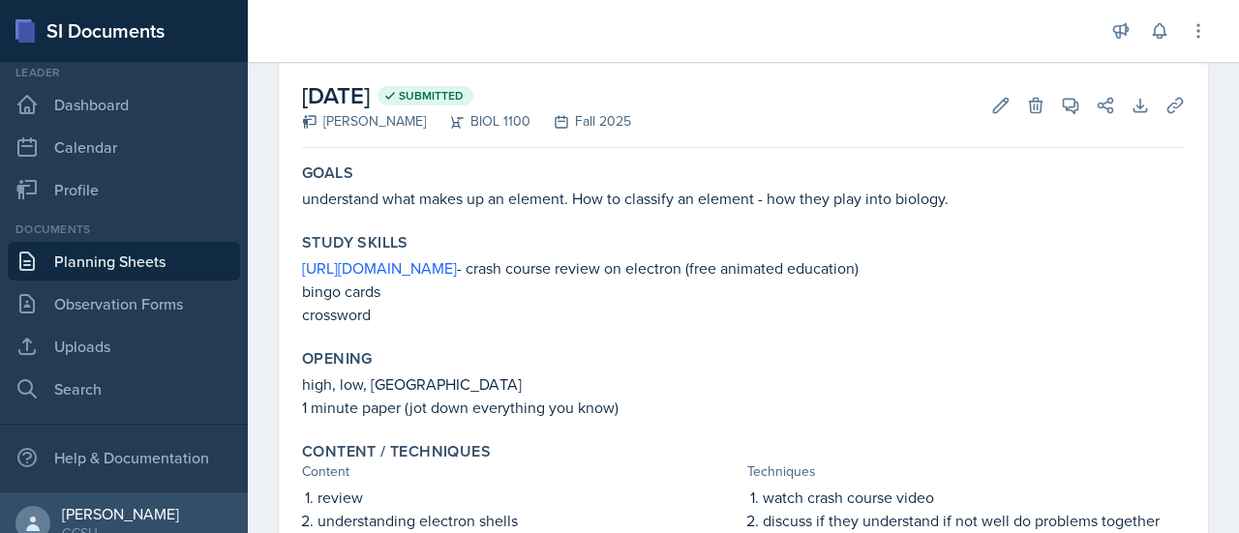
click at [131, 260] on link "Planning Sheets" at bounding box center [124, 261] width 232 height 39
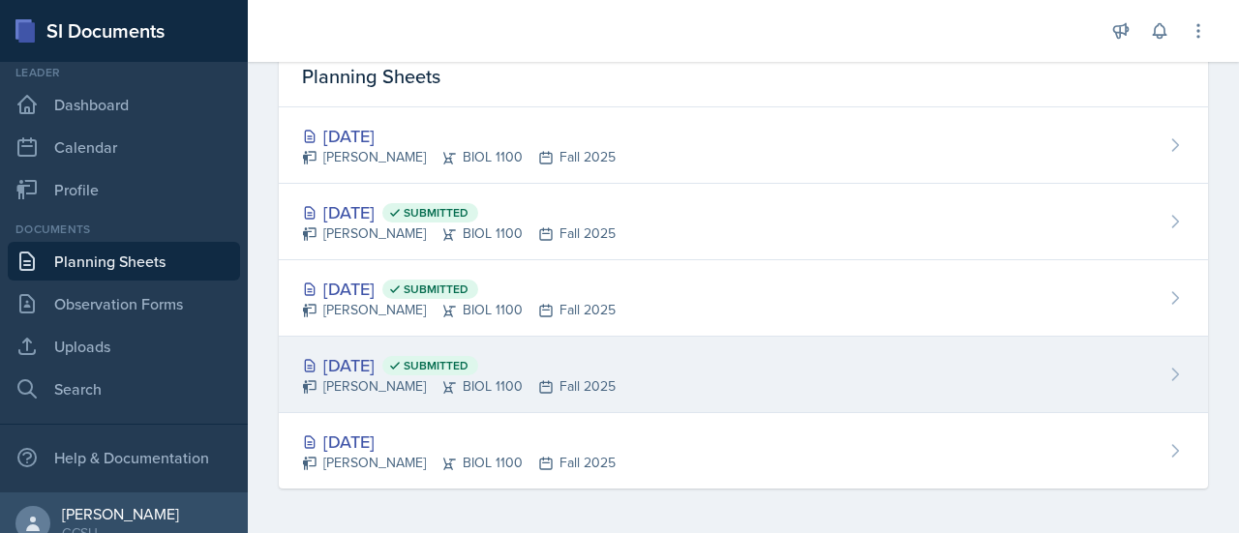
click at [381, 359] on div "[DATE] Submitted" at bounding box center [459, 365] width 314 height 26
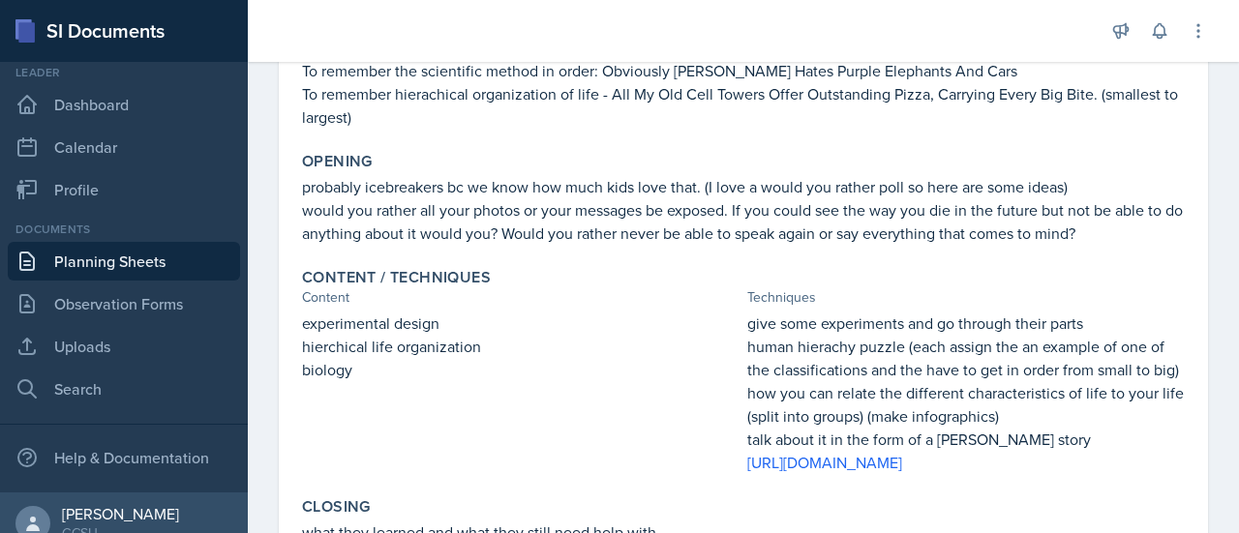
scroll to position [313, 0]
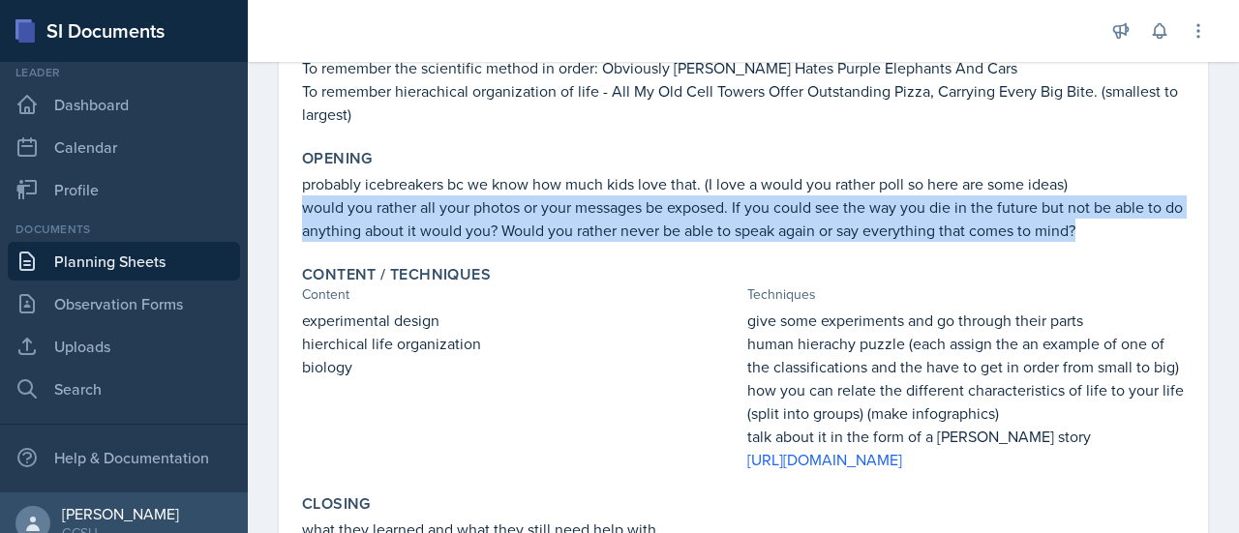
drag, startPoint x: 302, startPoint y: 204, endPoint x: 1100, endPoint y: 231, distance: 798.3
click at [1100, 231] on p "would you rather all your photos or your messages be exposed. If you could see …" at bounding box center [743, 219] width 883 height 46
copy p "would you rather all your photos or your messages be exposed. If you could see …"
click at [163, 264] on link "Planning Sheets" at bounding box center [124, 261] width 232 height 39
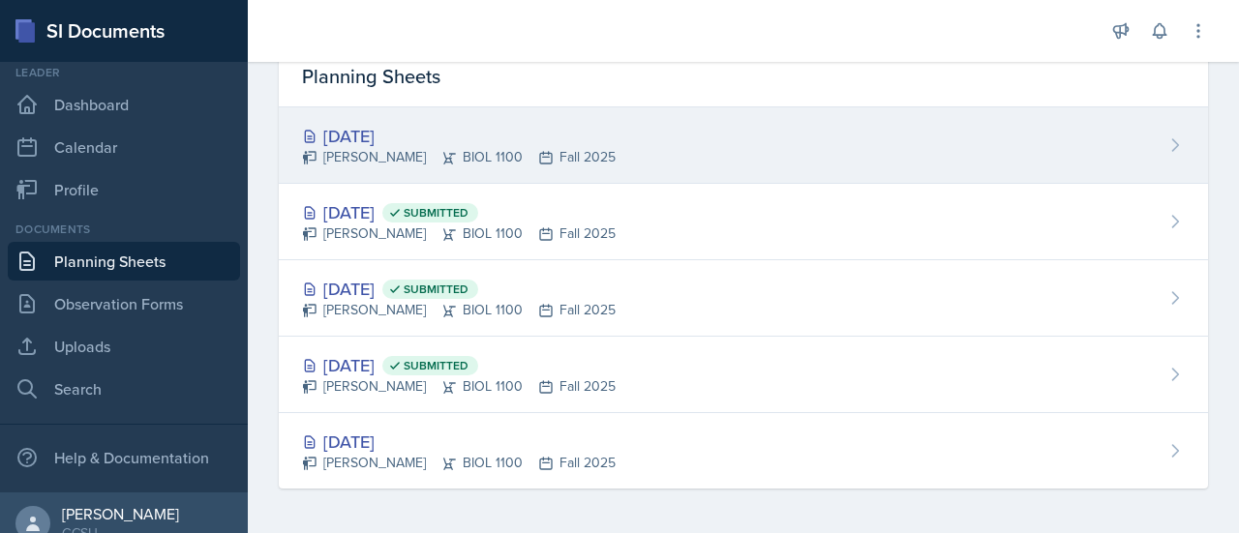
click at [358, 125] on div "[DATE]" at bounding box center [459, 136] width 314 height 26
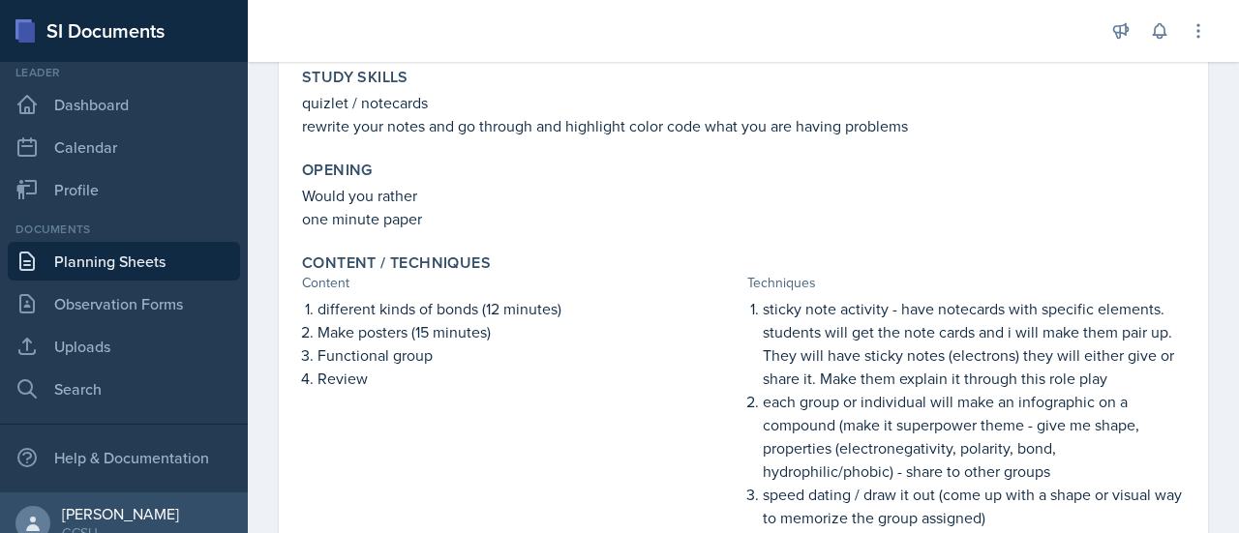
scroll to position [190, 0]
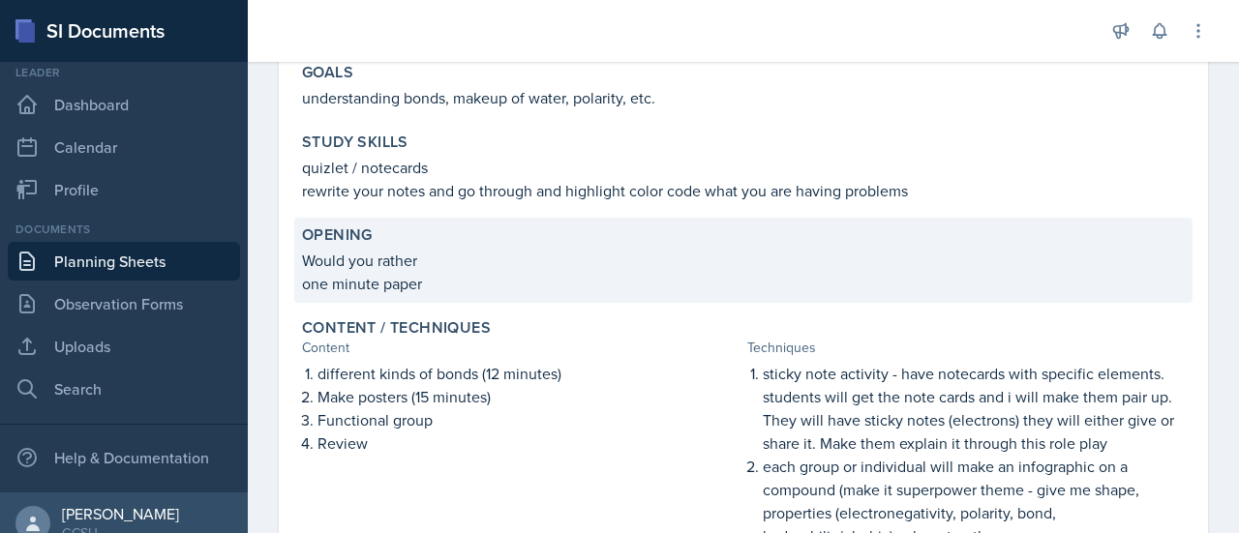
click at [452, 272] on p "one minute paper" at bounding box center [743, 283] width 883 height 23
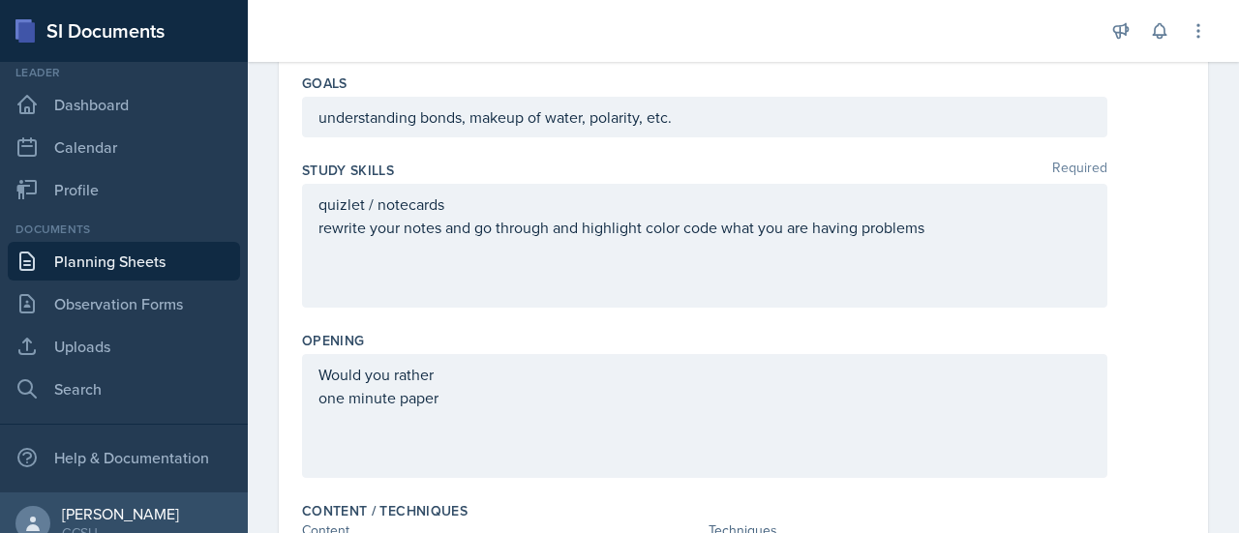
click at [455, 369] on div "Would you rather one minute paper" at bounding box center [705, 416] width 806 height 124
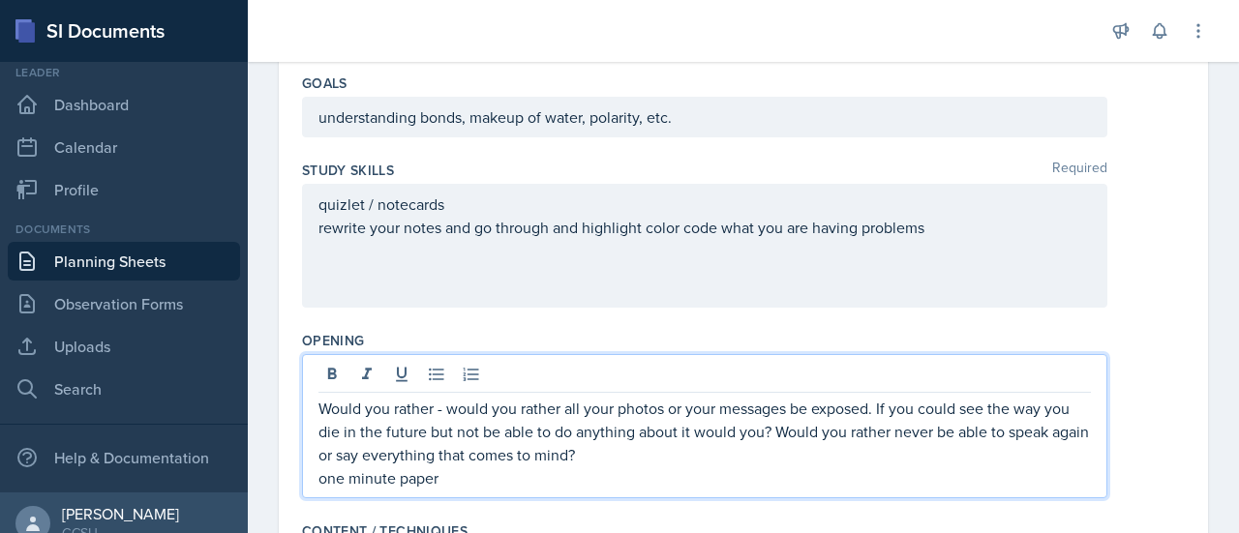
click at [446, 473] on p "one minute paper" at bounding box center [705, 478] width 773 height 23
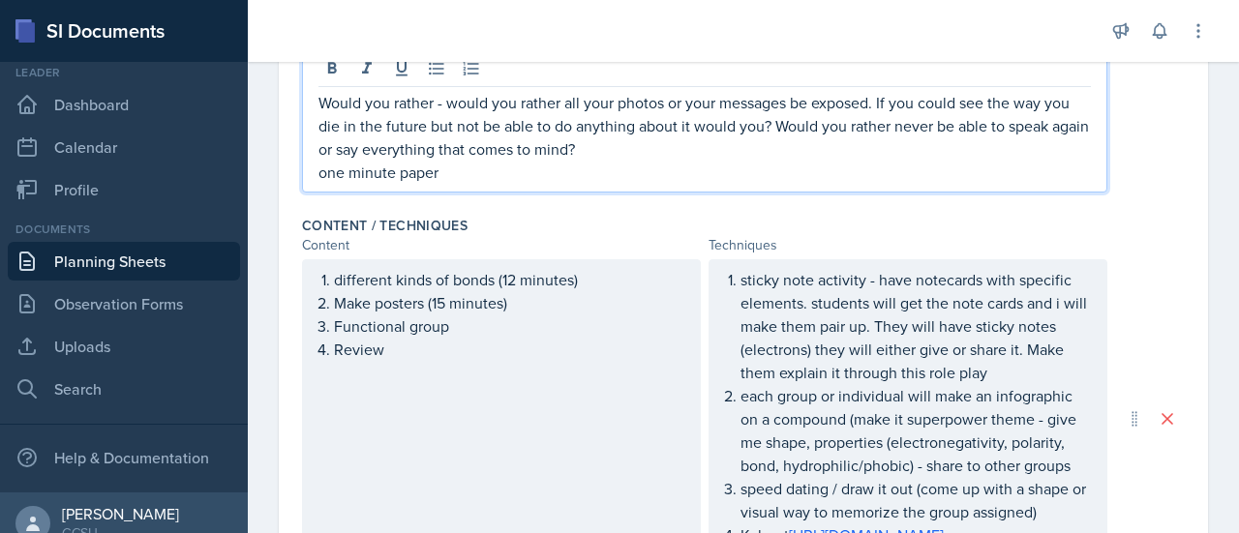
scroll to position [502, 0]
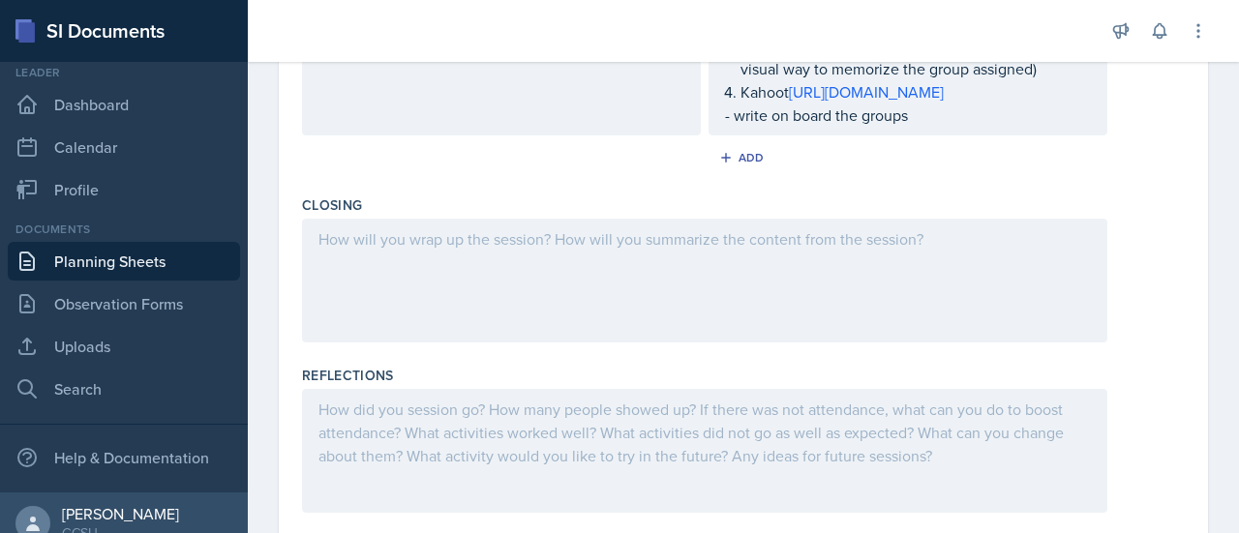
click at [1025, 251] on p at bounding box center [705, 239] width 773 height 23
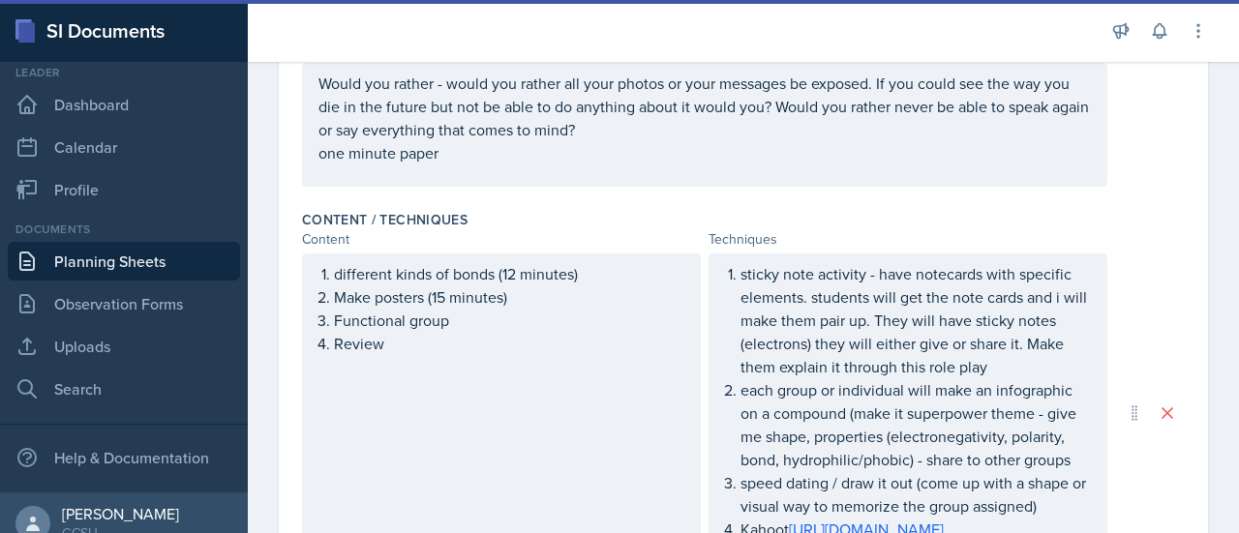
scroll to position [440, 0]
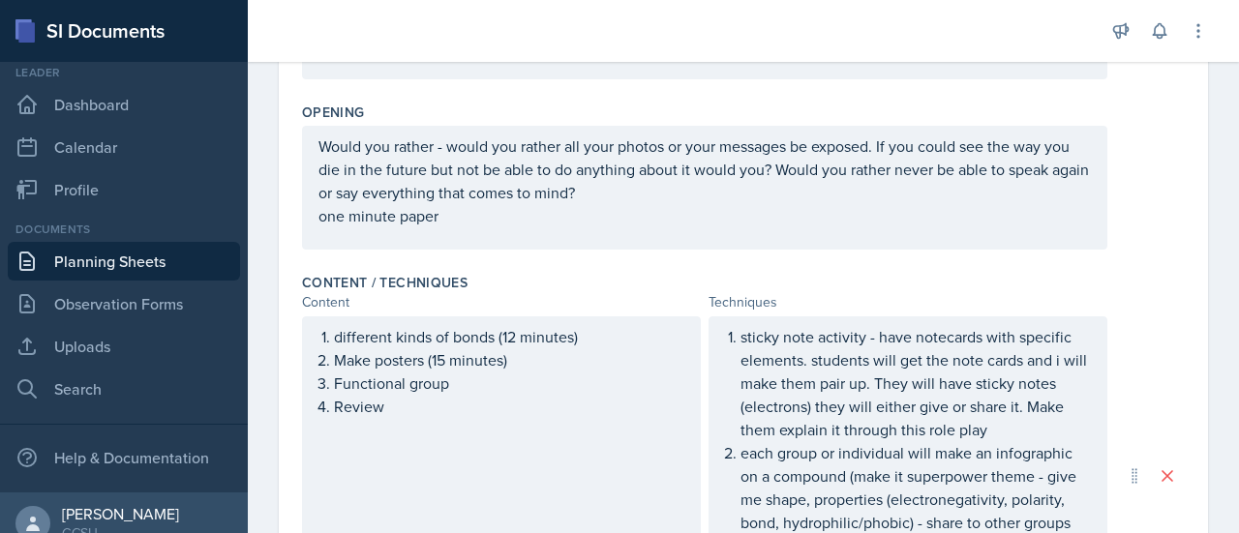
click at [796, 219] on p "one minute paper" at bounding box center [705, 215] width 773 height 23
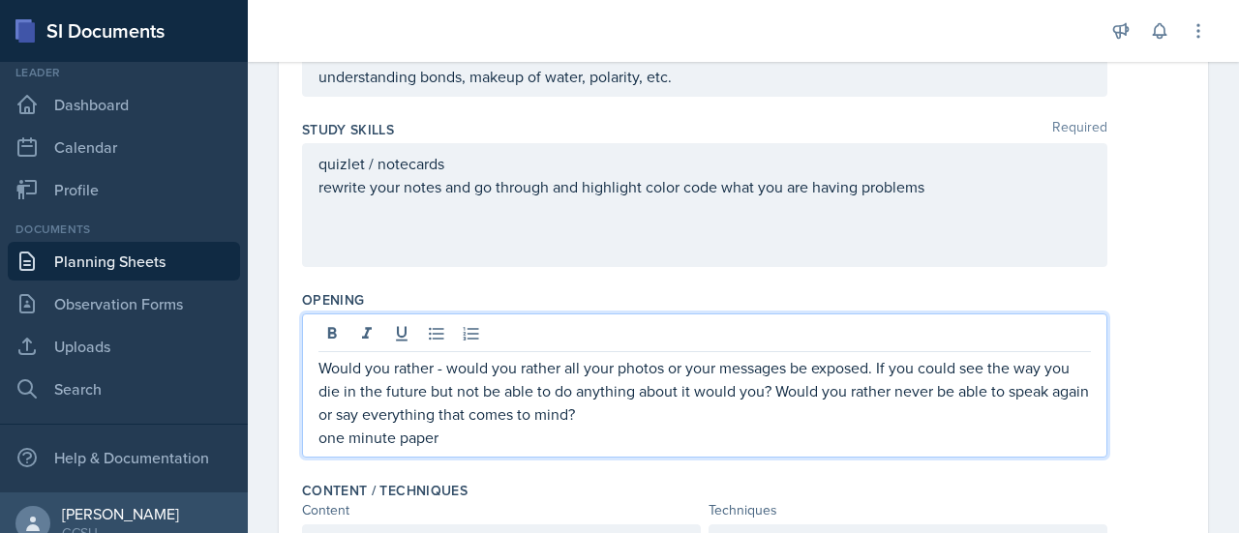
click at [948, 188] on p "rewrite your notes and go through and highlight color code what you are having …" at bounding box center [705, 186] width 773 height 23
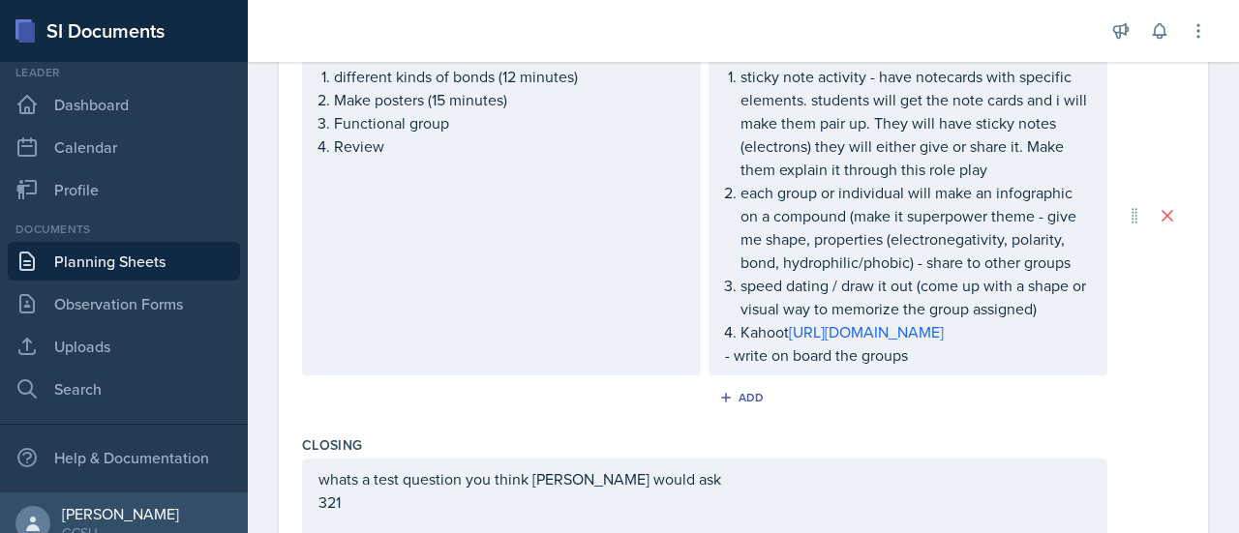
scroll to position [715, 0]
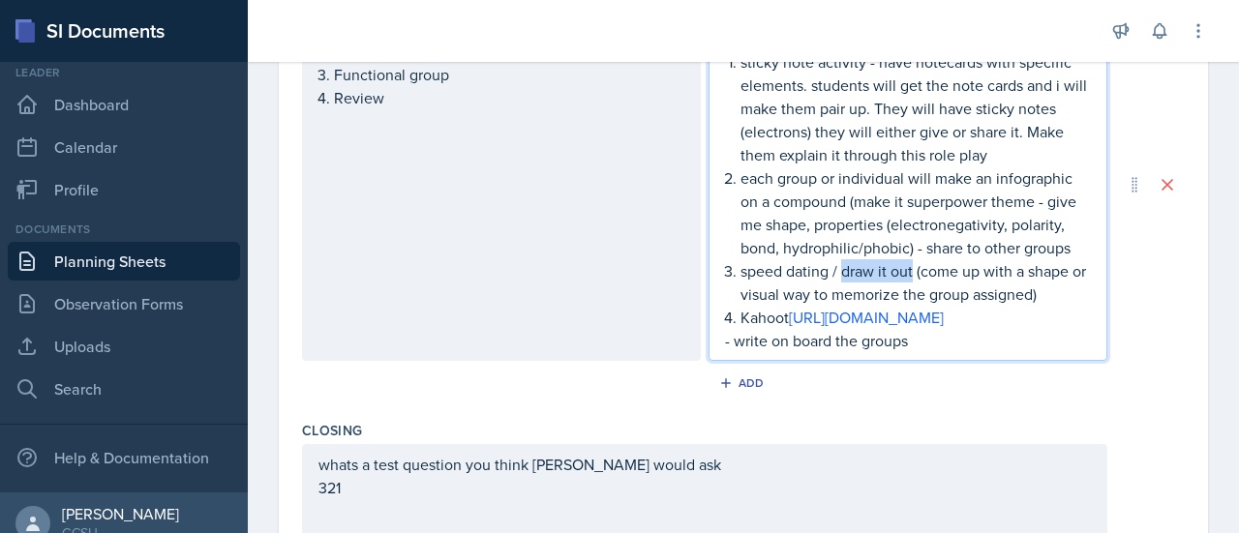
drag, startPoint x: 838, startPoint y: 293, endPoint x: 905, endPoint y: 295, distance: 66.8
click at [905, 295] on p "speed dating / draw it out (come up with a shape or visual way to memorize the …" at bounding box center [916, 282] width 350 height 46
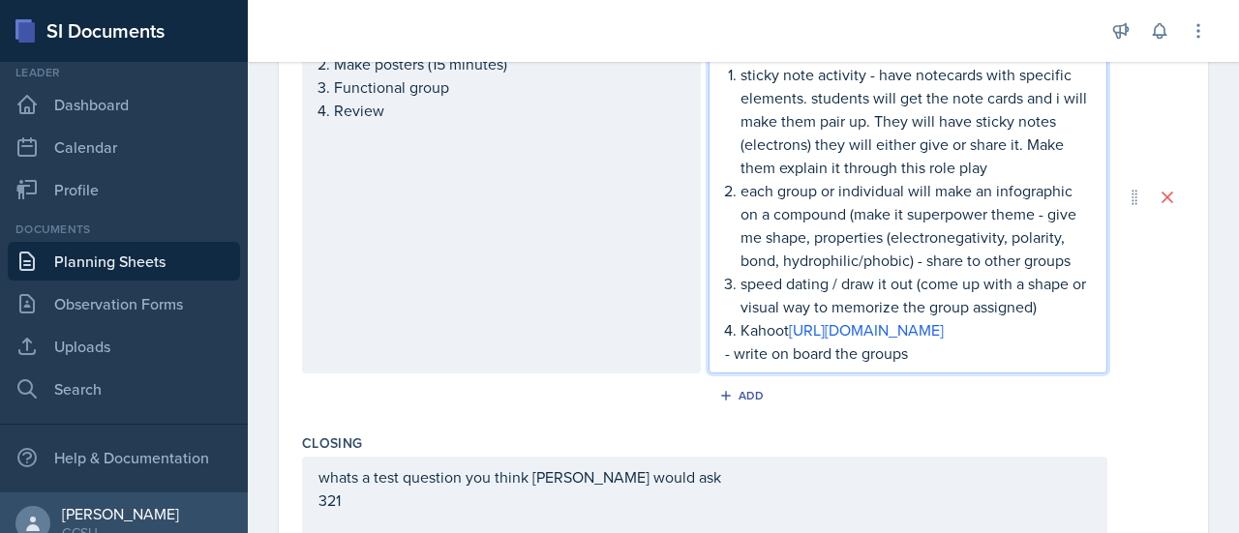
drag, startPoint x: 893, startPoint y: 293, endPoint x: 816, endPoint y: 305, distance: 77.4
click at [816, 305] on p "speed dating / draw it out (come up with a shape or visual way to memorize the …" at bounding box center [916, 295] width 350 height 46
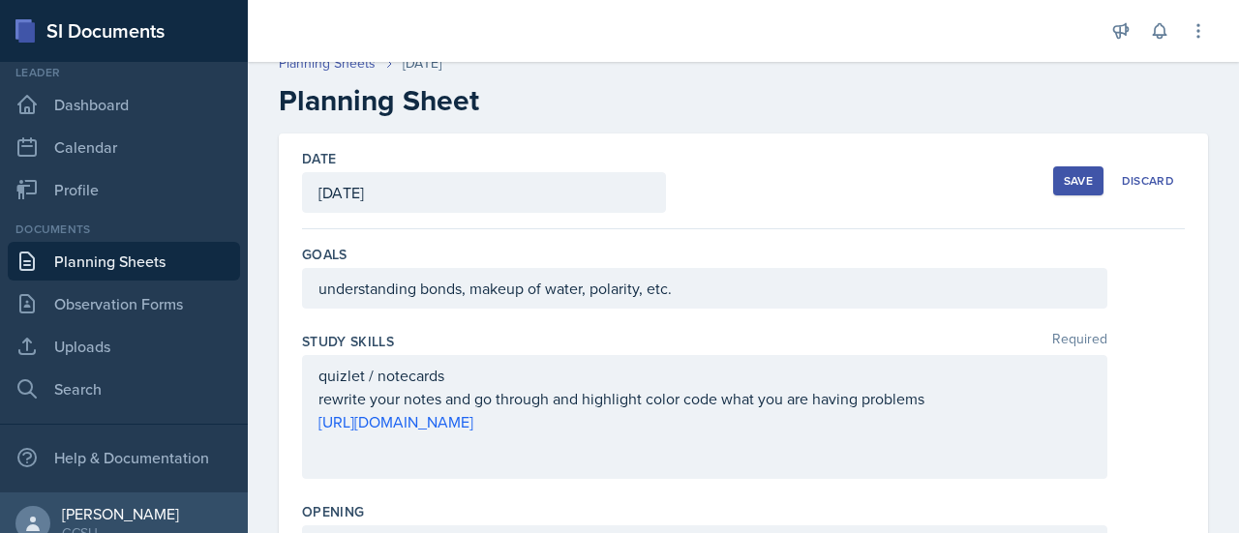
scroll to position [19, 0]
click at [1065, 179] on div "Save" at bounding box center [1078, 179] width 29 height 15
